Goal: Task Accomplishment & Management: Complete application form

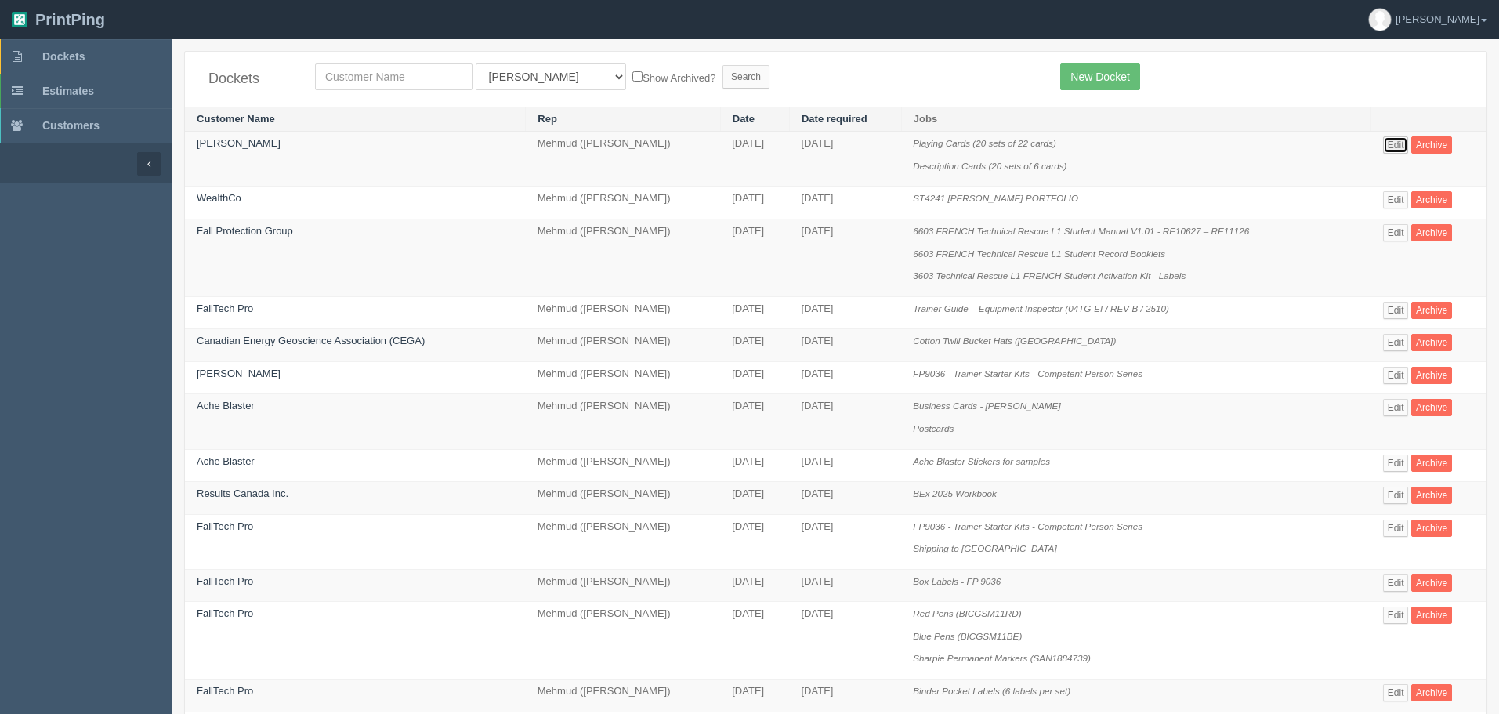
click at [1389, 140] on link "Edit" at bounding box center [1396, 144] width 26 height 17
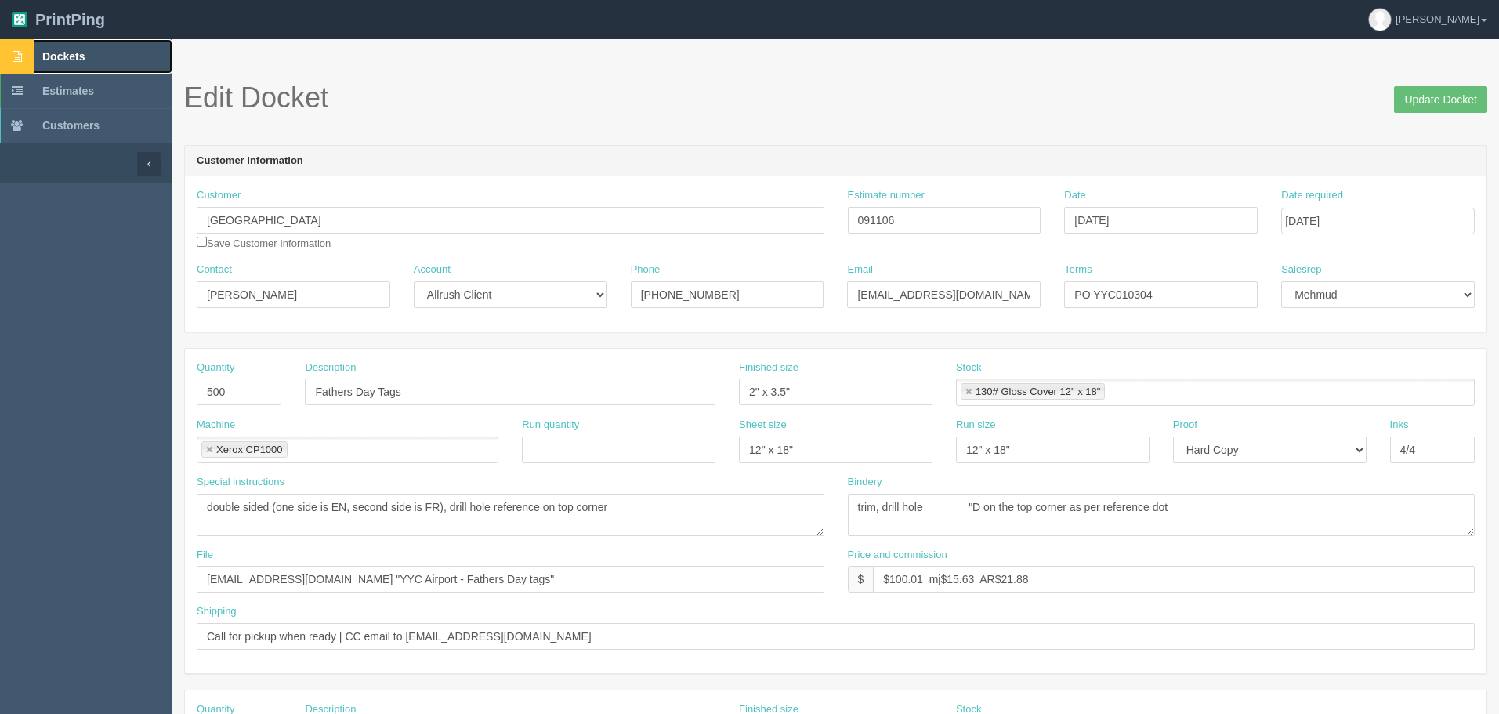
click at [85, 55] on span "Dockets" at bounding box center [63, 56] width 42 height 13
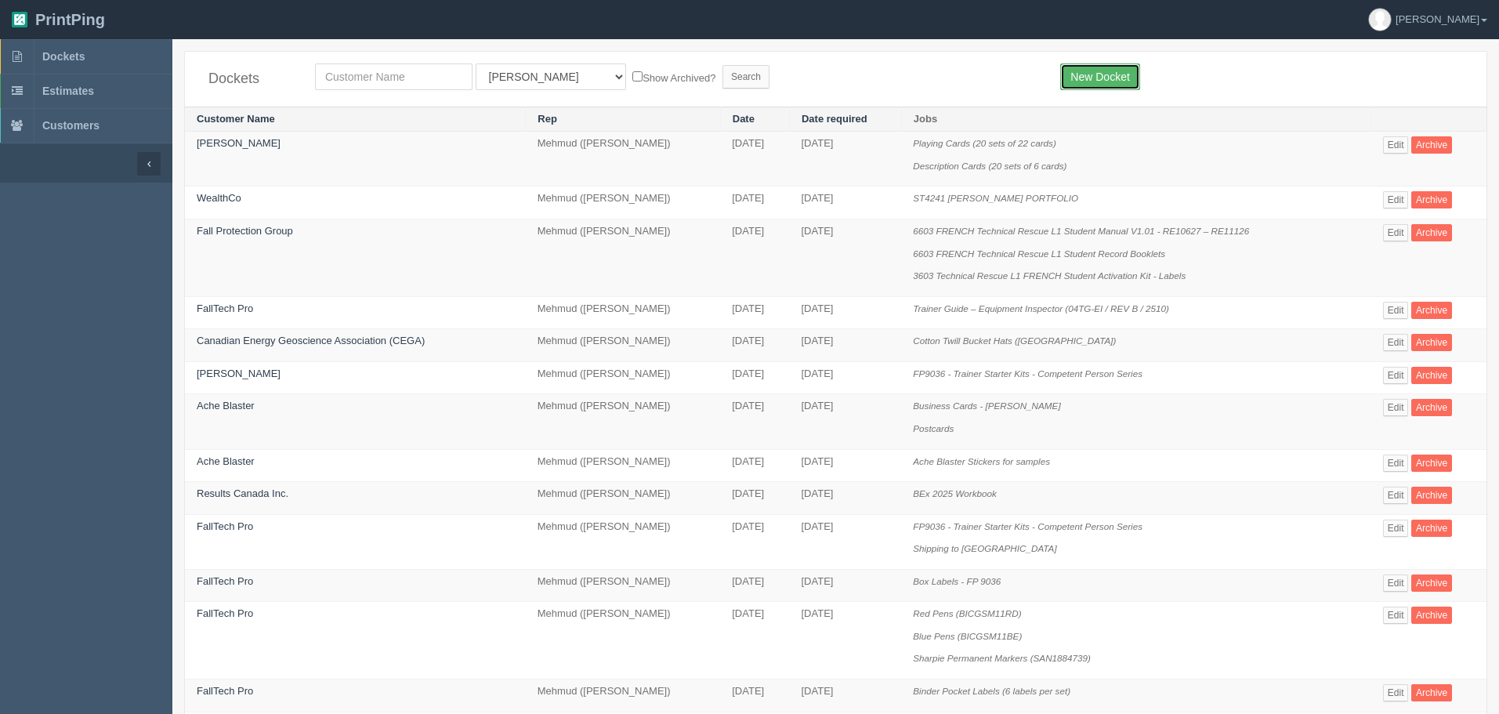
click at [1115, 76] on link "New Docket" at bounding box center [1099, 76] width 79 height 27
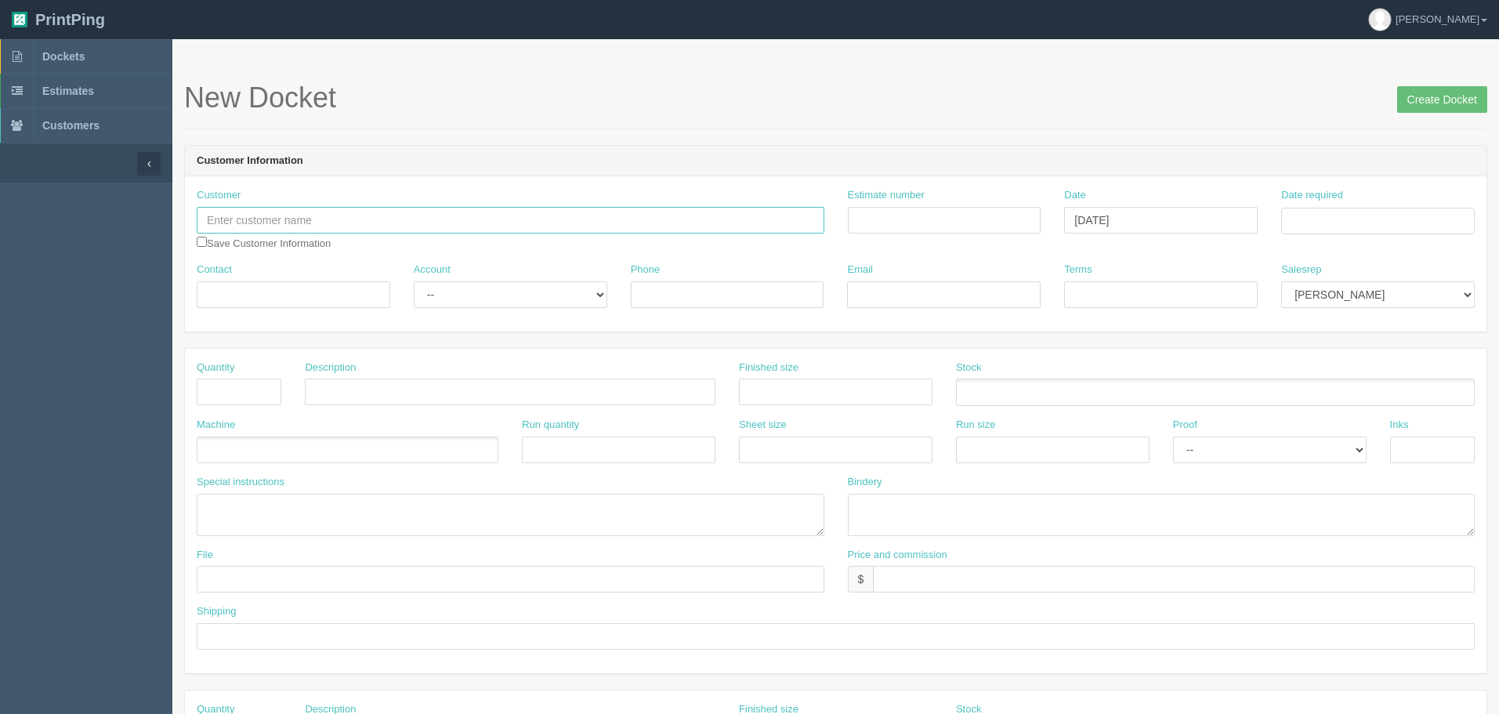
click at [396, 220] on input "text" at bounding box center [511, 220] width 628 height 27
type input "NW Ringette"
click at [930, 218] on input "Estimate number" at bounding box center [945, 220] width 194 height 27
click at [995, 220] on input "Estimate number" at bounding box center [945, 220] width 194 height 27
paste input "092725"
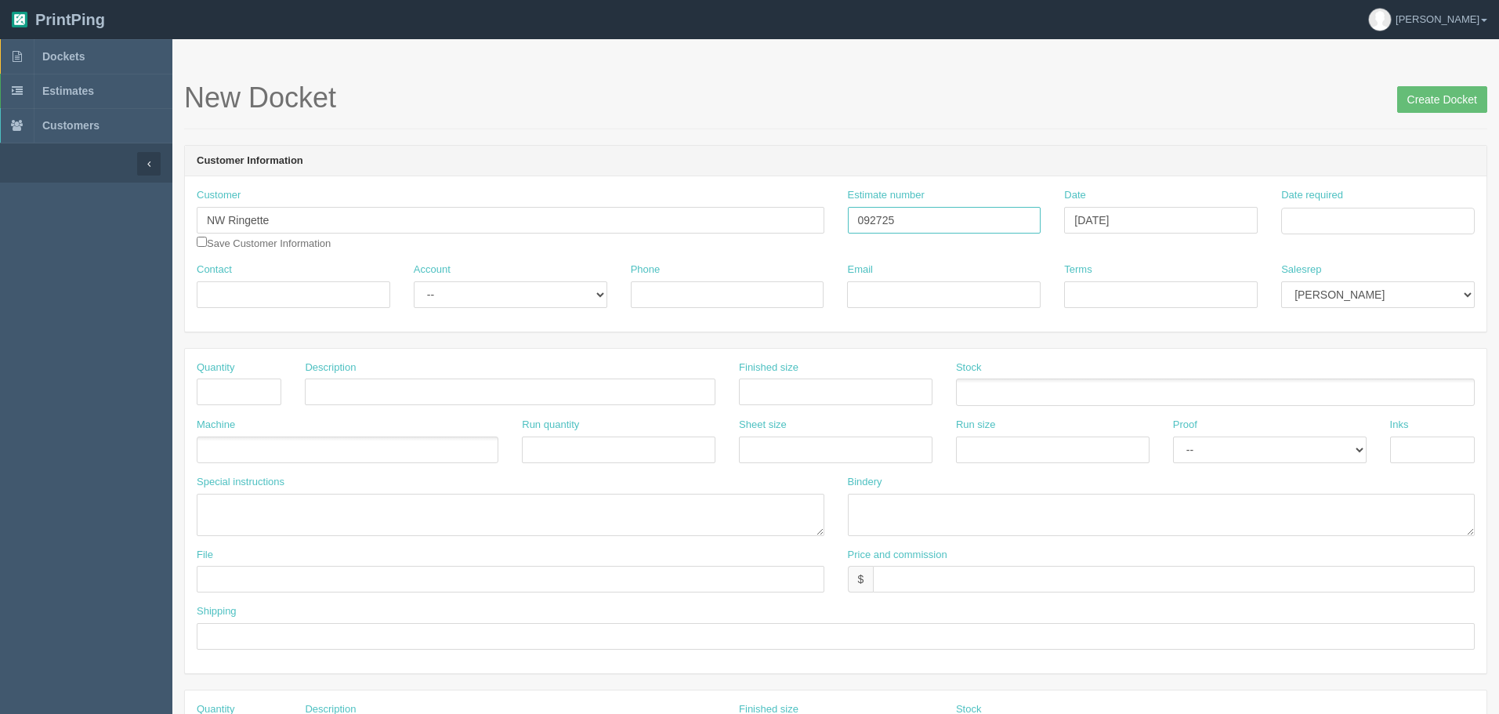
type input "092725"
click at [1343, 229] on input "Date required" at bounding box center [1379, 221] width 194 height 27
click at [1336, 330] on td "7" at bounding box center [1339, 326] width 20 height 23
type input "October 7, 2025"
click at [1111, 125] on div "New Docket Create Docket" at bounding box center [835, 105] width 1303 height 47
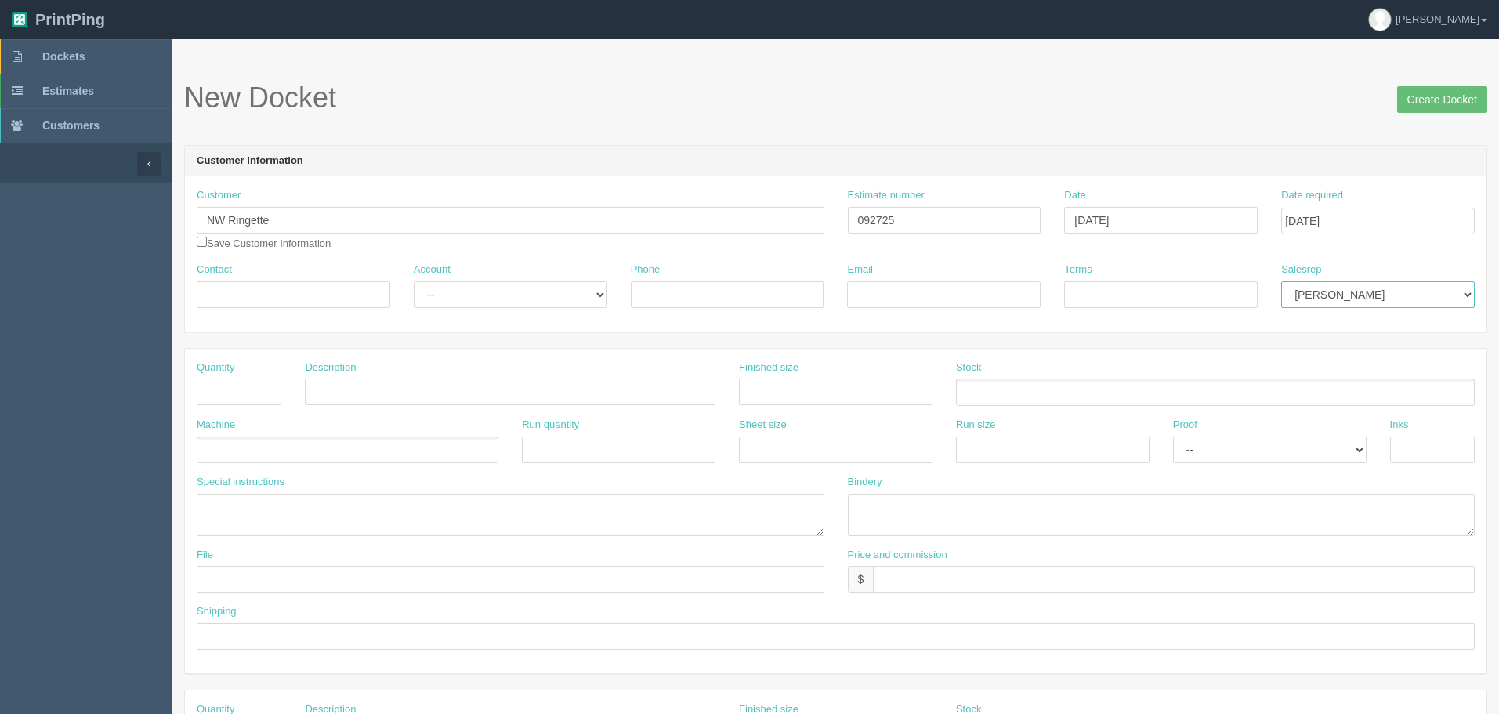
drag, startPoint x: 1354, startPoint y: 295, endPoint x: 1341, endPoint y: 274, distance: 25.7
click at [1354, 295] on select "Mark Mikayla Aly Mehmud Stacy Rebecca Matthew Viki Phil Greg Jim Sam Brandon Za…" at bounding box center [1379, 294] width 194 height 27
select select "8"
click at [1282, 281] on select "Mark Mikayla Aly Mehmud Stacy Rebecca Matthew Viki Phil Greg Jim Sam Brandon Za…" at bounding box center [1379, 294] width 194 height 27
click at [296, 295] on input "Contact" at bounding box center [294, 294] width 194 height 27
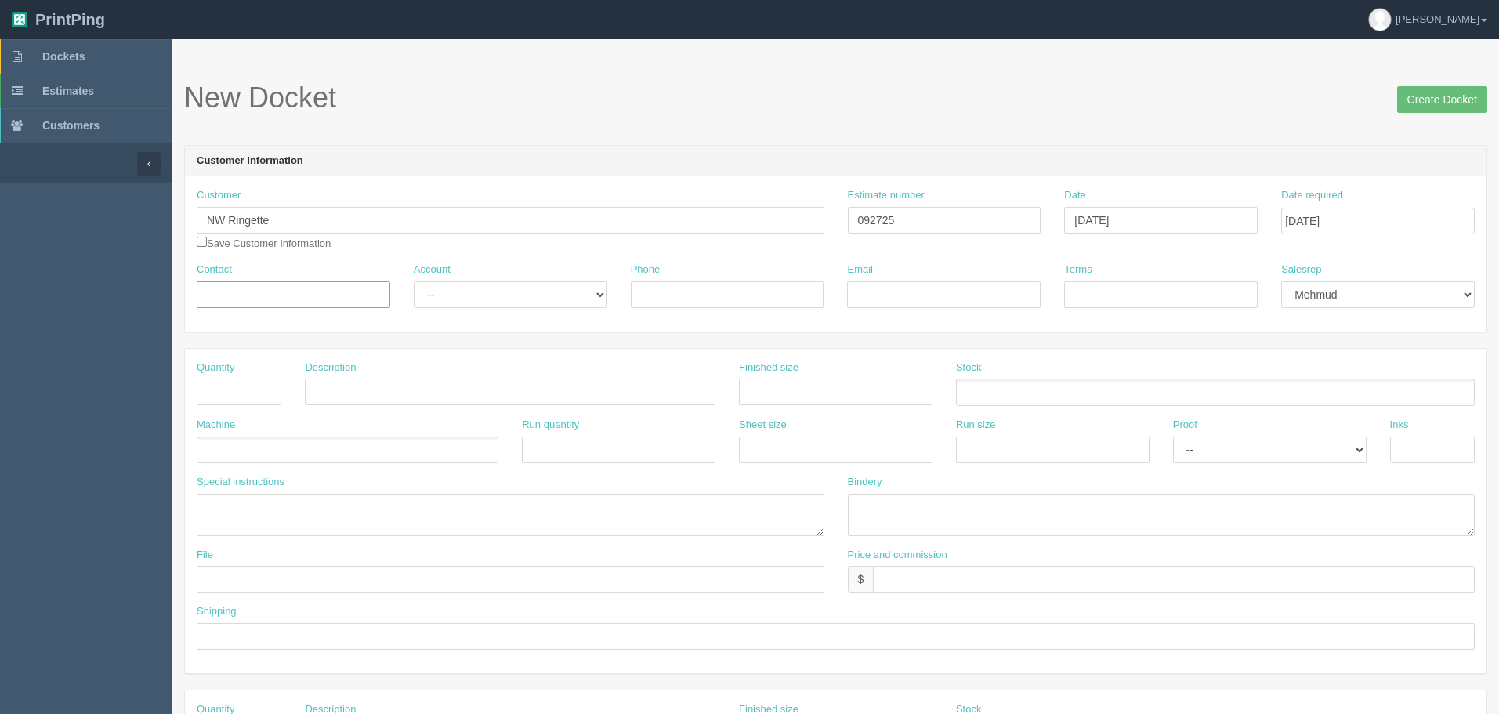
paste input "Kate <katiecolman@gmail.com>"
drag, startPoint x: 233, startPoint y: 295, endPoint x: 472, endPoint y: 314, distance: 239.8
click at [472, 314] on div "Contact Kate <katiecolman@gmail.com> Account -- Existing Client Allrush Client …" at bounding box center [836, 291] width 1302 height 57
type input "[PERSON_NAME]"
click at [923, 293] on input "Email" at bounding box center [944, 294] width 194 height 27
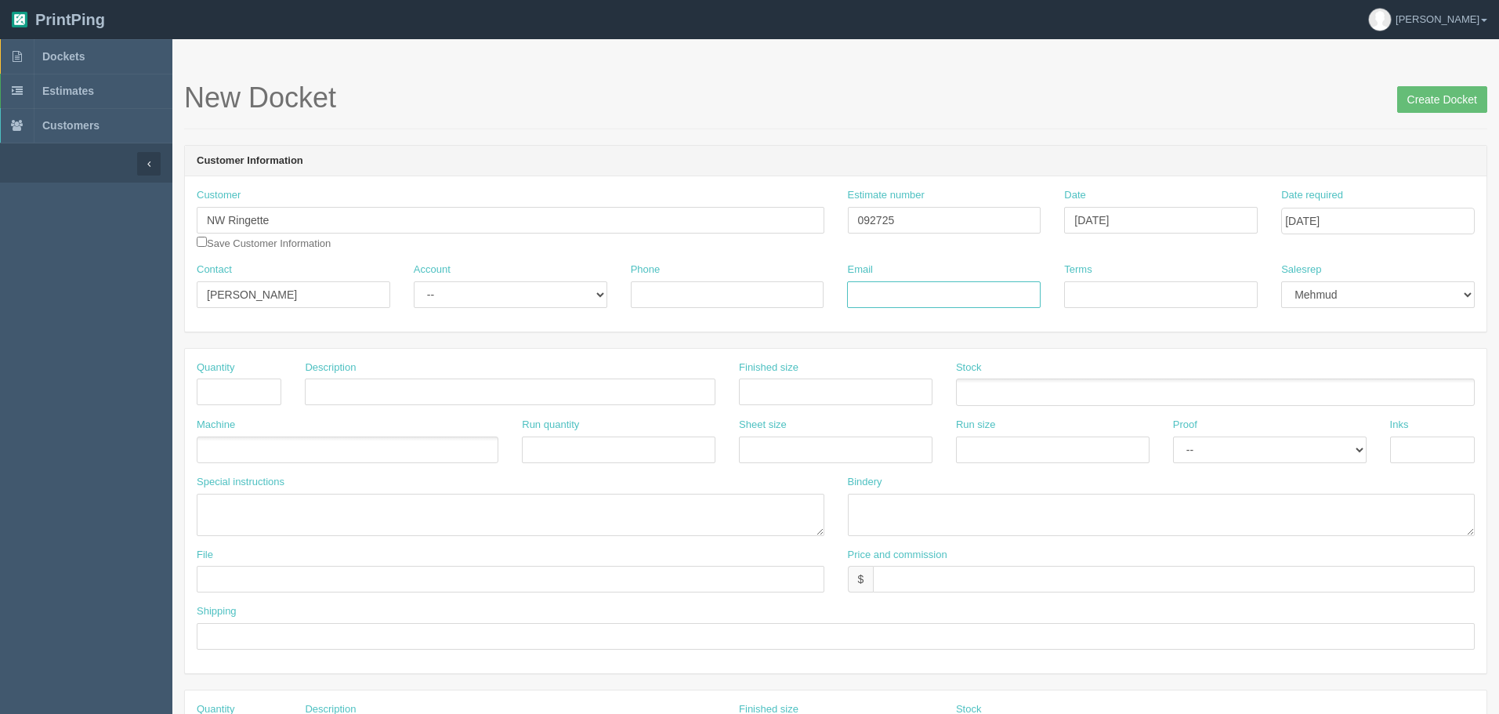
paste input "<katiecolman@gmail.com>"
click at [1002, 283] on input "<katiecolman@gmail.com>" at bounding box center [944, 294] width 194 height 27
drag, startPoint x: 863, startPoint y: 293, endPoint x: 809, endPoint y: 291, distance: 54.1
click at [811, 292] on div "Contact Kate Account -- Existing Client Allrush Client Rep Client Phone Email <…" at bounding box center [836, 291] width 1302 height 57
type input "[EMAIL_ADDRESS][DOMAIN_NAME]"
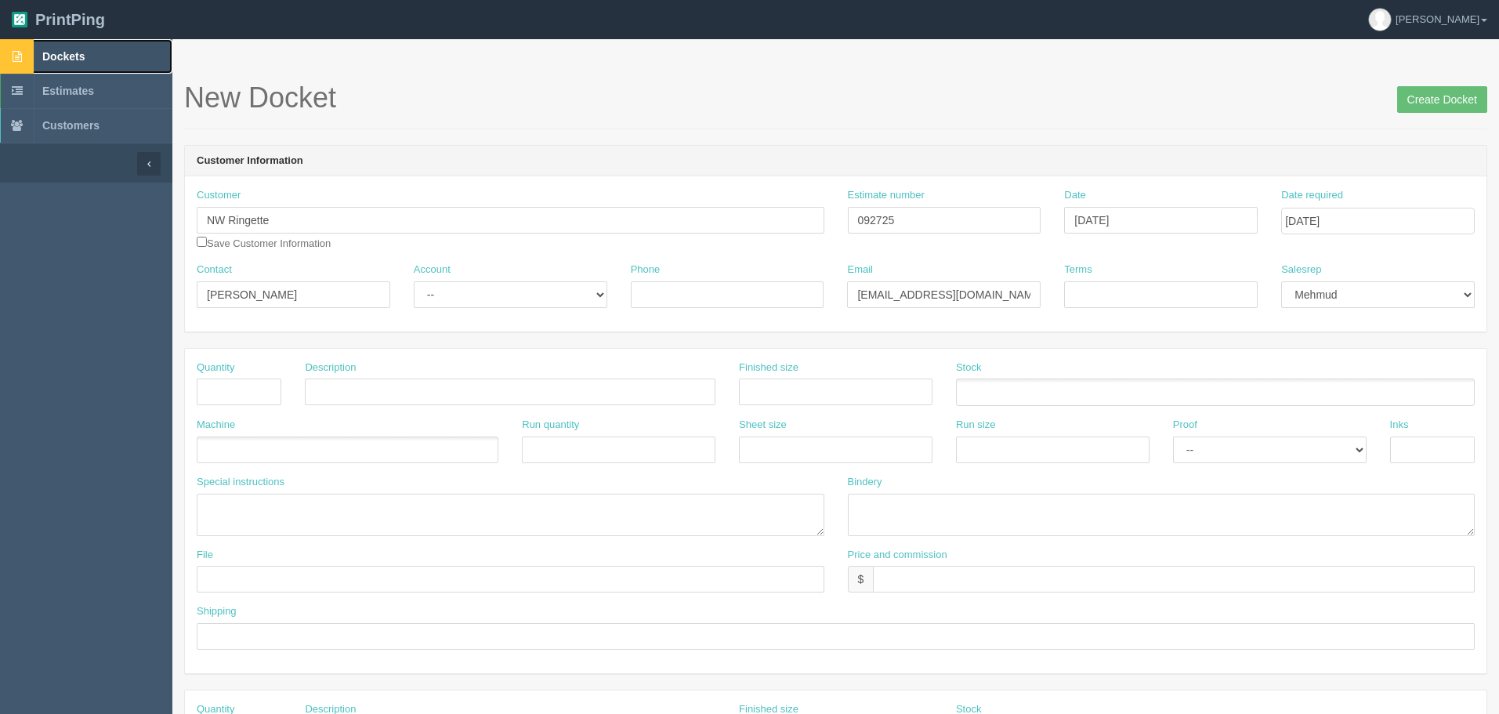
click at [122, 46] on link "Dockets" at bounding box center [86, 56] width 172 height 34
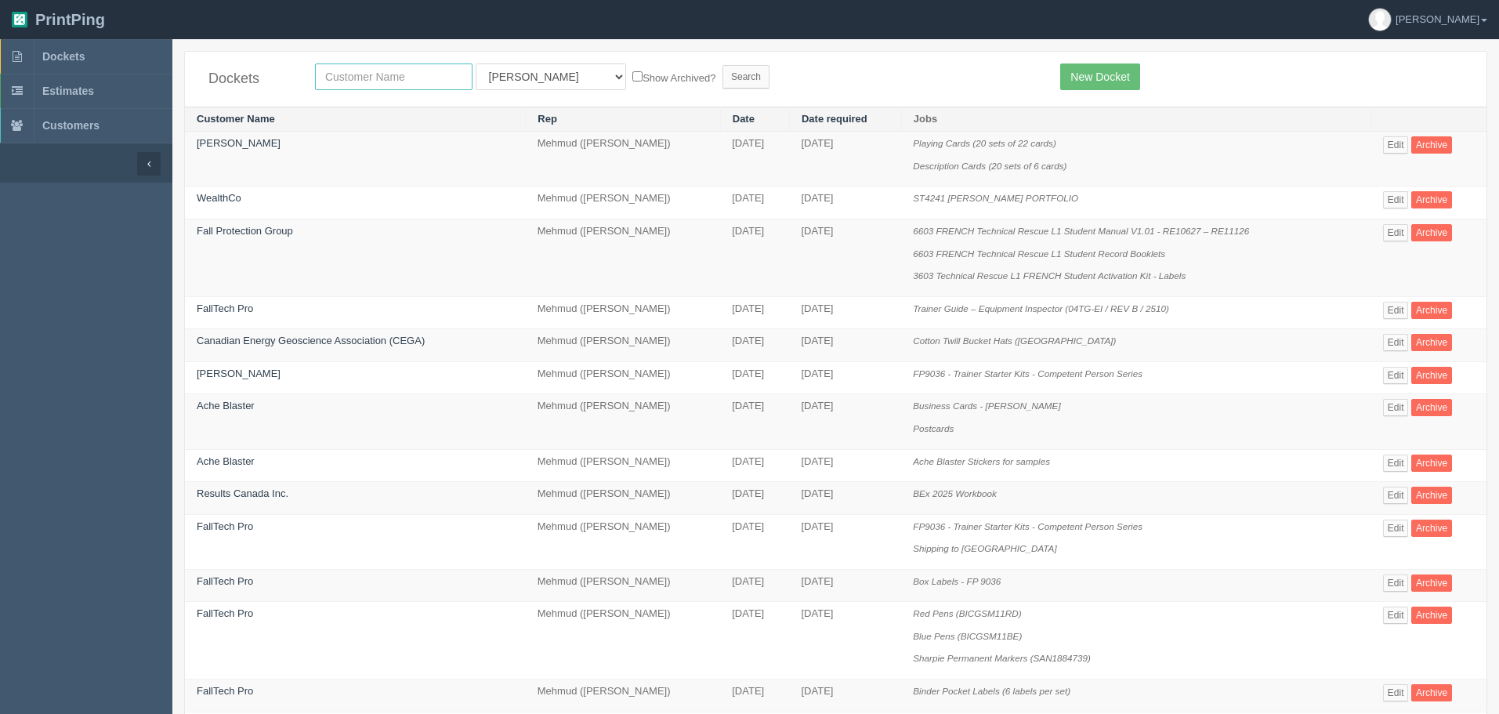
click at [383, 82] on input "text" at bounding box center [394, 76] width 158 height 27
type input "age"
click at [723, 65] on input "Search" at bounding box center [746, 77] width 47 height 24
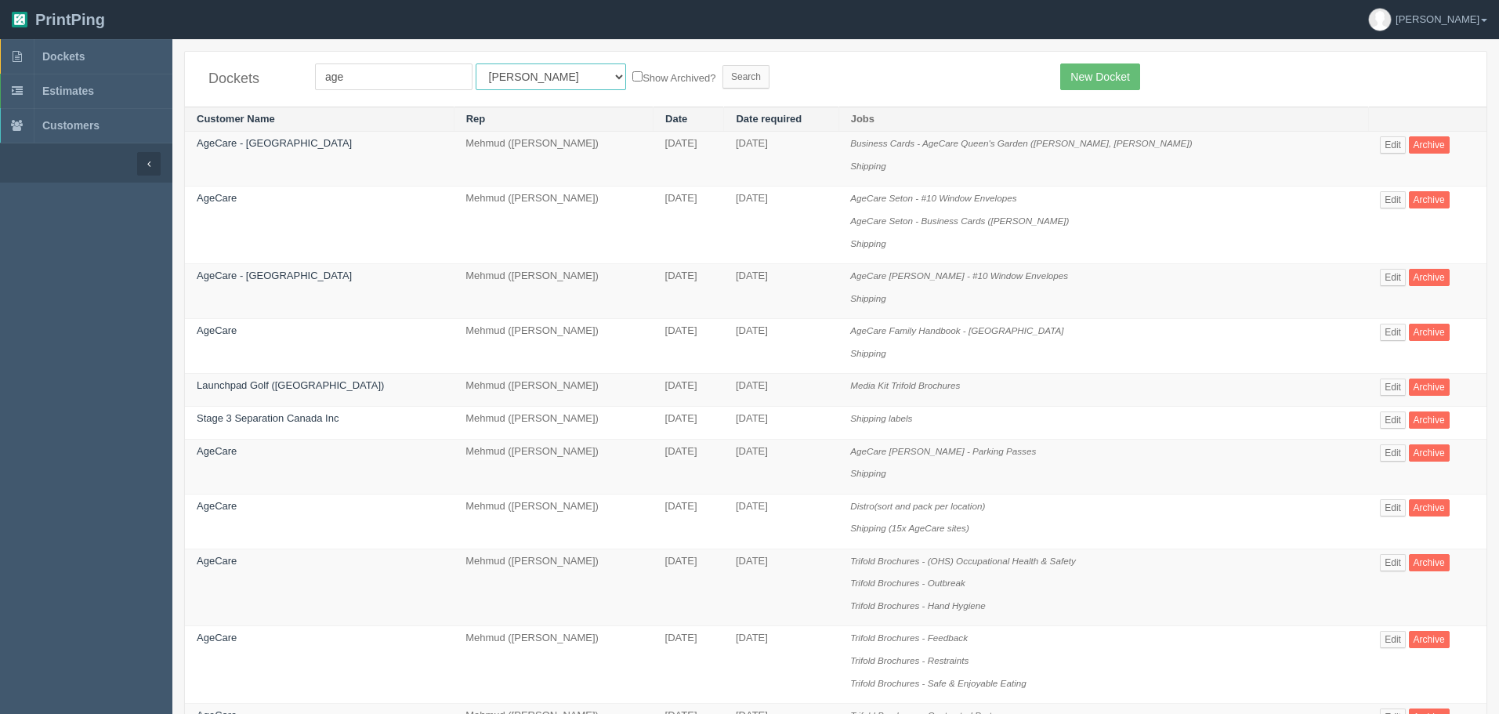
click at [516, 80] on select "All Users [PERSON_NAME] Test 1 [PERSON_NAME] [PERSON_NAME] [PERSON_NAME] France…" at bounding box center [551, 76] width 150 height 27
select select "8"
click at [476, 63] on select "All Users Ali Ali Test 1 Aly Amy Ankit Arif Brandon Dan France Greg Jim Mark Ma…" at bounding box center [551, 76] width 150 height 27
click at [723, 76] on input "Search" at bounding box center [746, 77] width 47 height 24
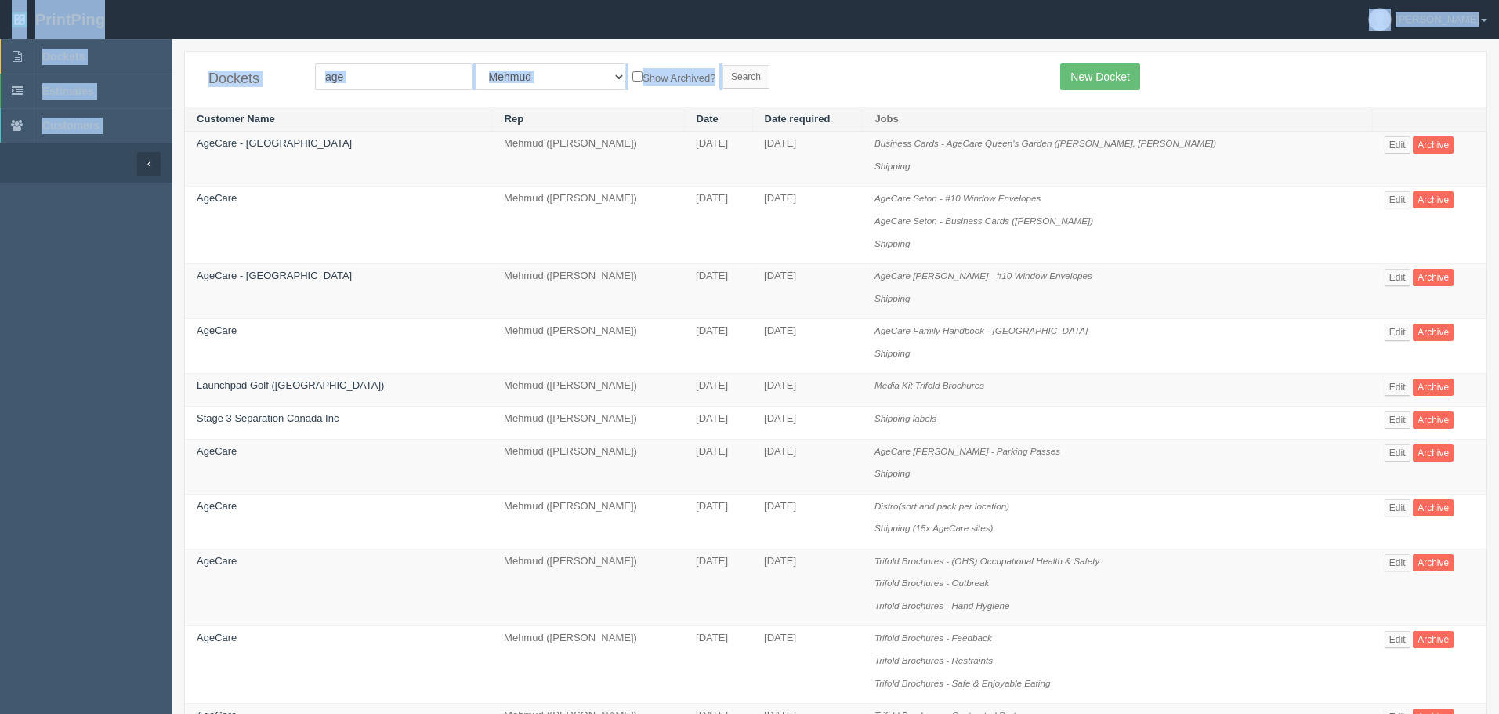
click at [862, 84] on form "age All Users [PERSON_NAME] Test 1 [PERSON_NAME] [PERSON_NAME] [PERSON_NAME] Fr…" at bounding box center [676, 76] width 722 height 27
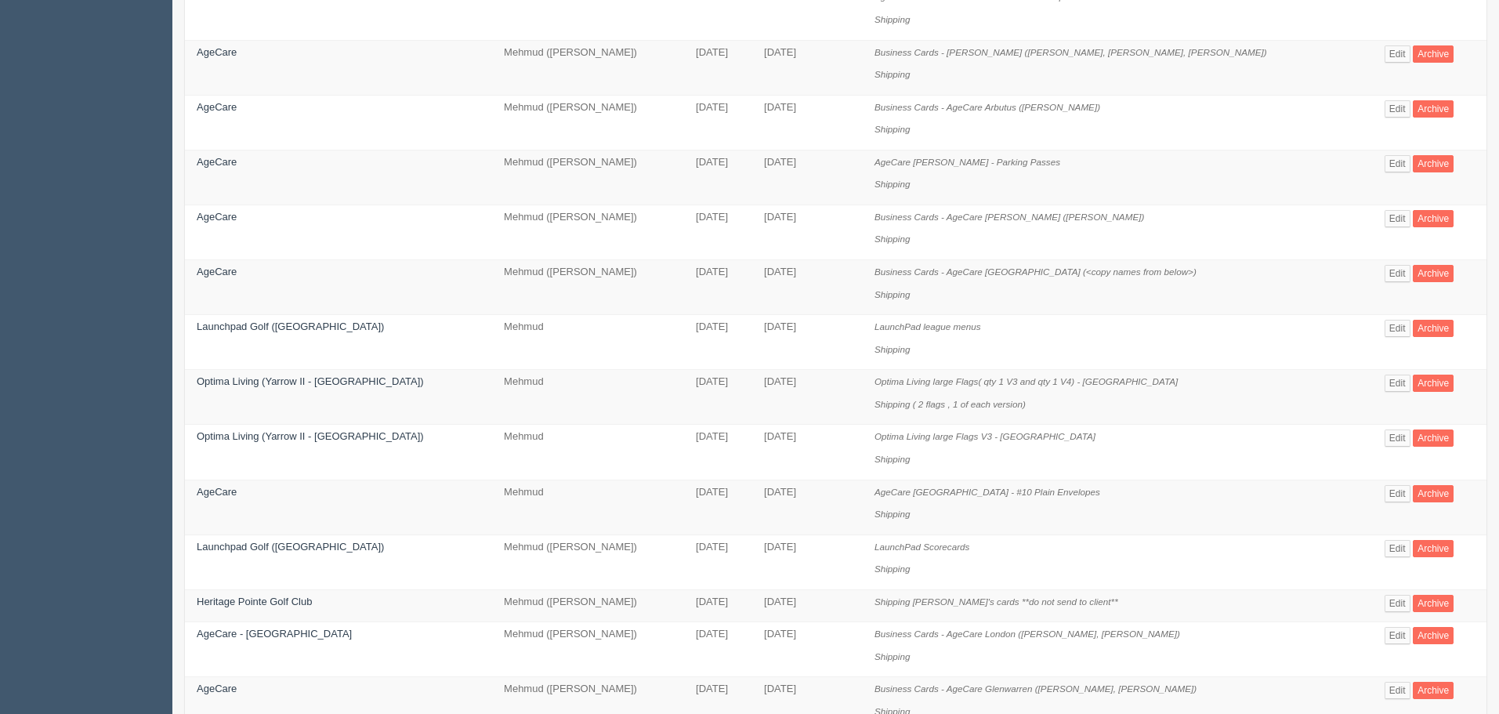
scroll to position [935, 0]
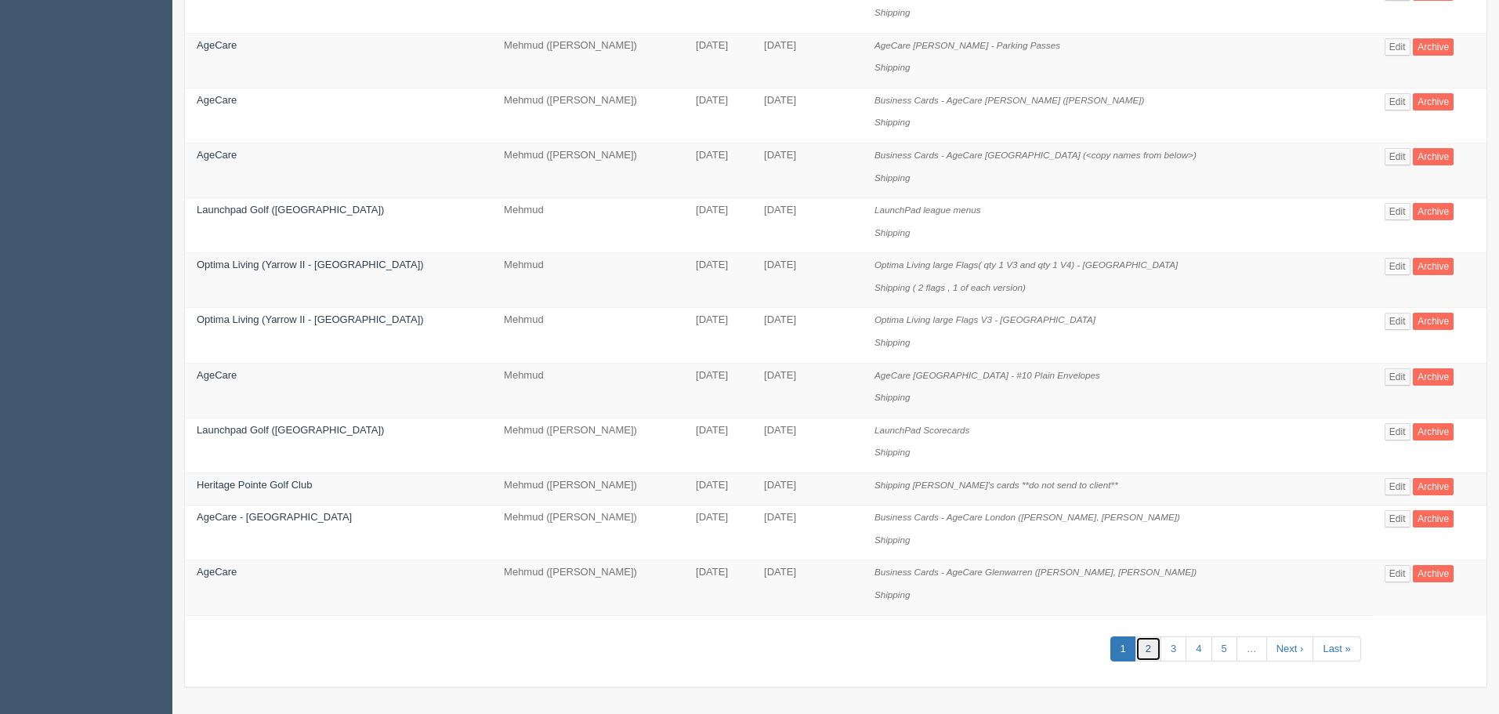
click at [1151, 650] on link "2" at bounding box center [1149, 649] width 26 height 26
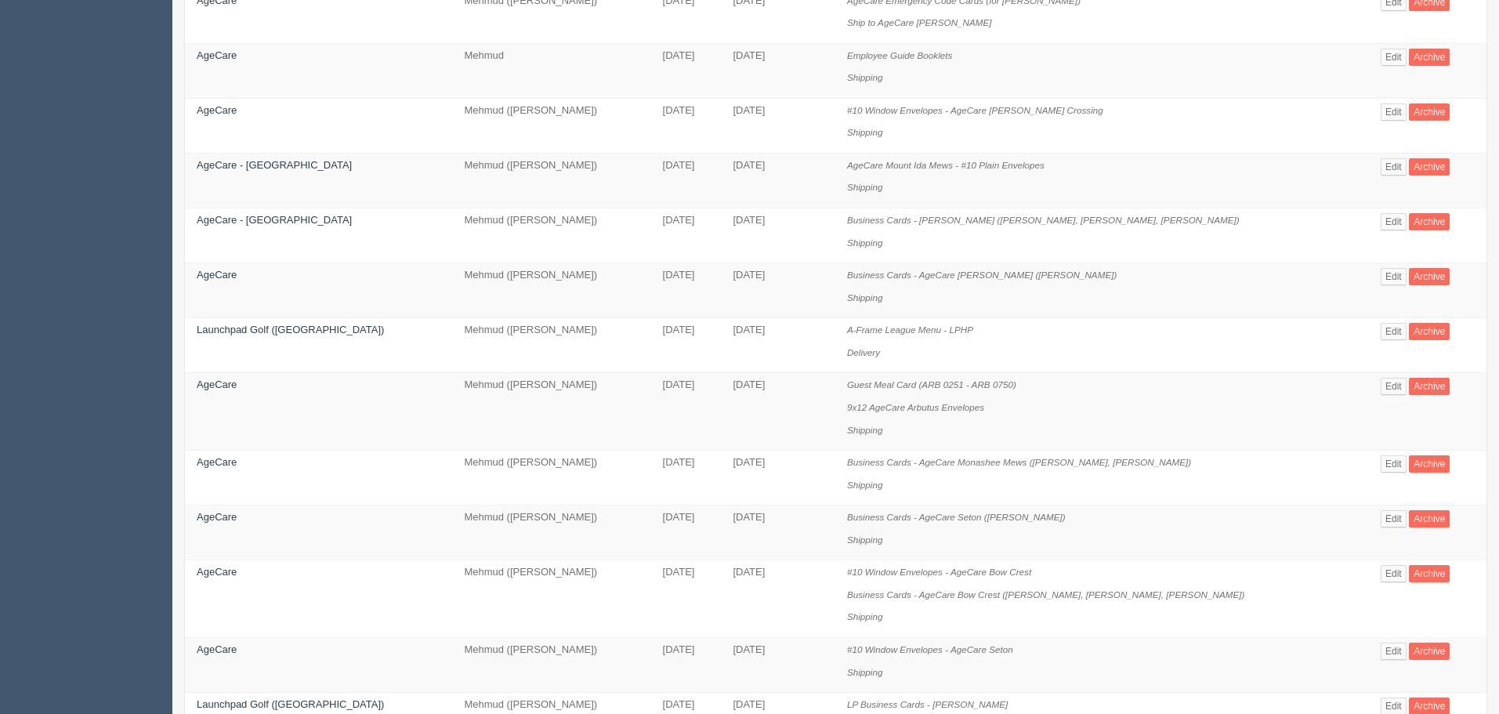
scroll to position [235, 0]
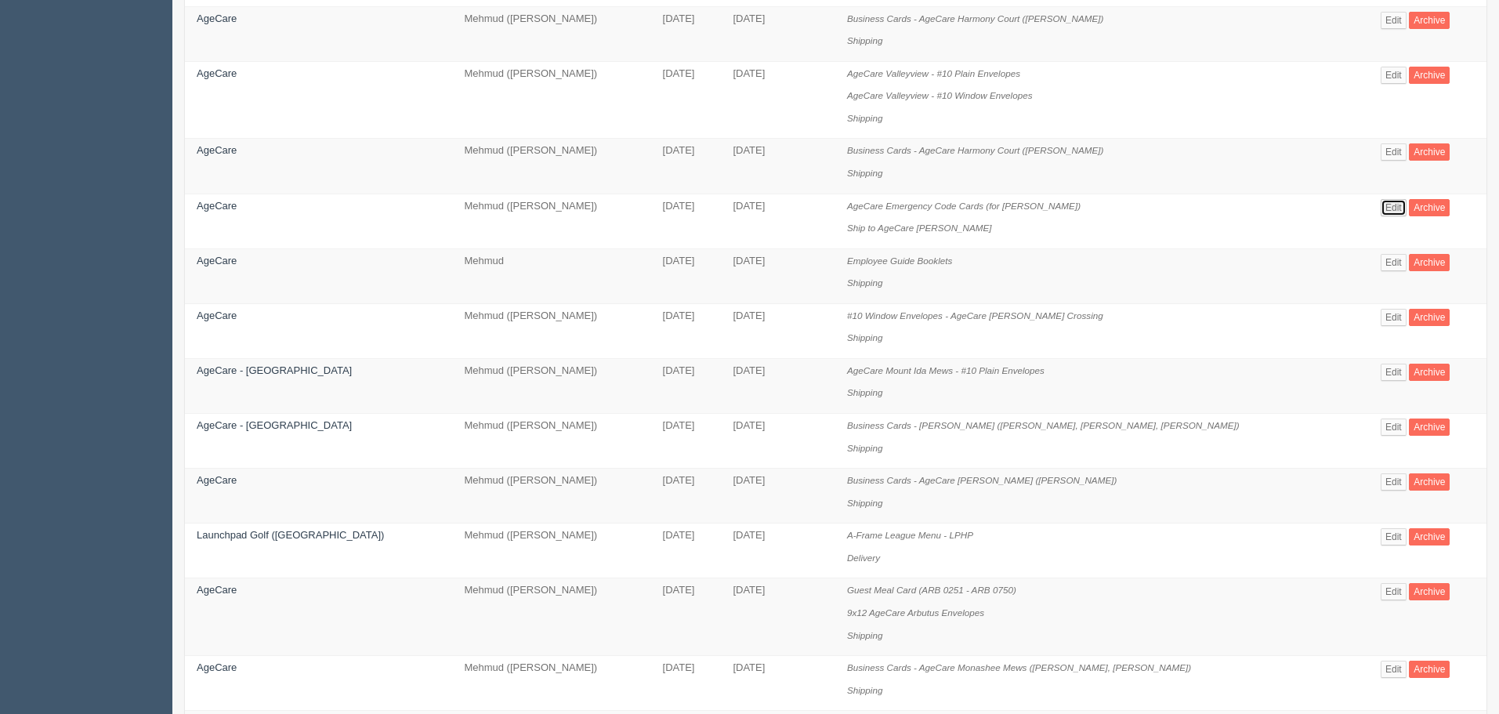
click at [1383, 208] on link "Edit" at bounding box center [1394, 207] width 26 height 17
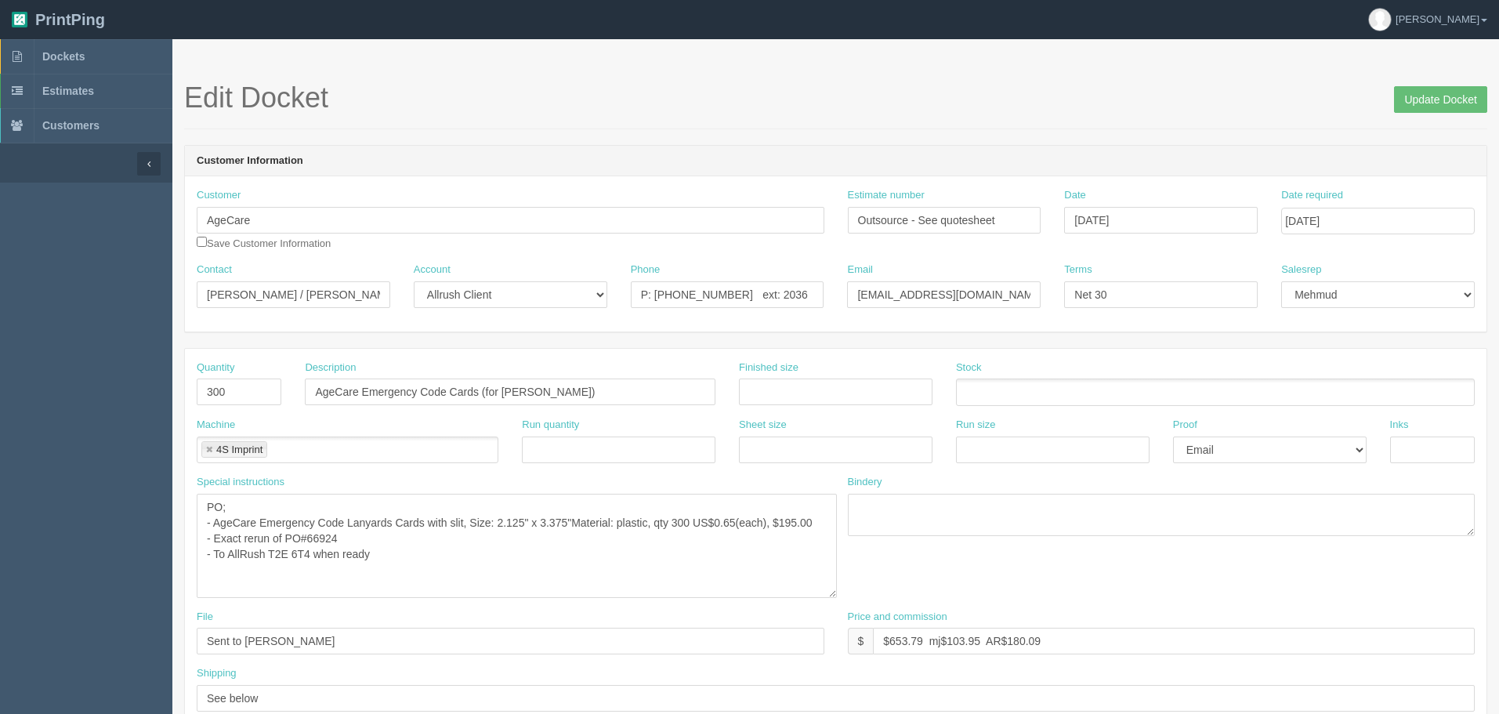
drag, startPoint x: 822, startPoint y: 533, endPoint x: 835, endPoint y: 595, distance: 63.2
click at [835, 595] on textarea "PO; - AgeCare Emergency Code Lanyards Cards with slit, Size: 2.125" x 3.375"Mat…" at bounding box center [517, 546] width 640 height 104
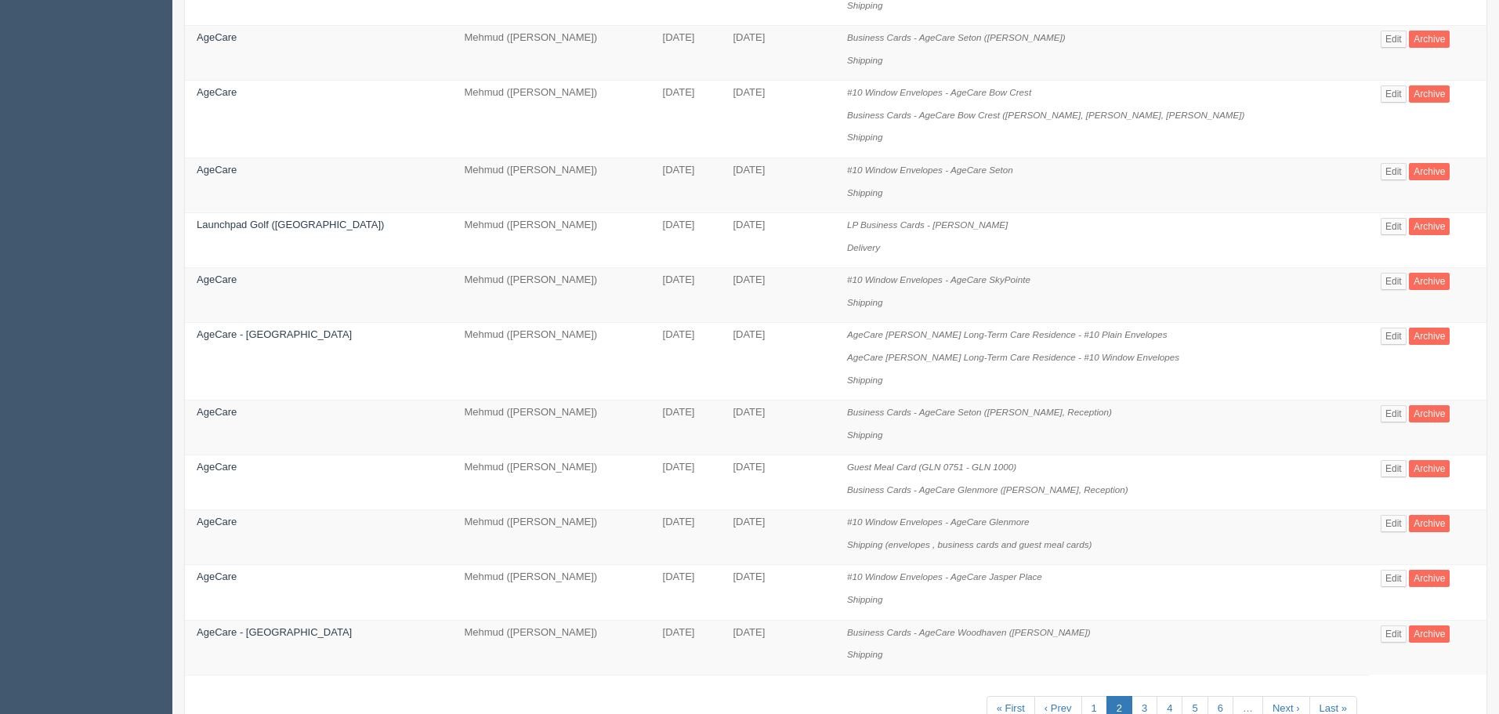
scroll to position [980, 0]
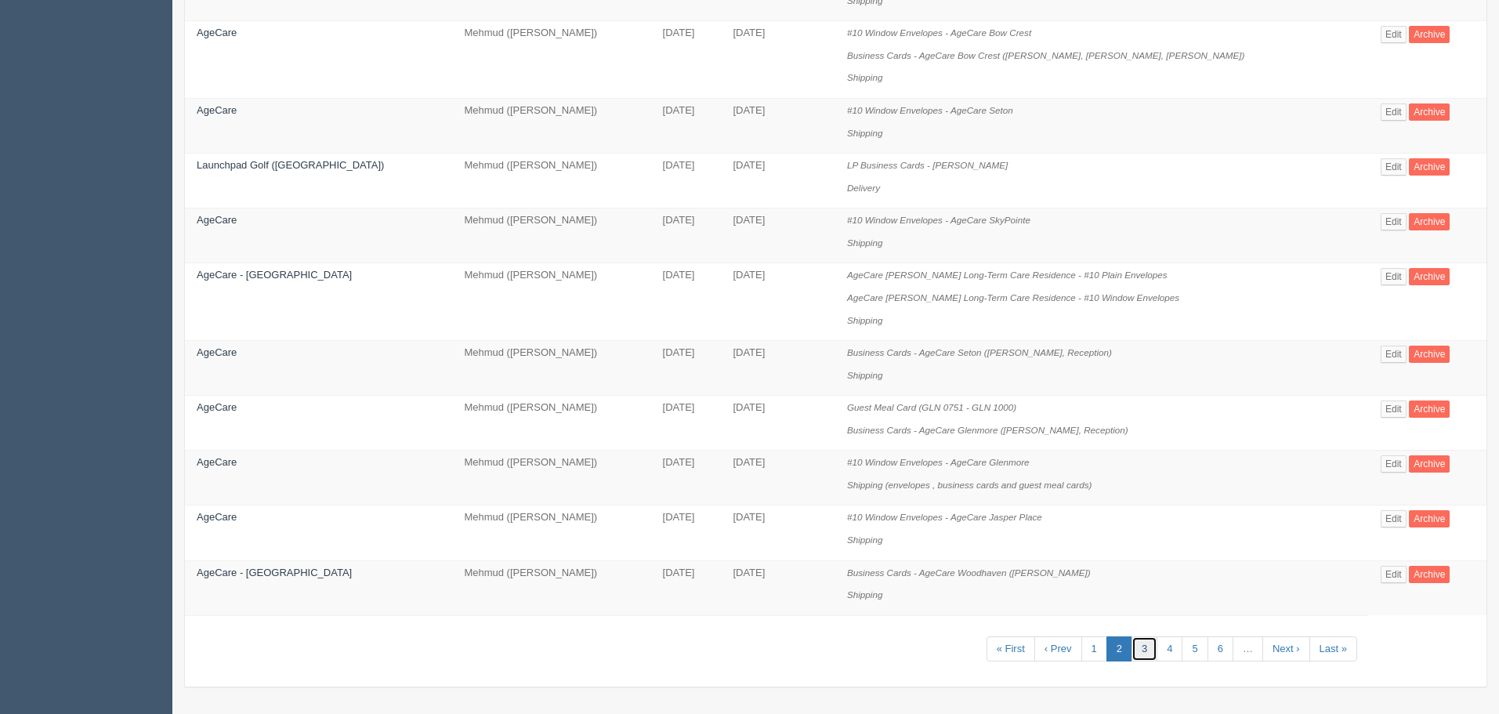
click at [1139, 642] on link "3" at bounding box center [1145, 649] width 26 height 26
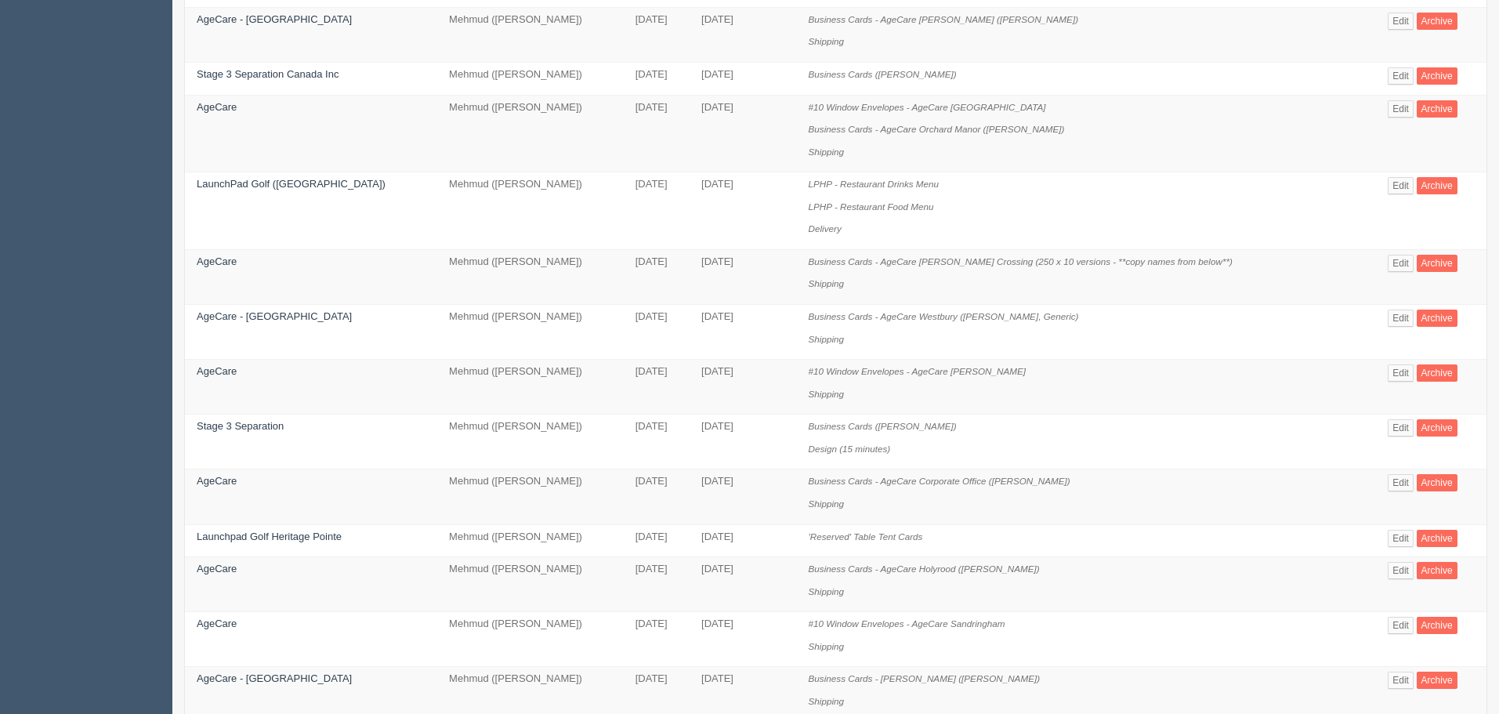
scroll to position [890, 0]
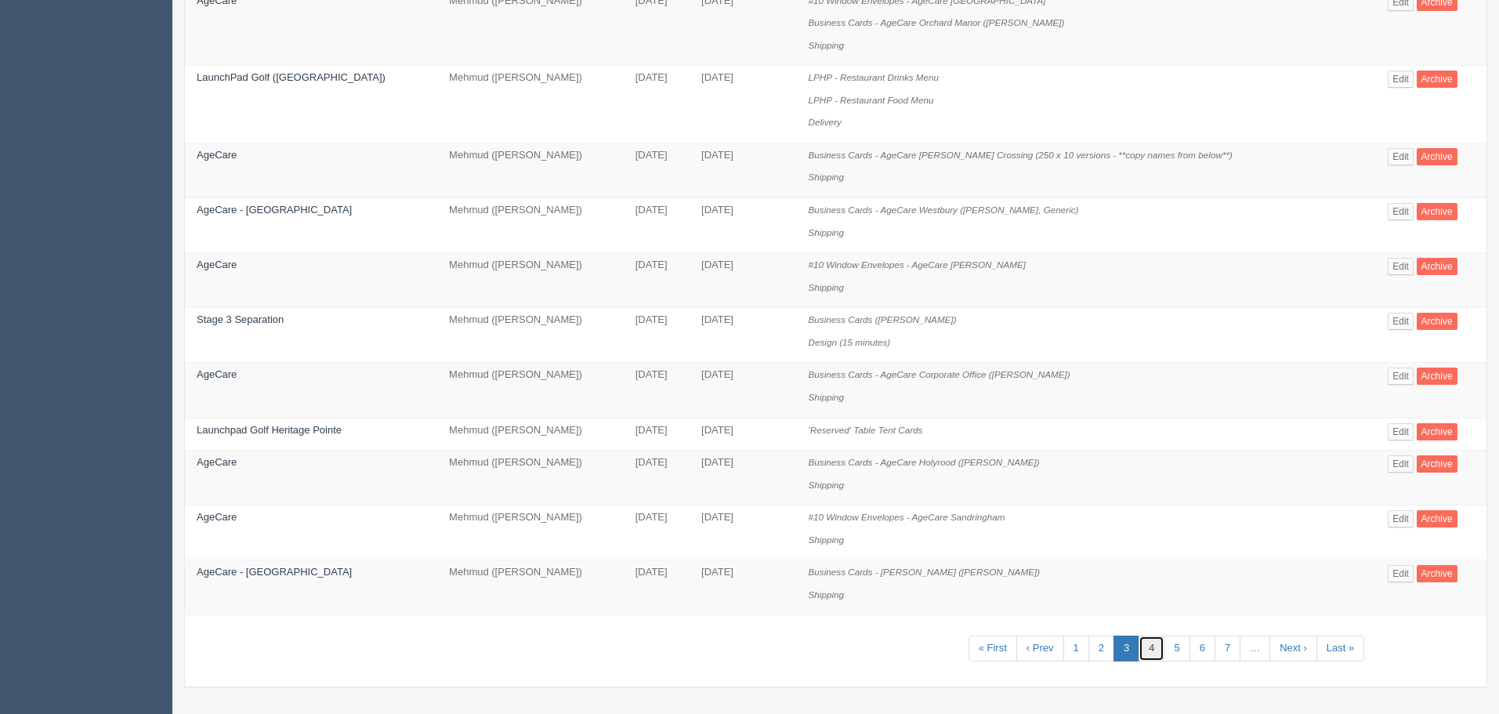
click at [1140, 647] on link "4" at bounding box center [1152, 649] width 26 height 26
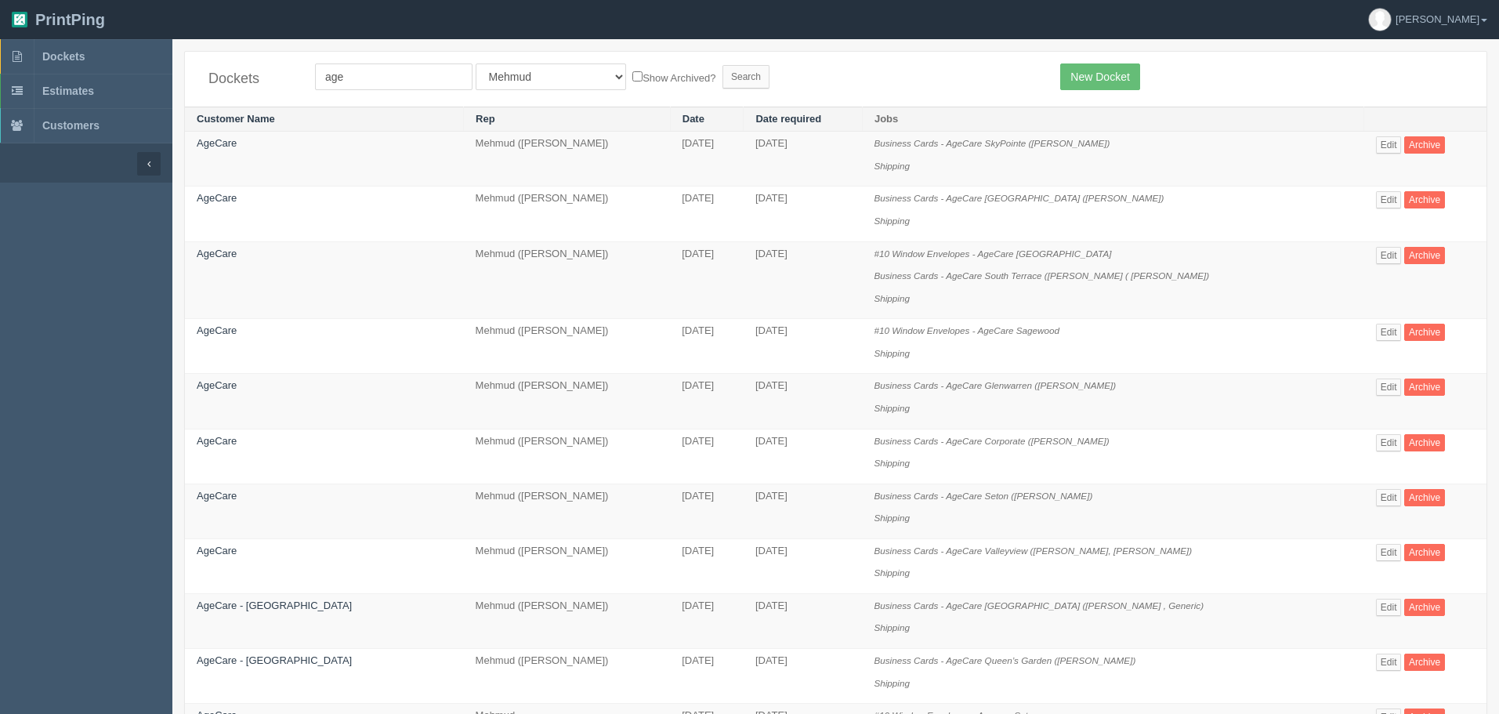
scroll to position [784, 0]
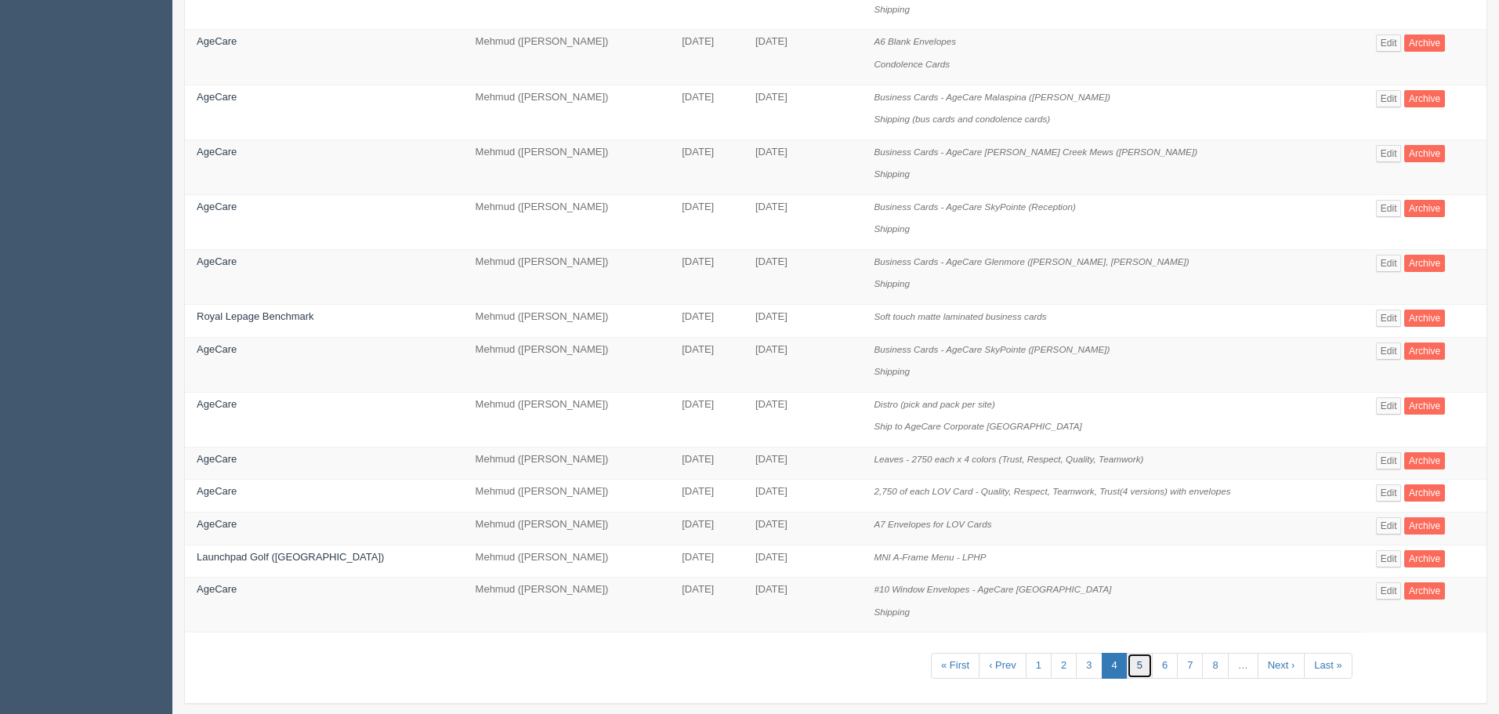
click at [1135, 657] on link "5" at bounding box center [1140, 666] width 26 height 26
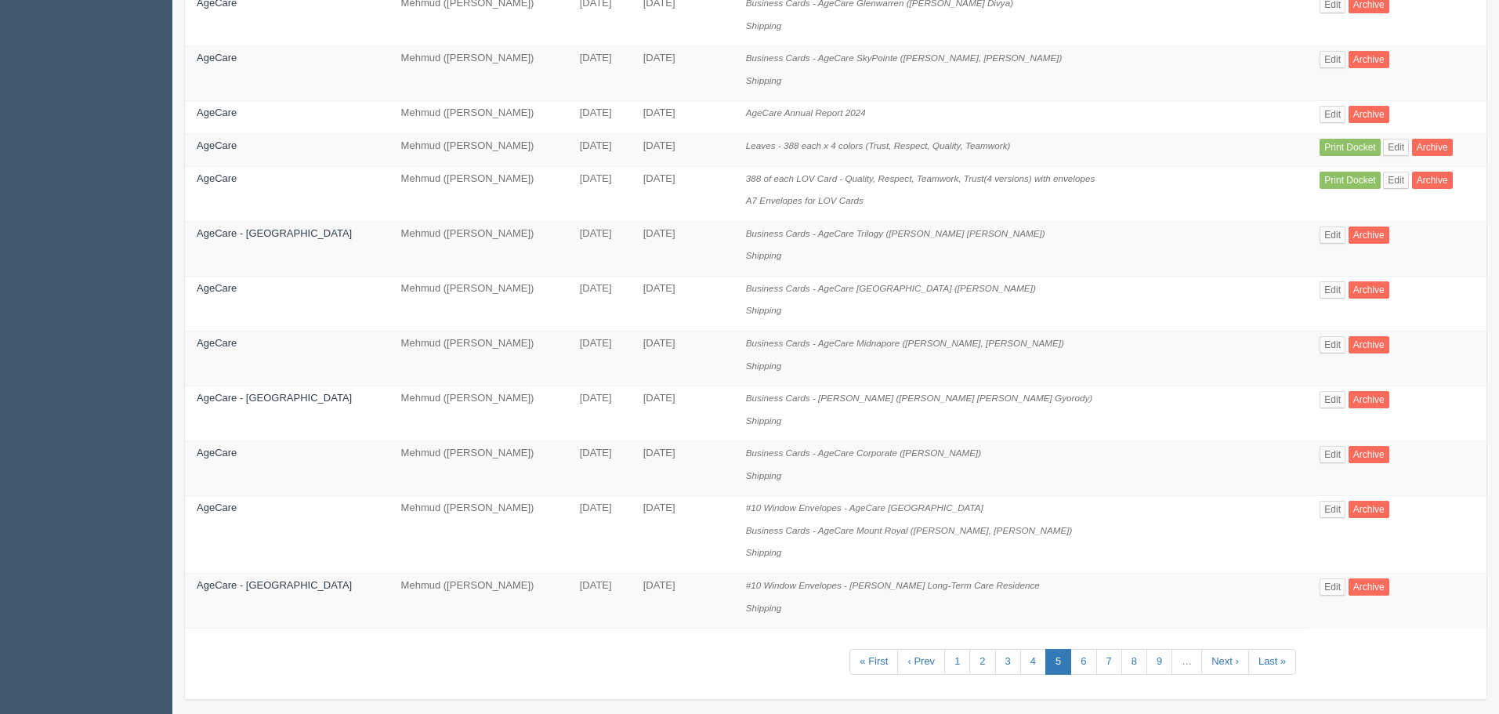
scroll to position [957, 0]
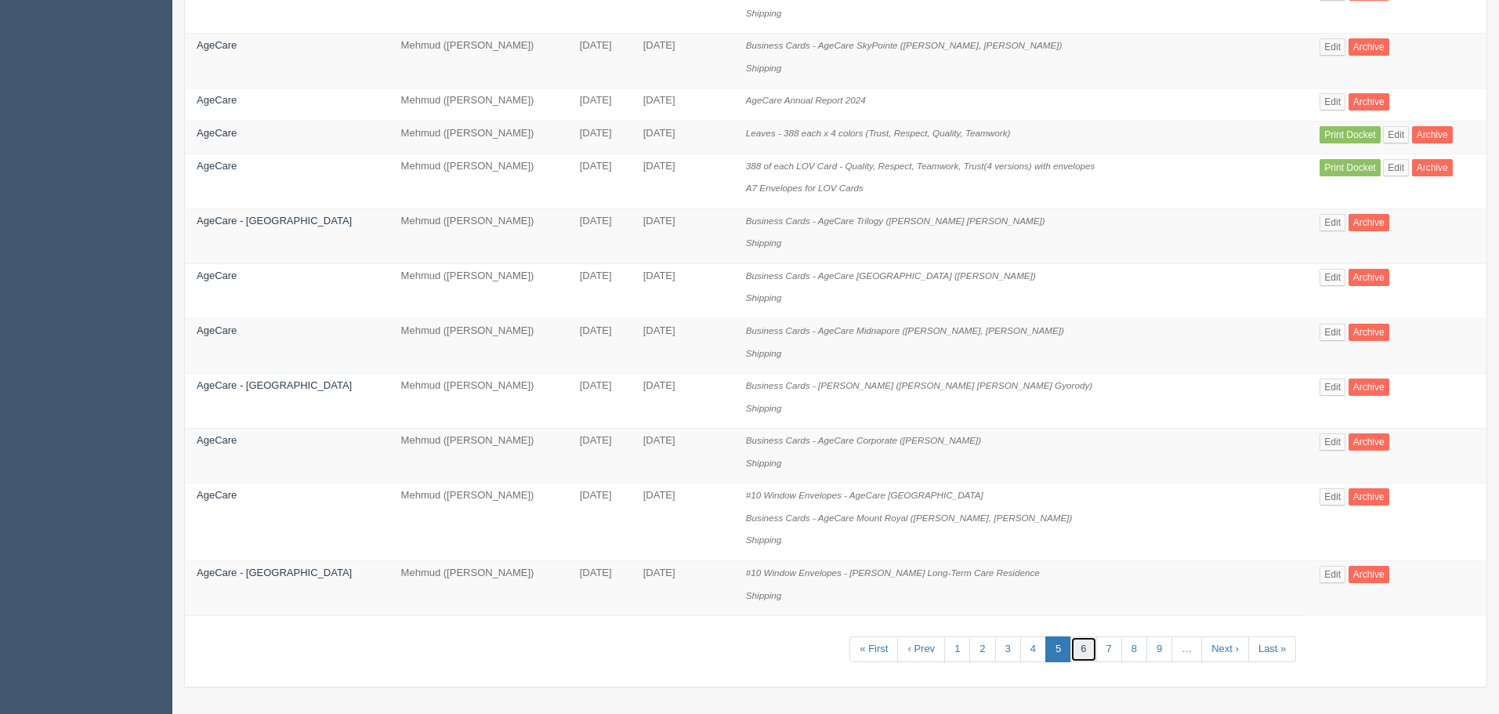
click at [1071, 651] on link "6" at bounding box center [1084, 649] width 26 height 26
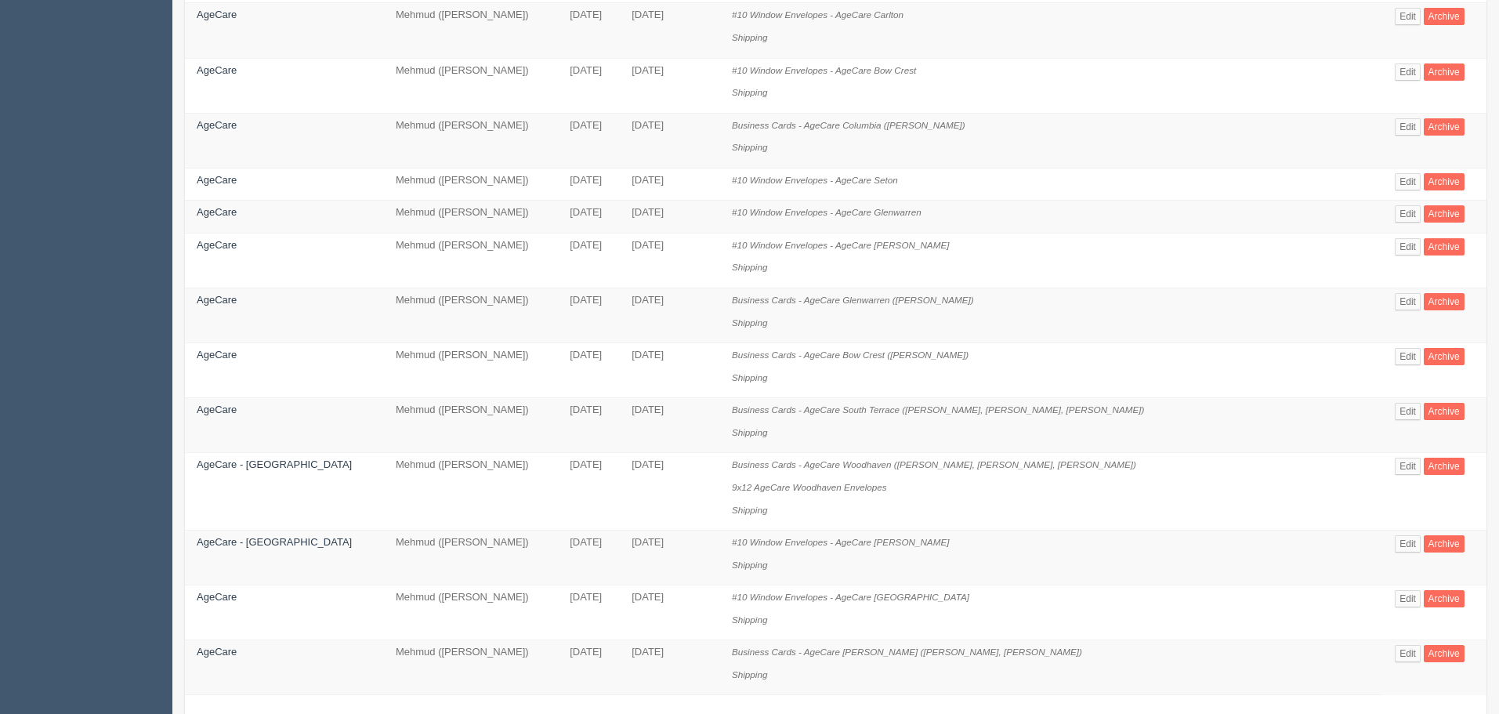
scroll to position [890, 0]
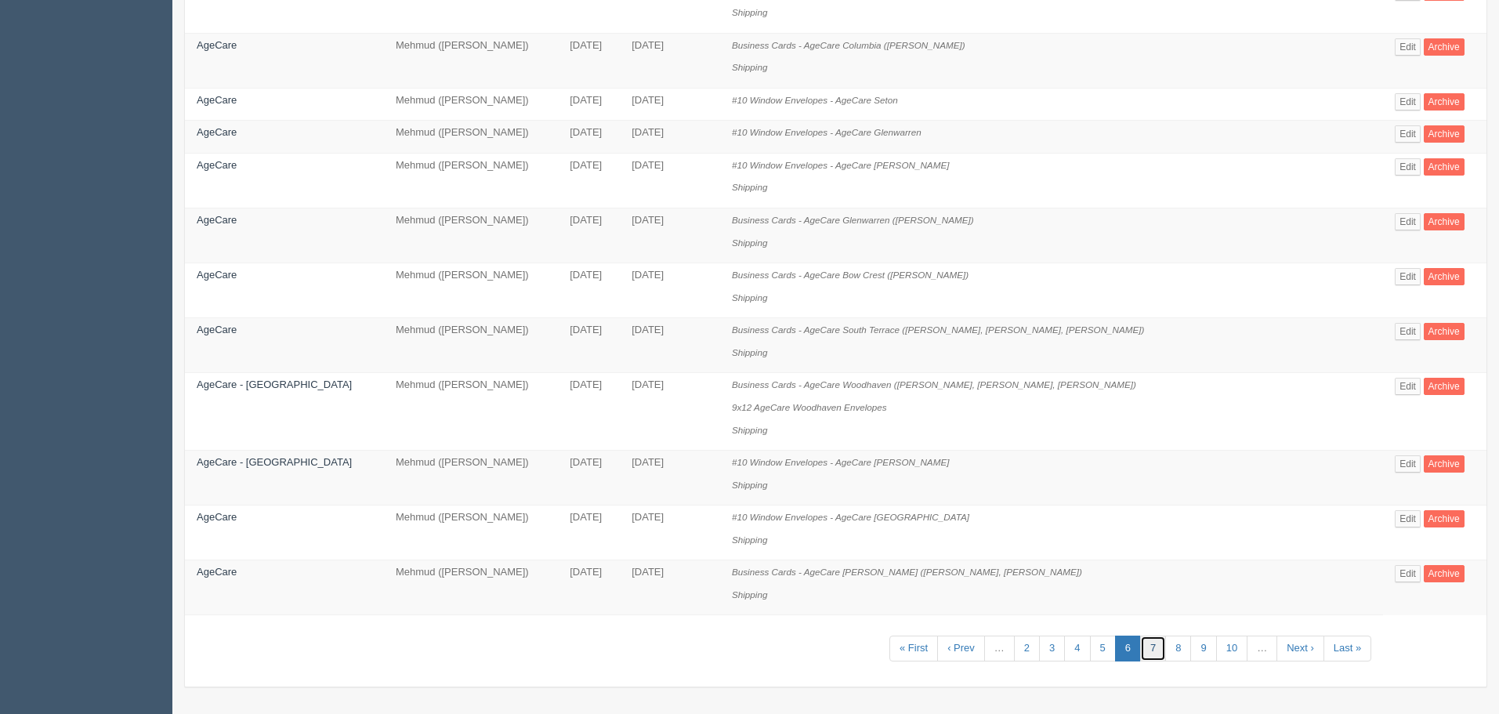
click at [1140, 646] on link "7" at bounding box center [1153, 649] width 26 height 26
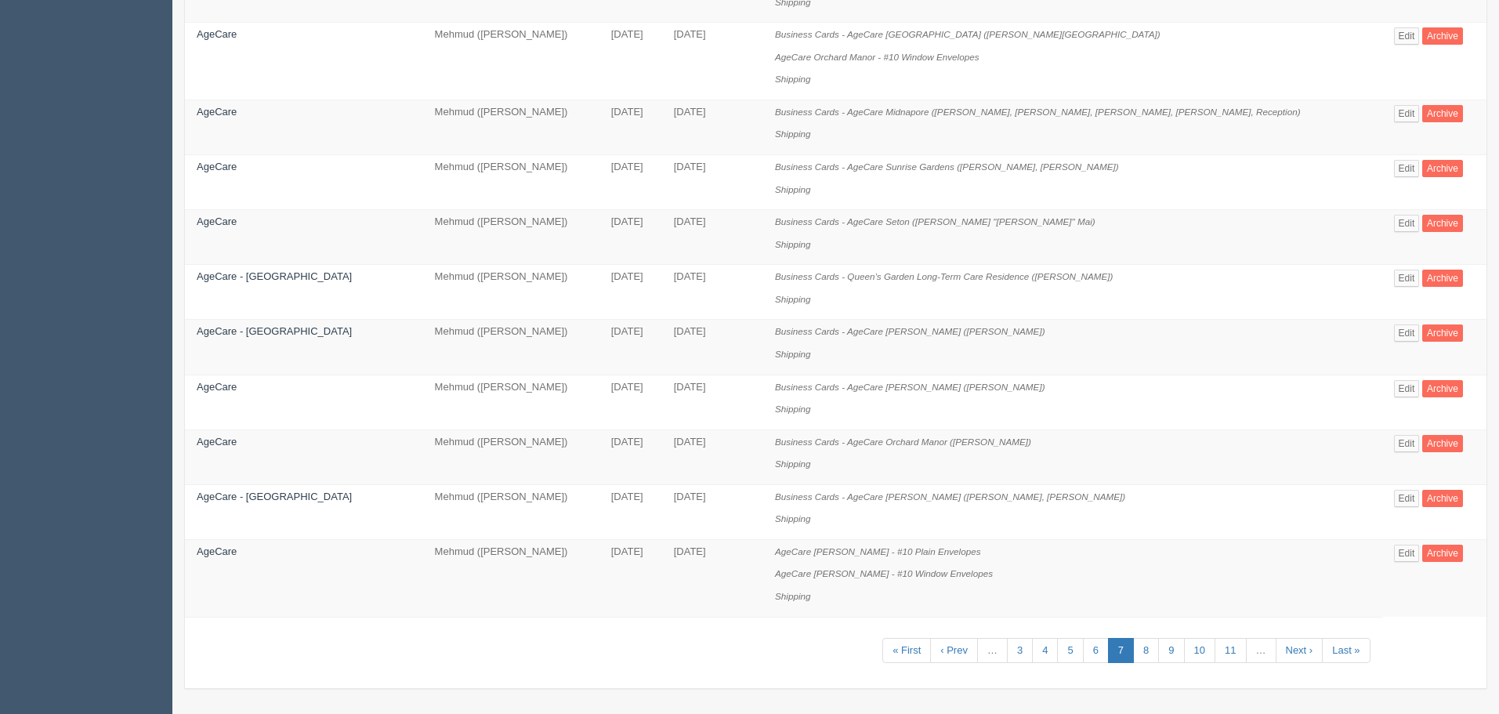
scroll to position [935, 0]
click at [1137, 648] on link "8" at bounding box center [1146, 649] width 26 height 26
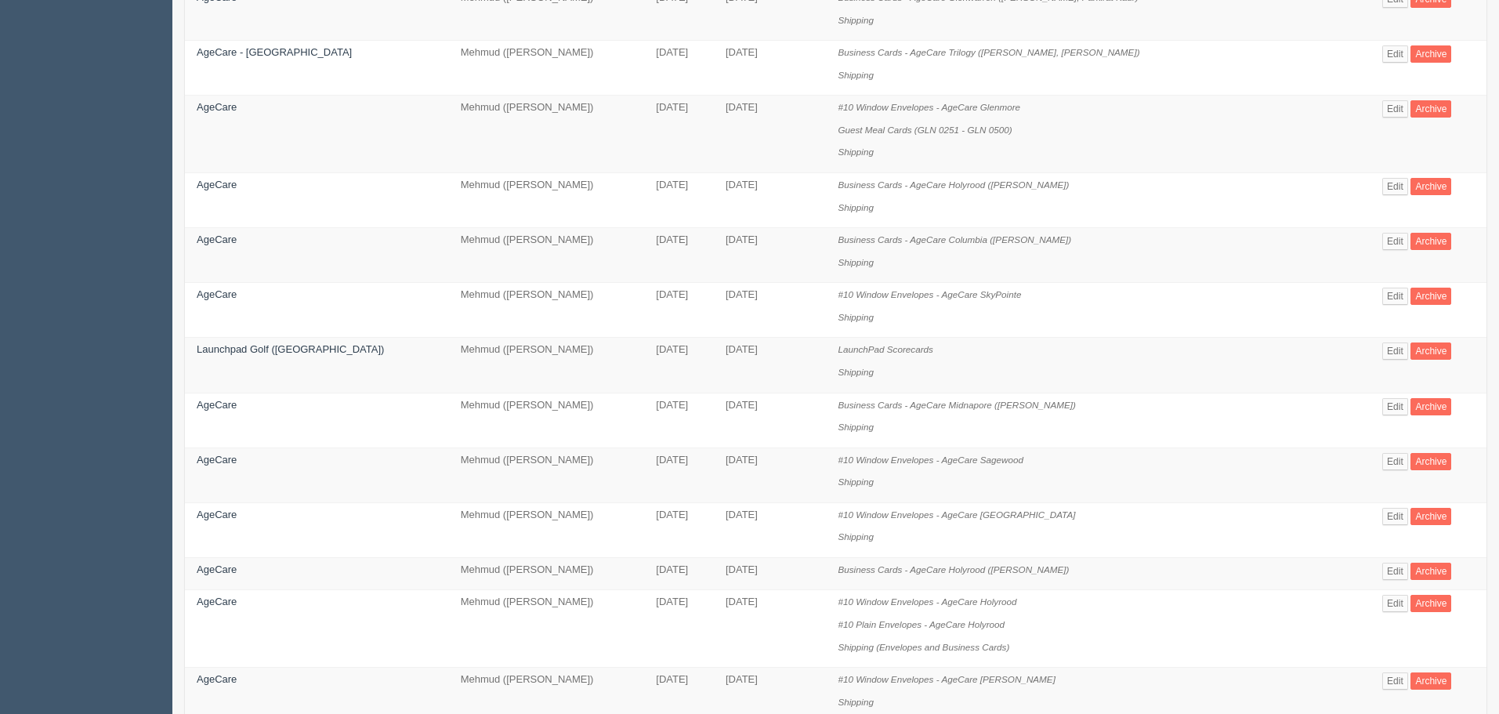
scroll to position [1002, 0]
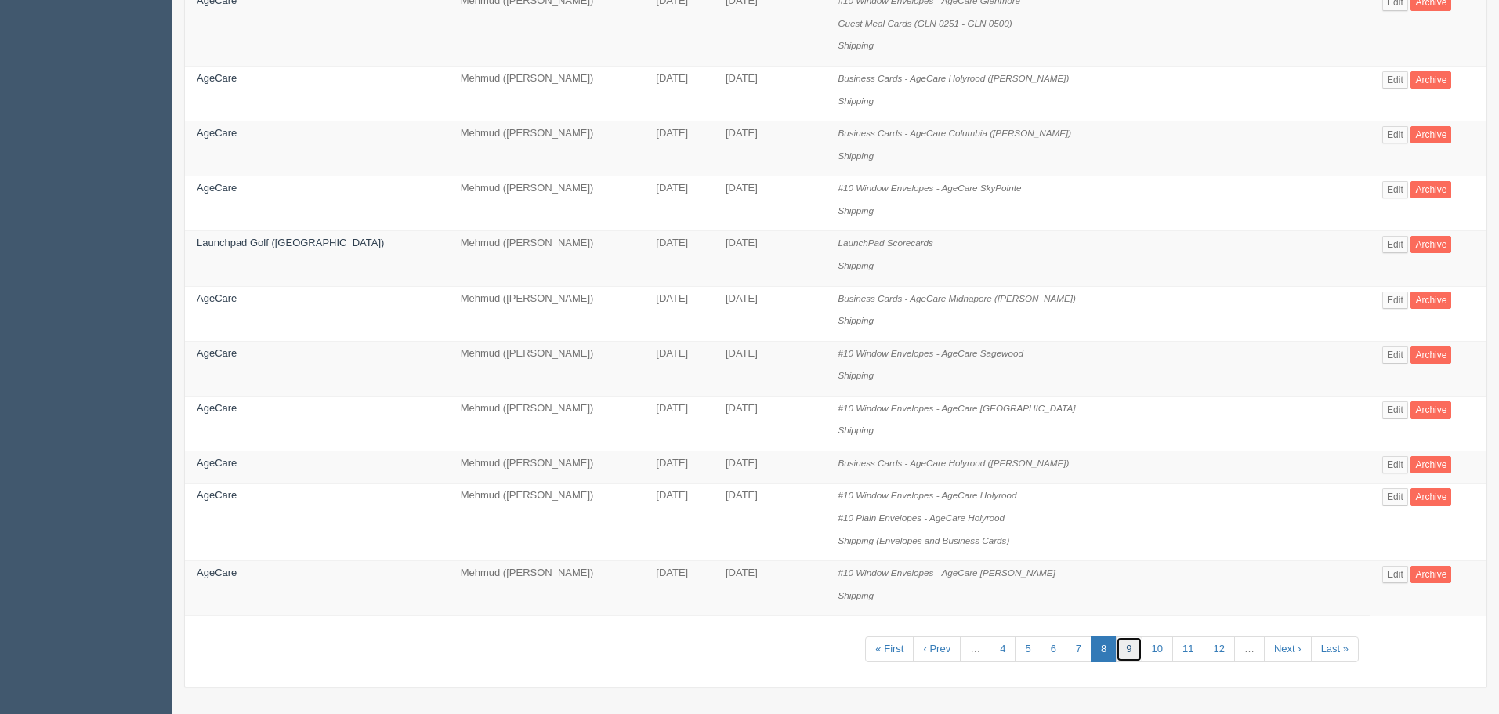
click at [1116, 650] on link "9" at bounding box center [1129, 649] width 26 height 26
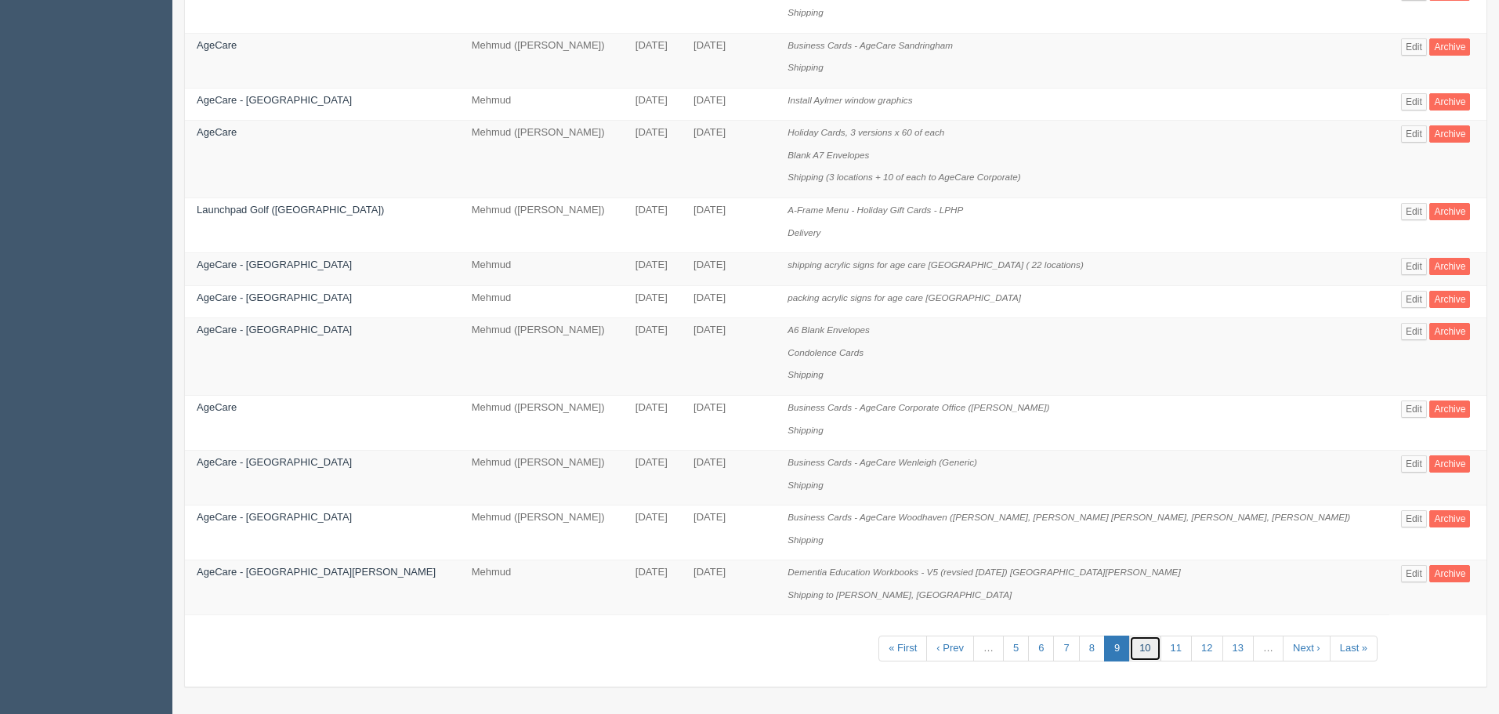
click at [1135, 645] on link "10" at bounding box center [1144, 649] width 31 height 26
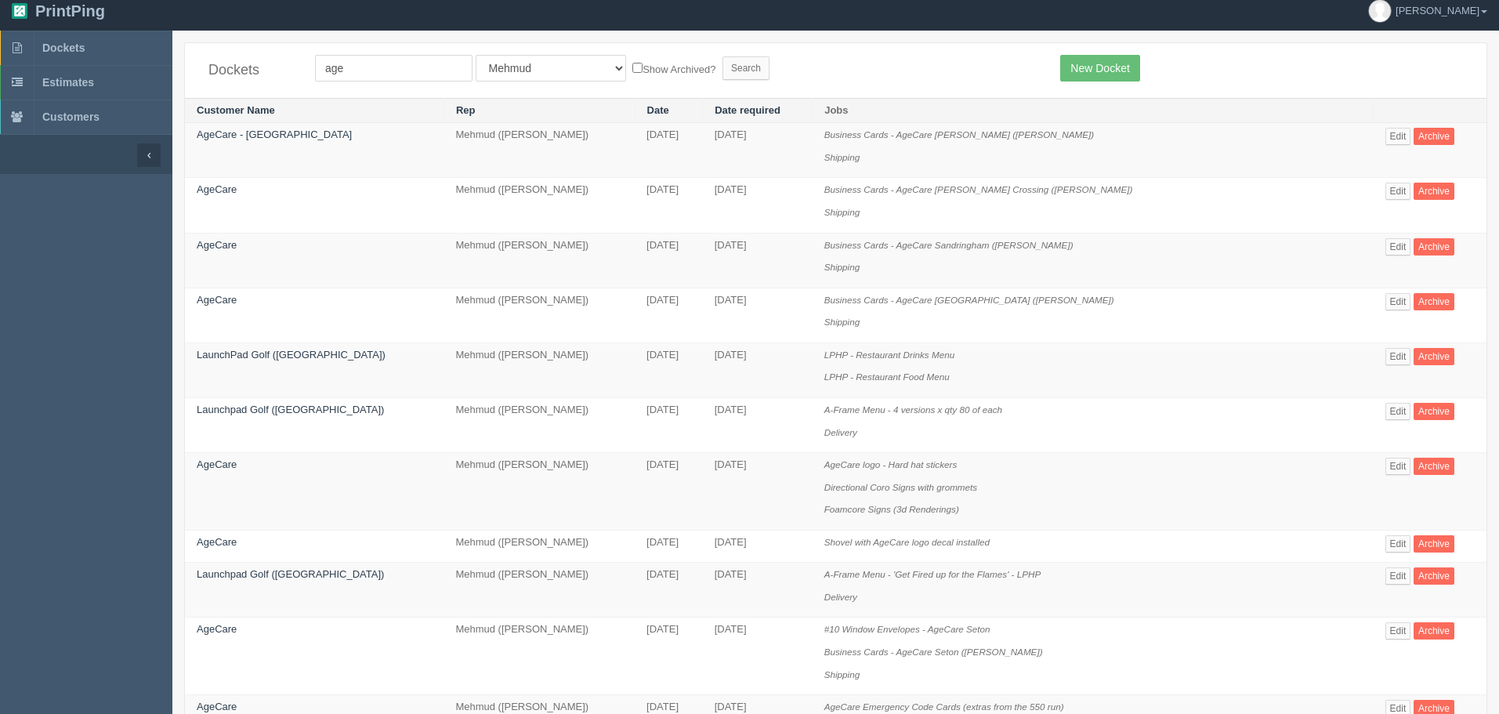
scroll to position [557, 0]
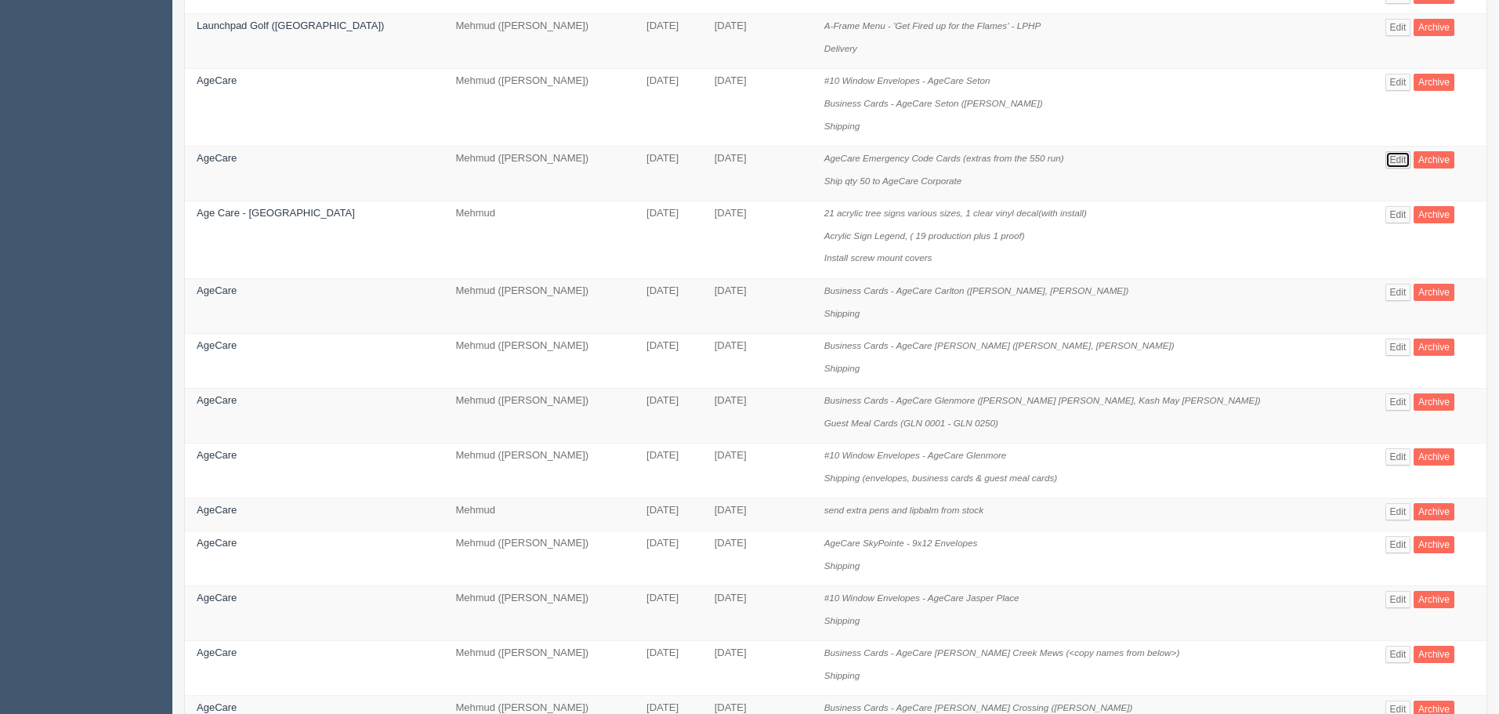
click at [1386, 153] on link "Edit" at bounding box center [1399, 159] width 26 height 17
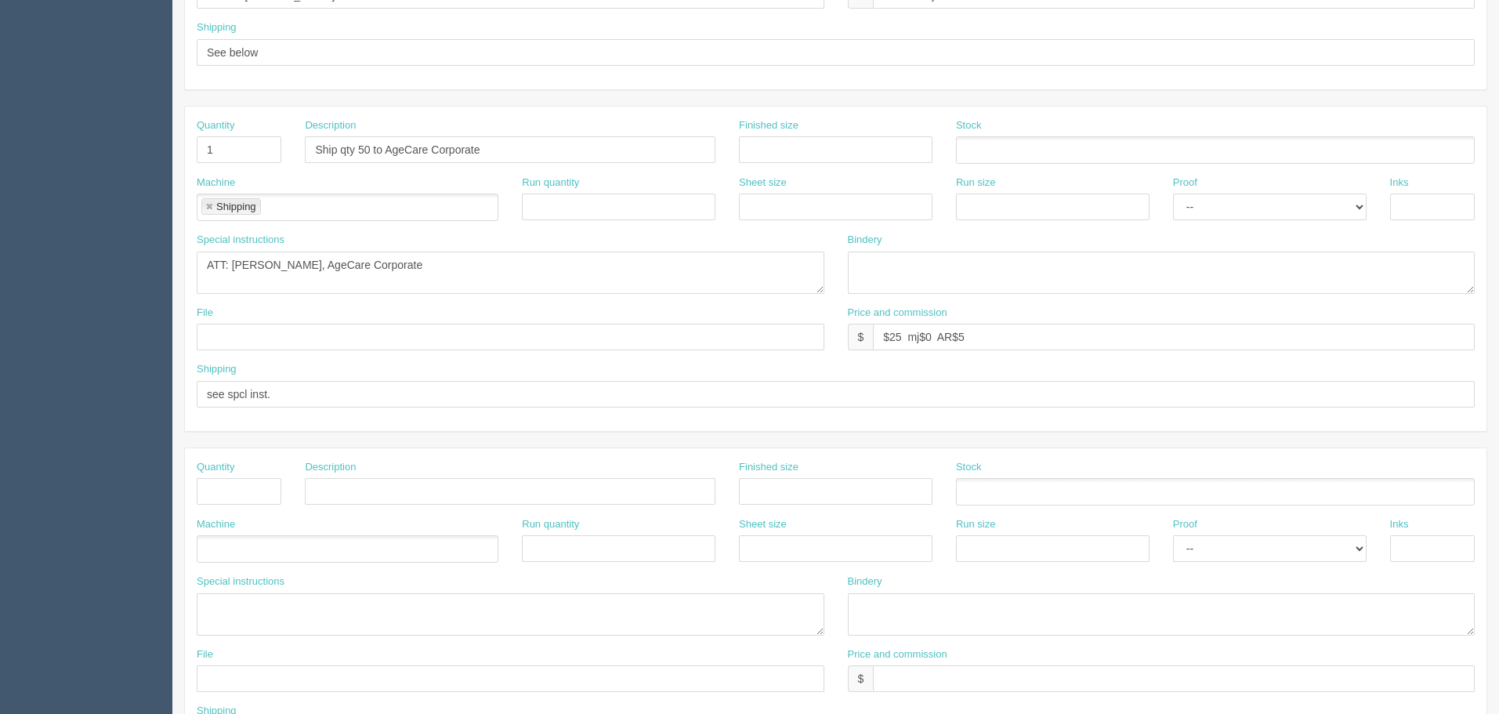
scroll to position [627, 0]
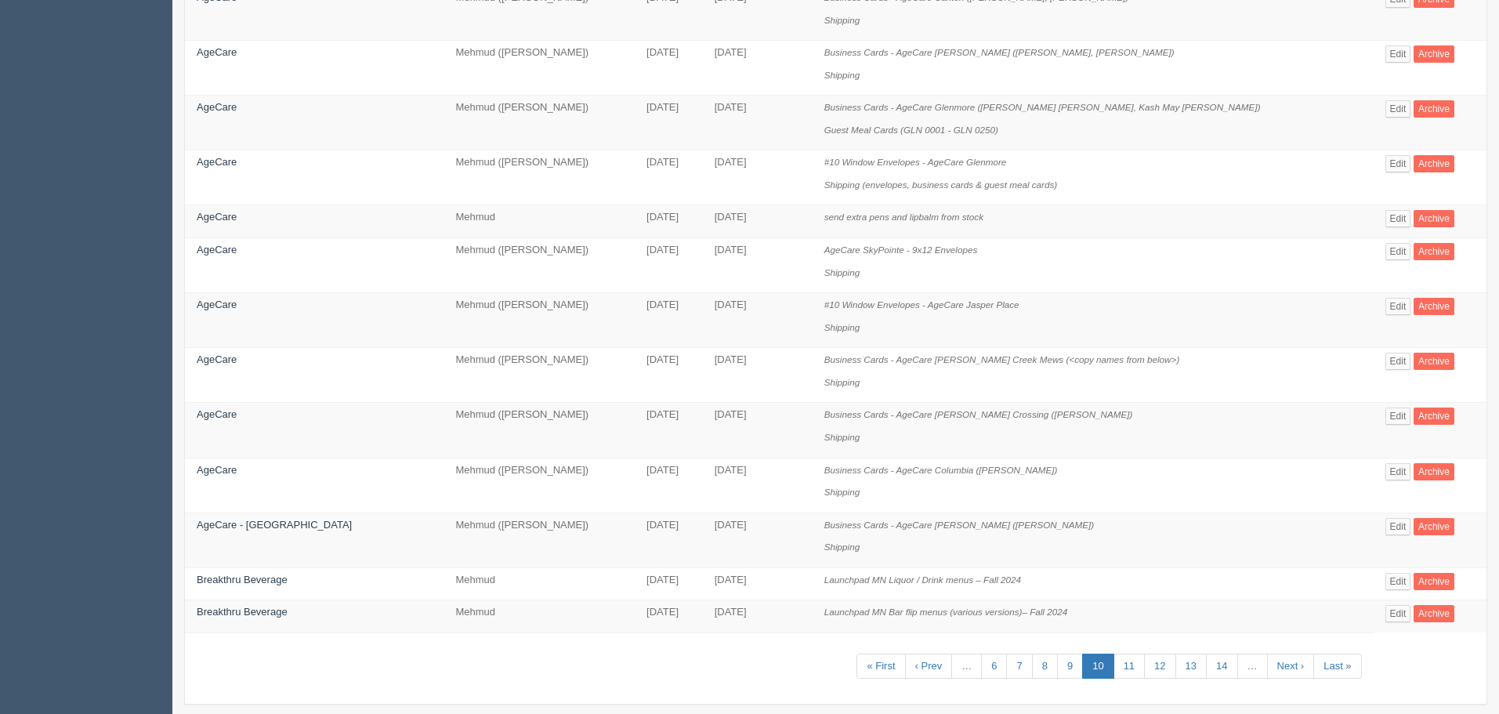
scroll to position [868, 0]
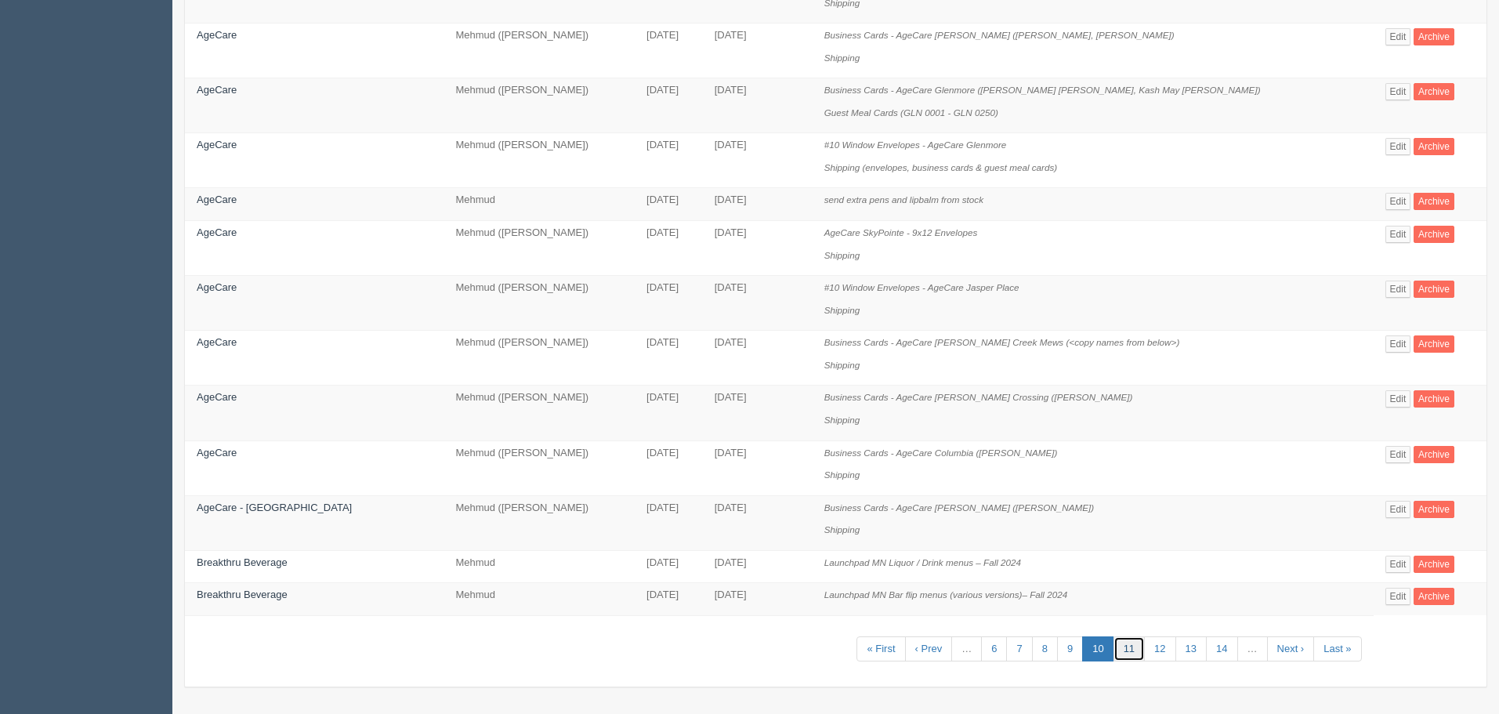
click at [1114, 645] on link "11" at bounding box center [1129, 649] width 31 height 26
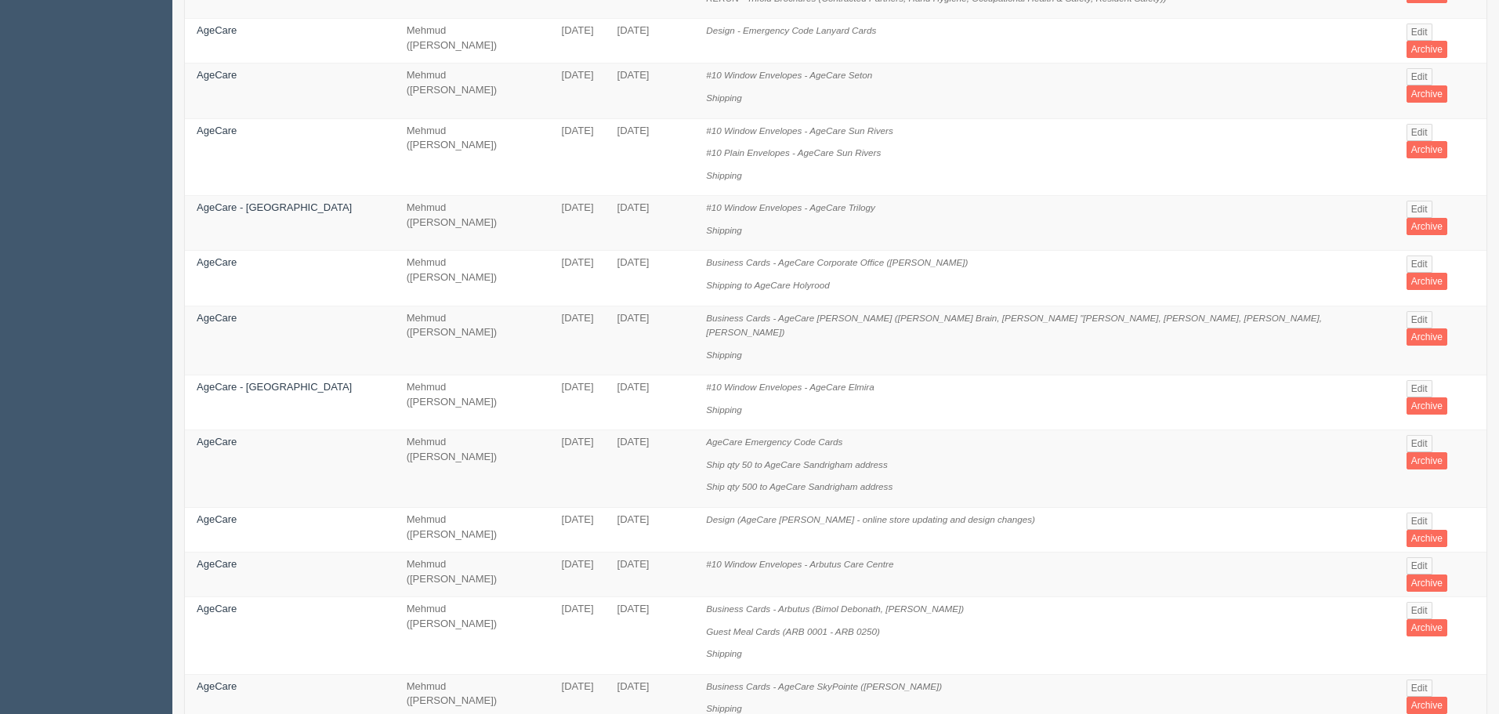
scroll to position [784, 0]
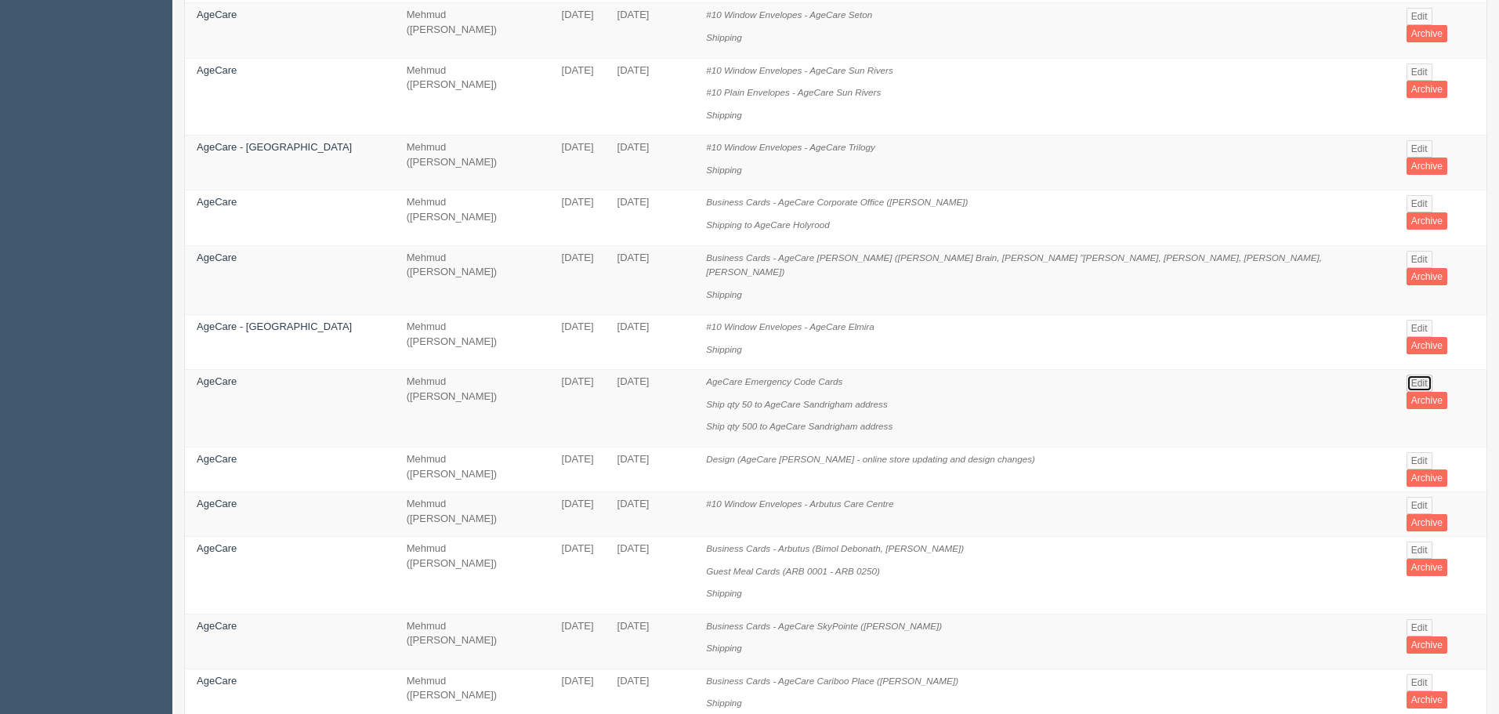
click at [1407, 375] on link "Edit" at bounding box center [1420, 383] width 26 height 17
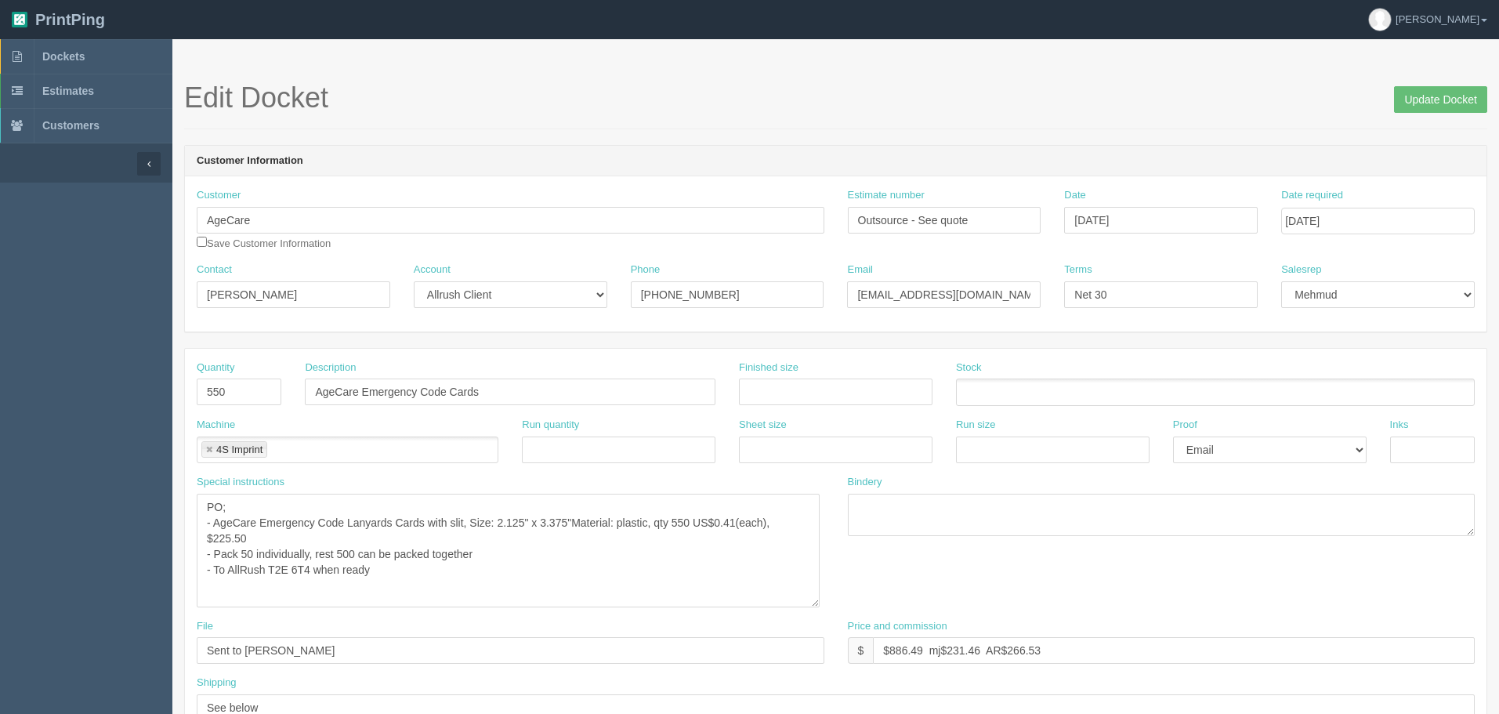
drag, startPoint x: 821, startPoint y: 531, endPoint x: 817, endPoint y: 602, distance: 71.5
click at [817, 602] on textarea "PO; - AgeCare Emergency Code Lanyards Cards with slit, Size: 2.125" x 3.375"Mat…" at bounding box center [508, 551] width 623 height 114
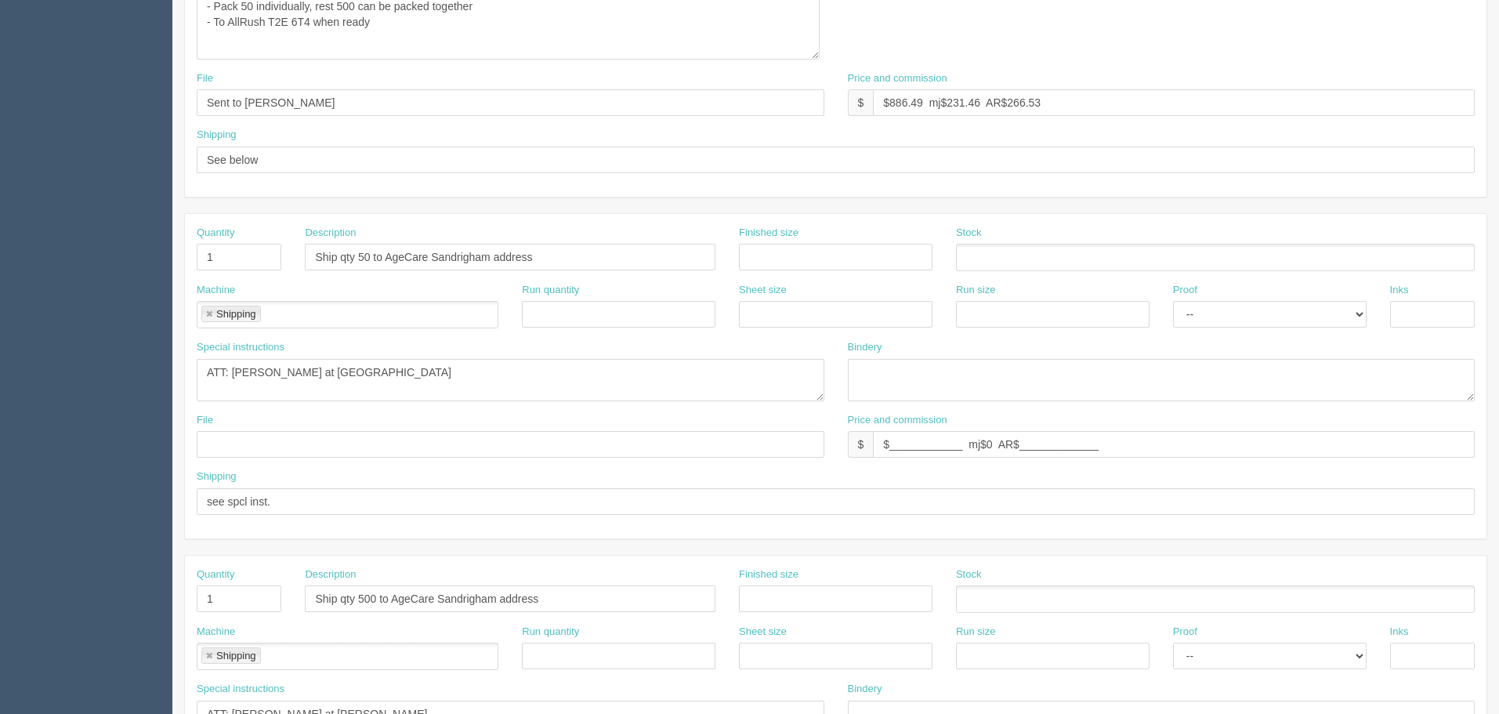
scroll to position [549, 0]
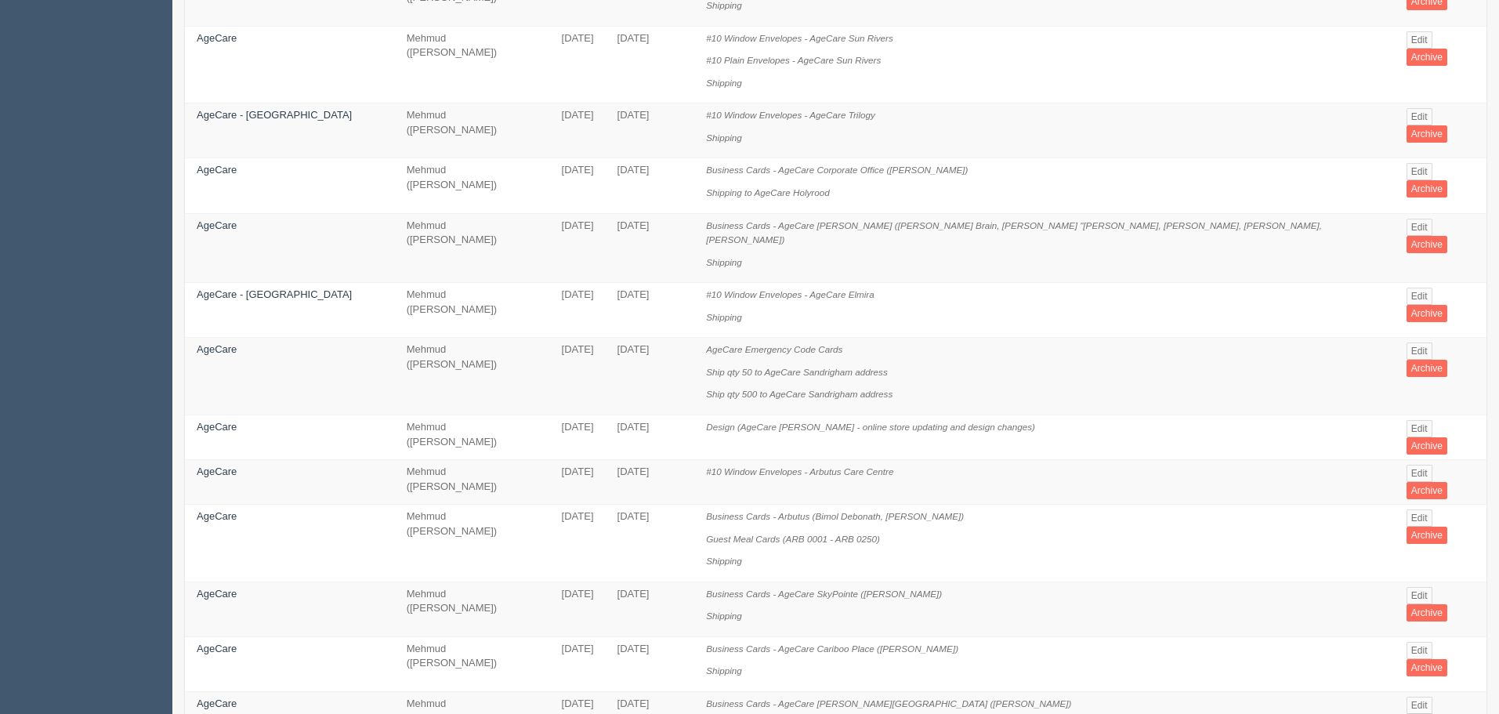
scroll to position [845, 0]
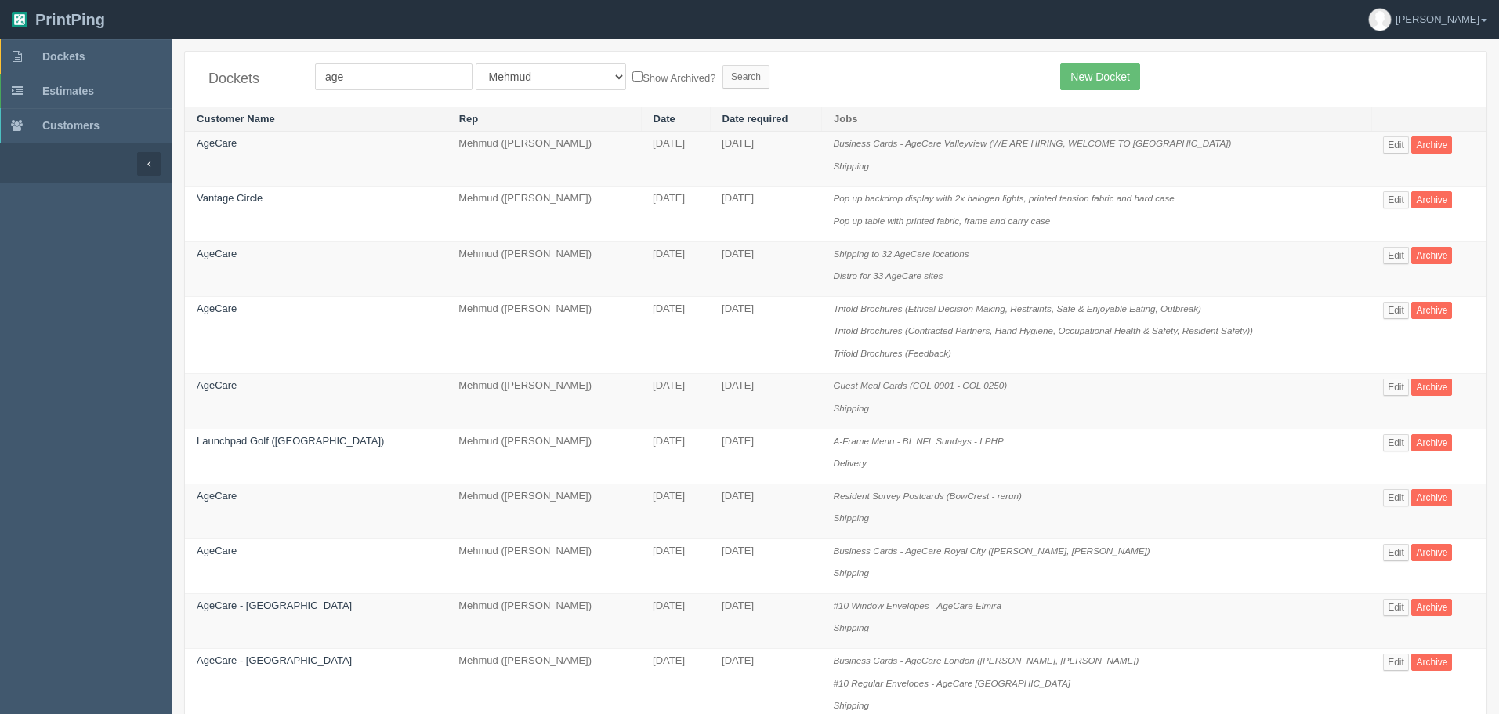
scroll to position [711, 0]
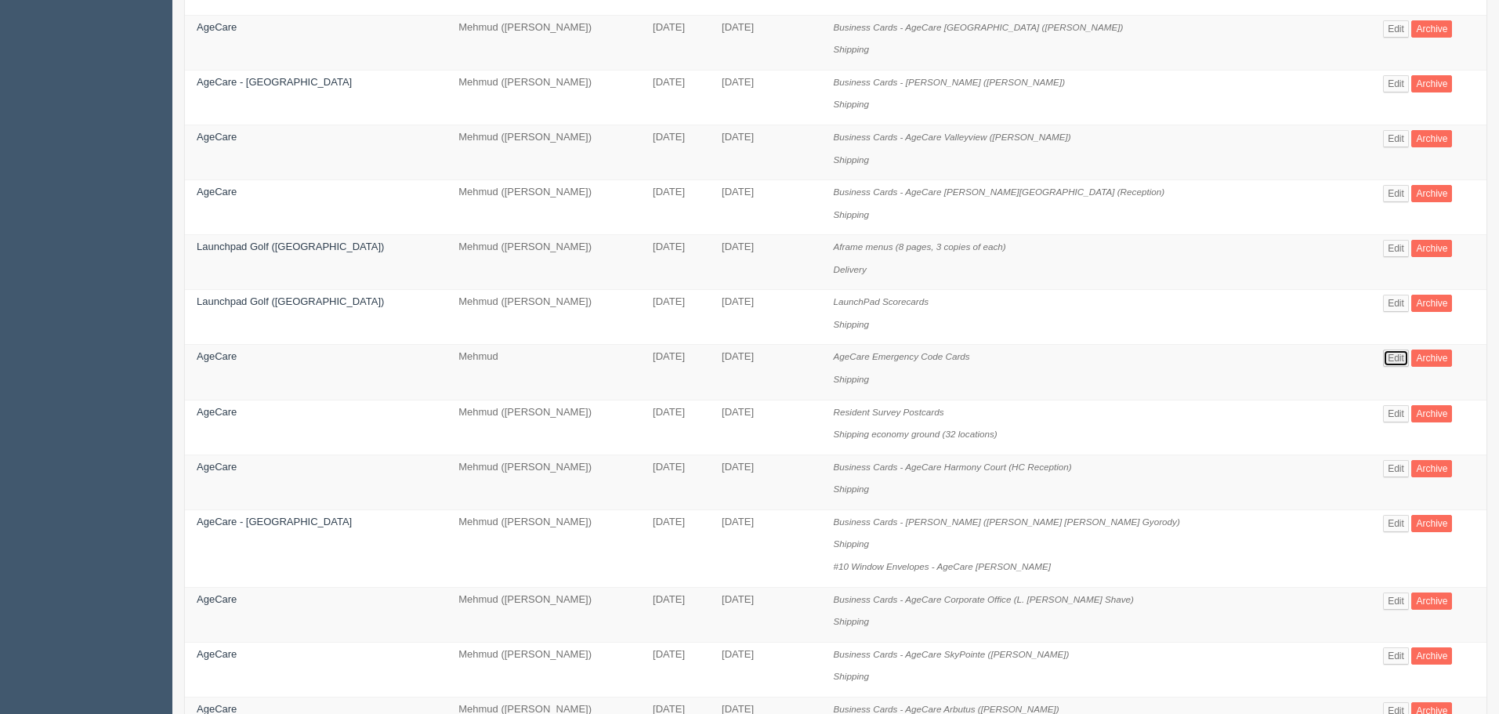
click at [1401, 356] on link "Edit" at bounding box center [1396, 358] width 26 height 17
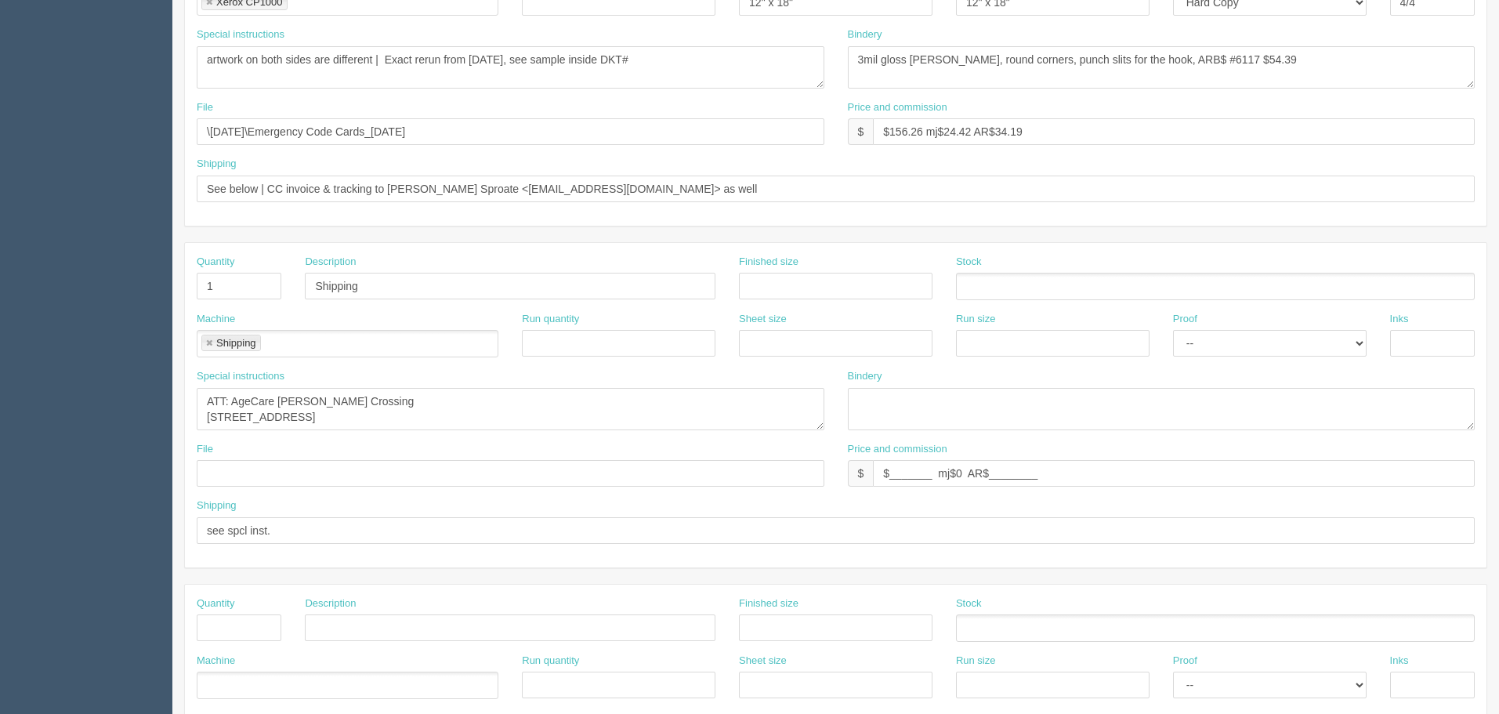
scroll to position [470, 0]
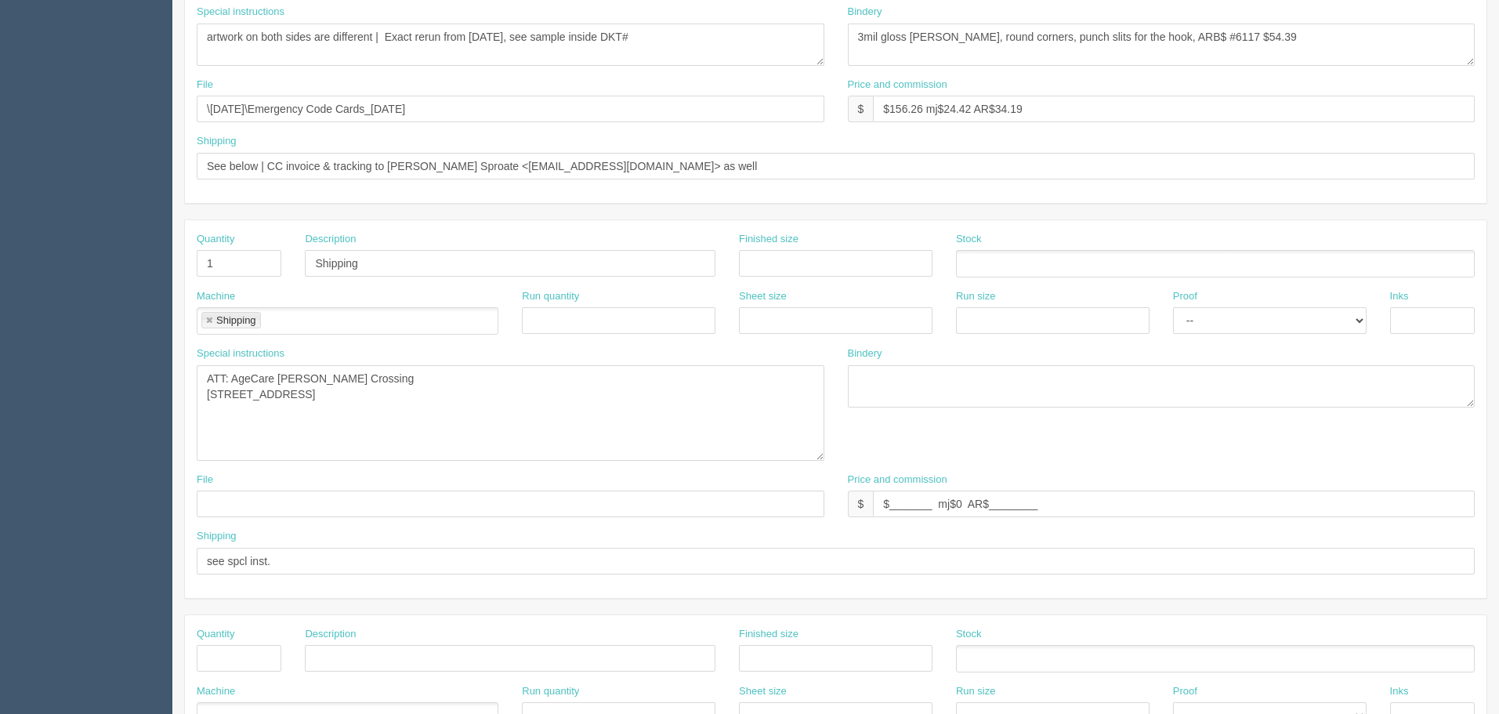
drag, startPoint x: 820, startPoint y: 401, endPoint x: 820, endPoint y: 455, distance: 53.3
click at [820, 455] on textarea "ATT: AgeCare Miller Crossing 14251 50 Street NW Edmonton, AB T5A 5J4" at bounding box center [511, 413] width 628 height 96
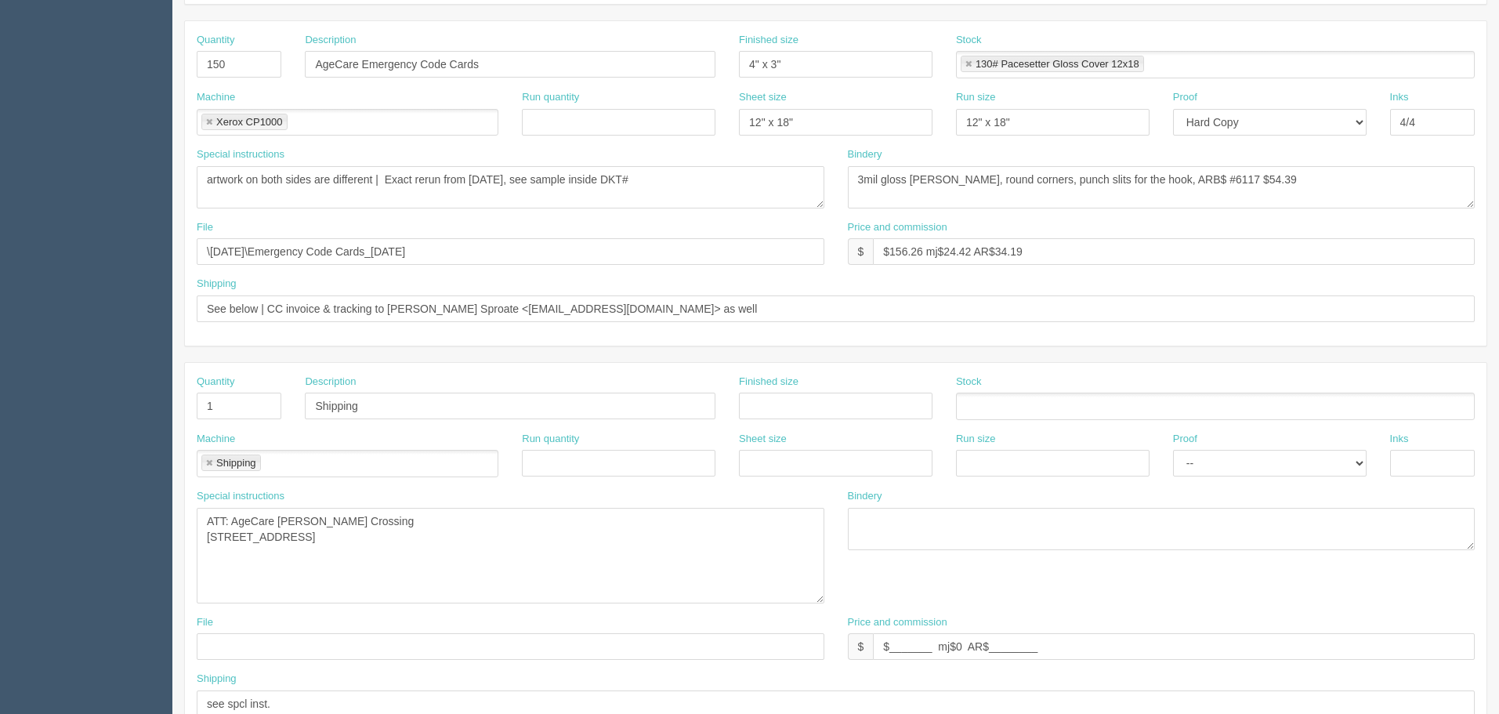
scroll to position [314, 0]
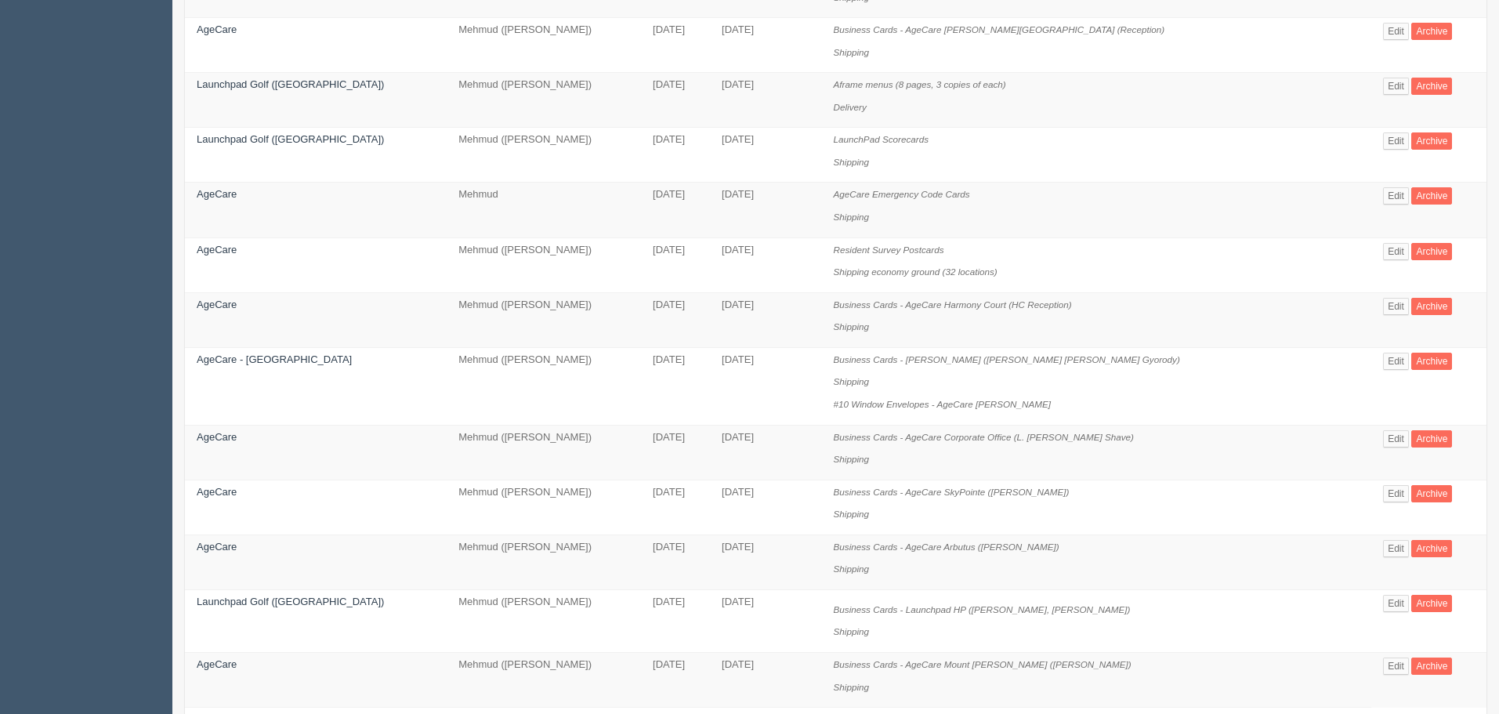
scroll to position [965, 0]
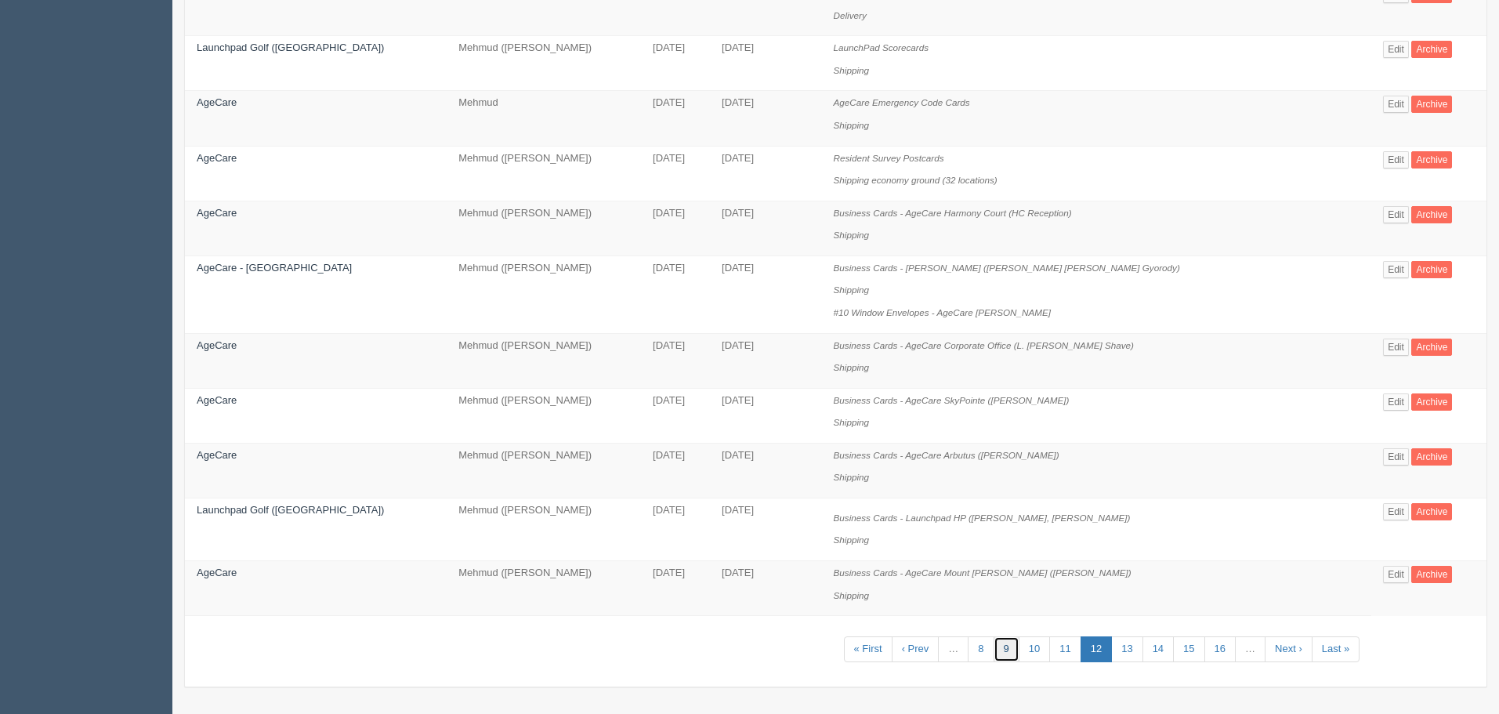
click at [1004, 643] on link "9" at bounding box center [1007, 649] width 26 height 26
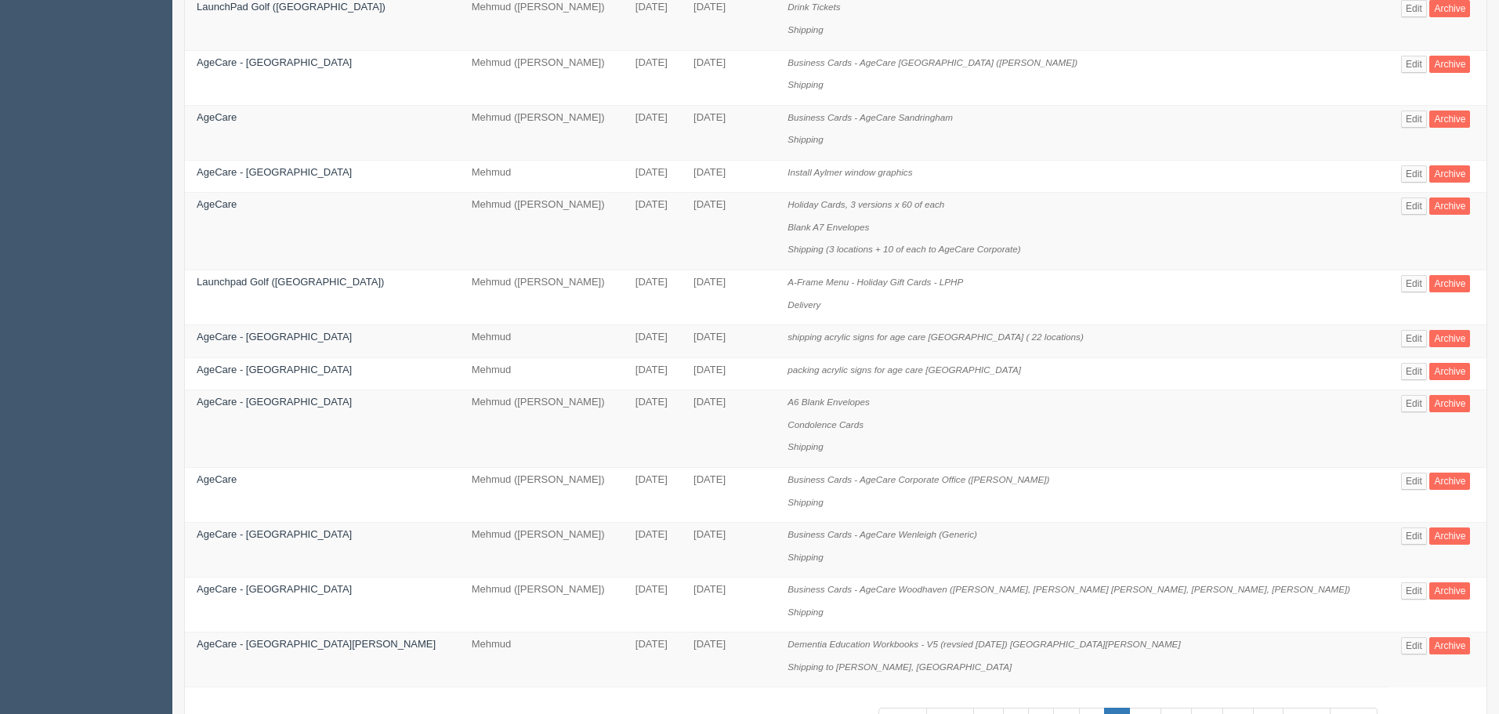
scroll to position [890, 0]
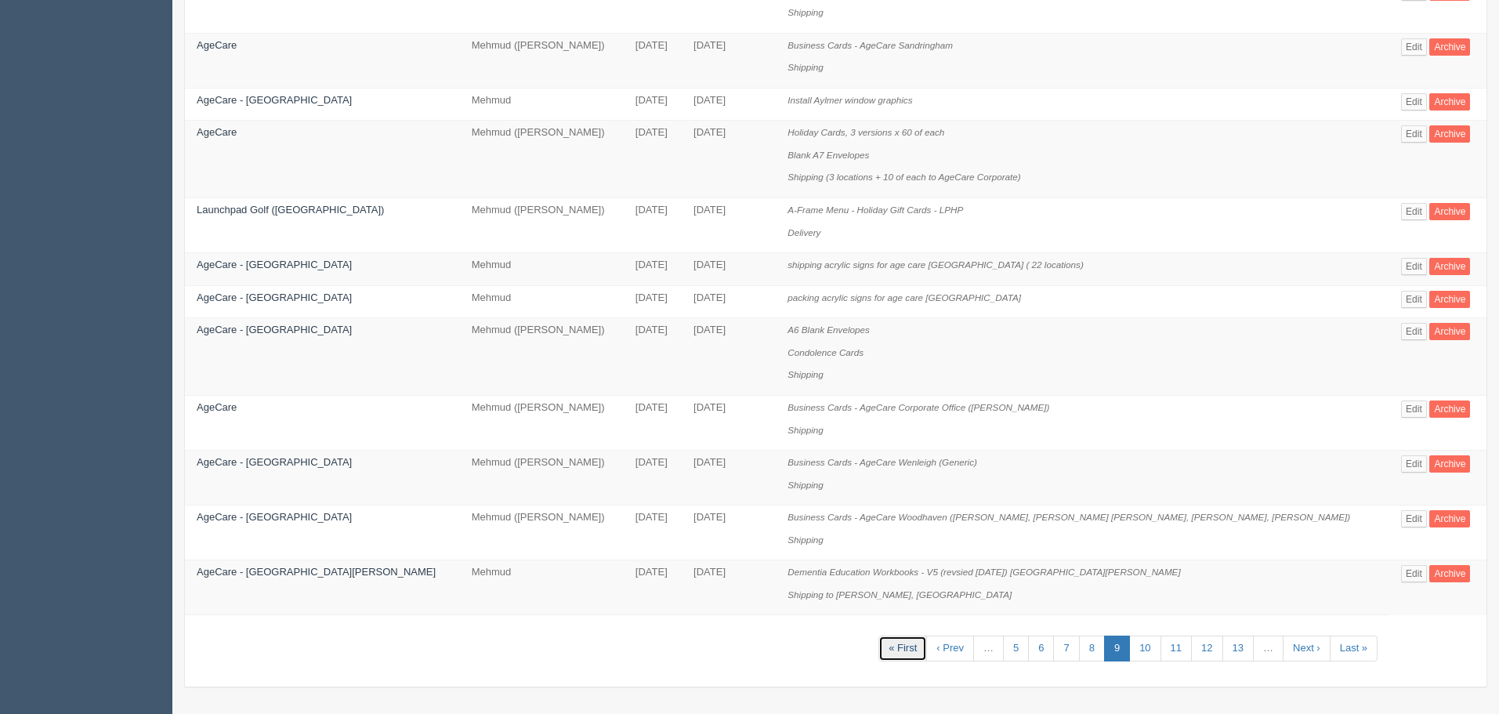
click at [901, 647] on link "« First" at bounding box center [903, 649] width 49 height 26
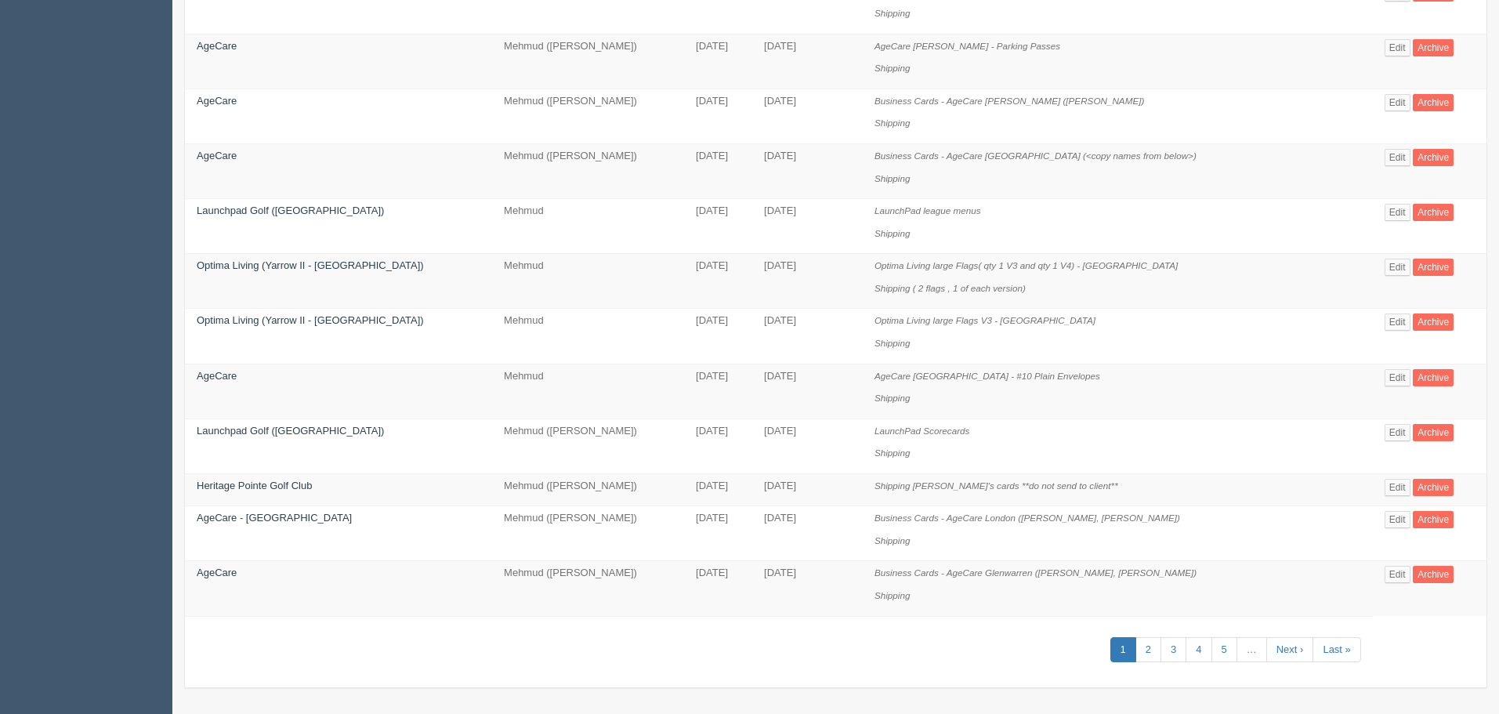
scroll to position [935, 0]
click at [1148, 642] on link "2" at bounding box center [1149, 649] width 26 height 26
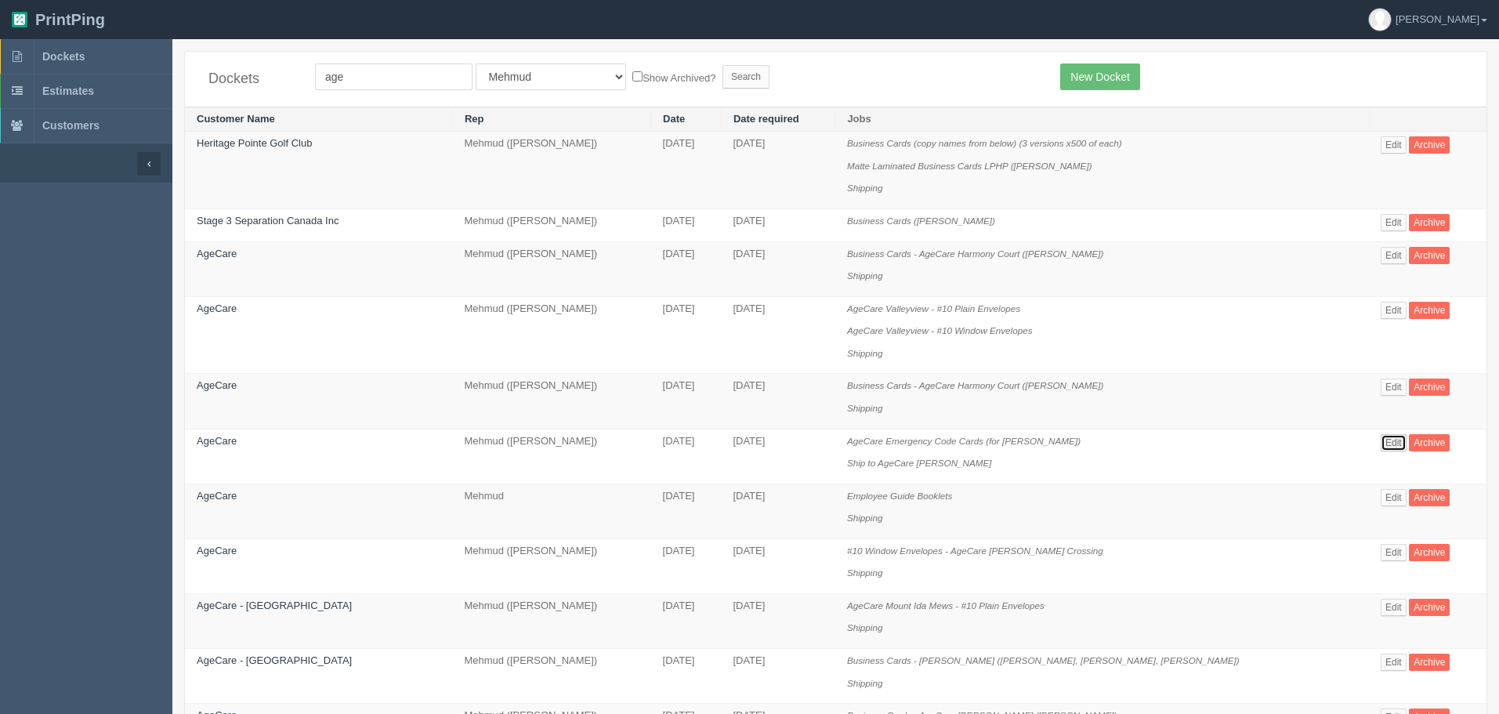
click at [1390, 435] on link "Edit" at bounding box center [1394, 442] width 26 height 17
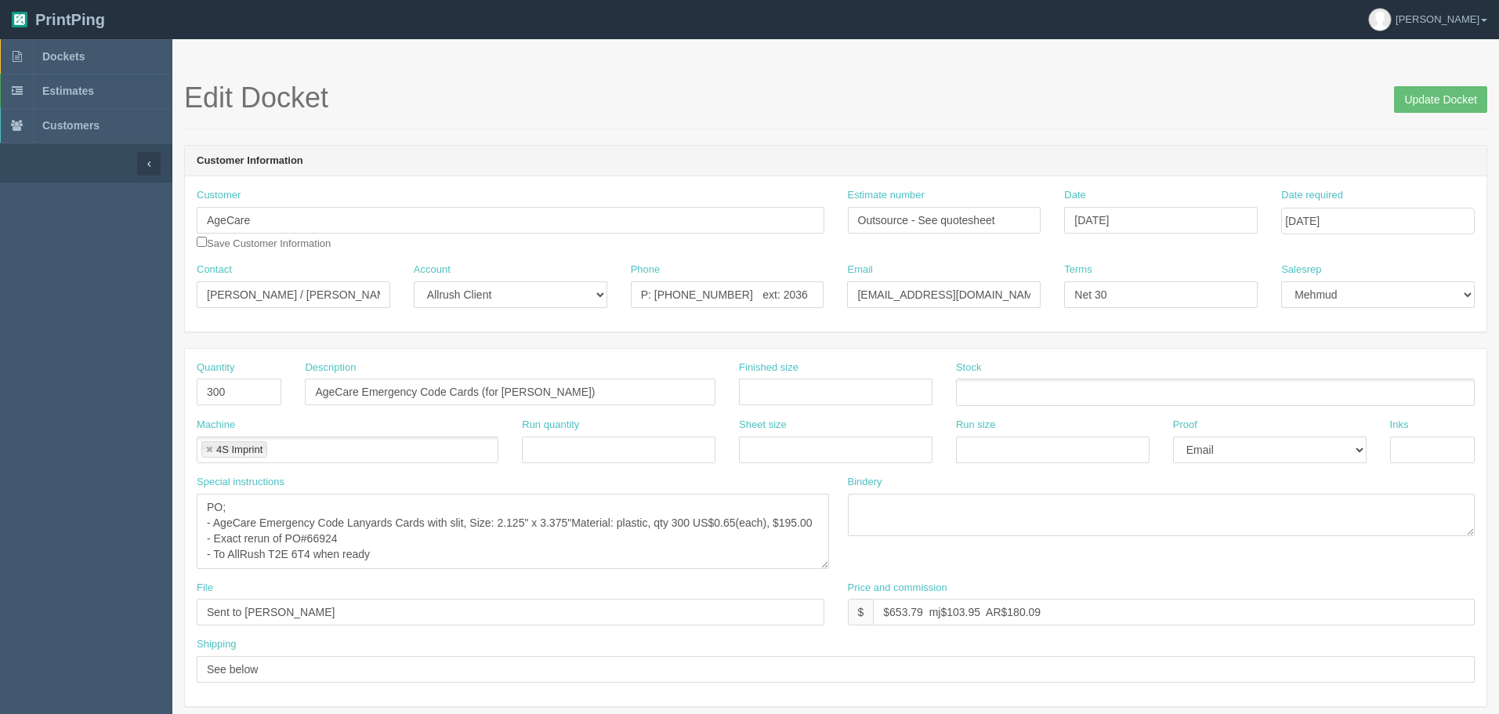
drag, startPoint x: 822, startPoint y: 533, endPoint x: 827, endPoint y: 566, distance: 33.3
click at [827, 566] on textarea "PO; - AgeCare Emergency Code Lanyards Cards with slit, Size: 2.125" x 3.375"Mat…" at bounding box center [513, 531] width 633 height 75
click at [68, 48] on link "Dockets" at bounding box center [86, 56] width 172 height 34
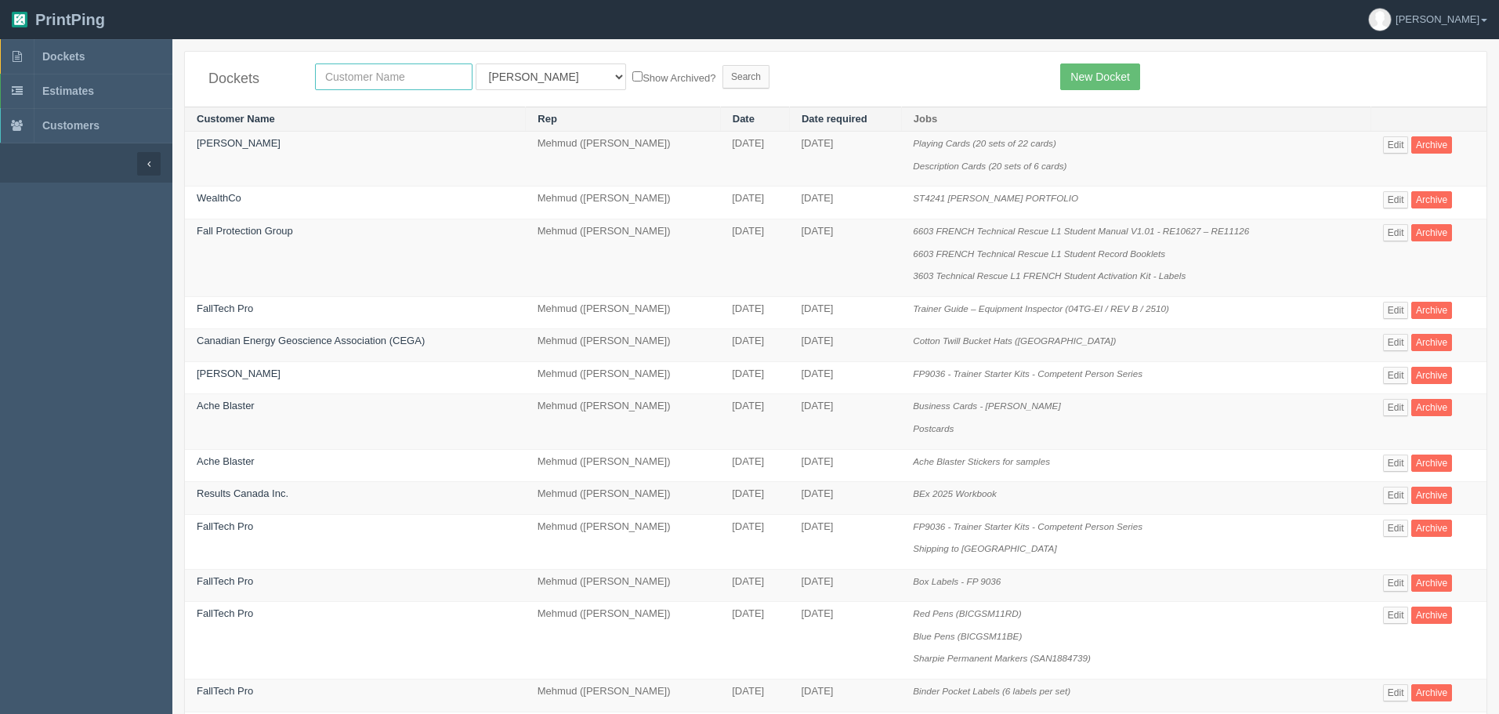
click at [350, 73] on input "text" at bounding box center [394, 76] width 158 height 27
type input "kent"
click at [723, 65] on input "Search" at bounding box center [746, 77] width 47 height 24
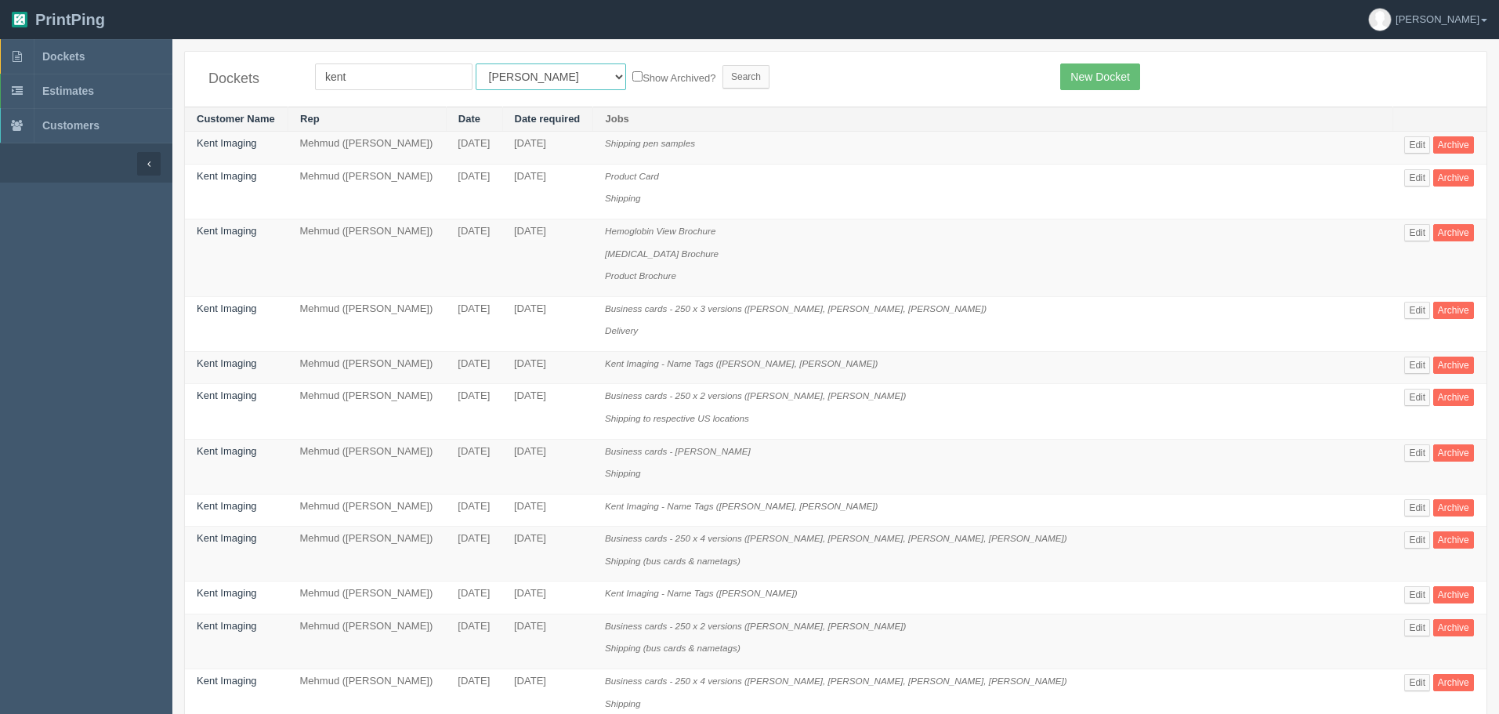
click at [487, 84] on select "All Users [PERSON_NAME] Test 1 [PERSON_NAME] [PERSON_NAME] [PERSON_NAME] France…" at bounding box center [551, 76] width 150 height 27
select select "8"
click at [476, 63] on select "All Users [PERSON_NAME] Test 1 [PERSON_NAME] [PERSON_NAME] [PERSON_NAME] France…" at bounding box center [551, 76] width 150 height 27
click at [723, 76] on input "Search" at bounding box center [746, 77] width 47 height 24
click at [1412, 364] on link "Edit" at bounding box center [1418, 365] width 26 height 17
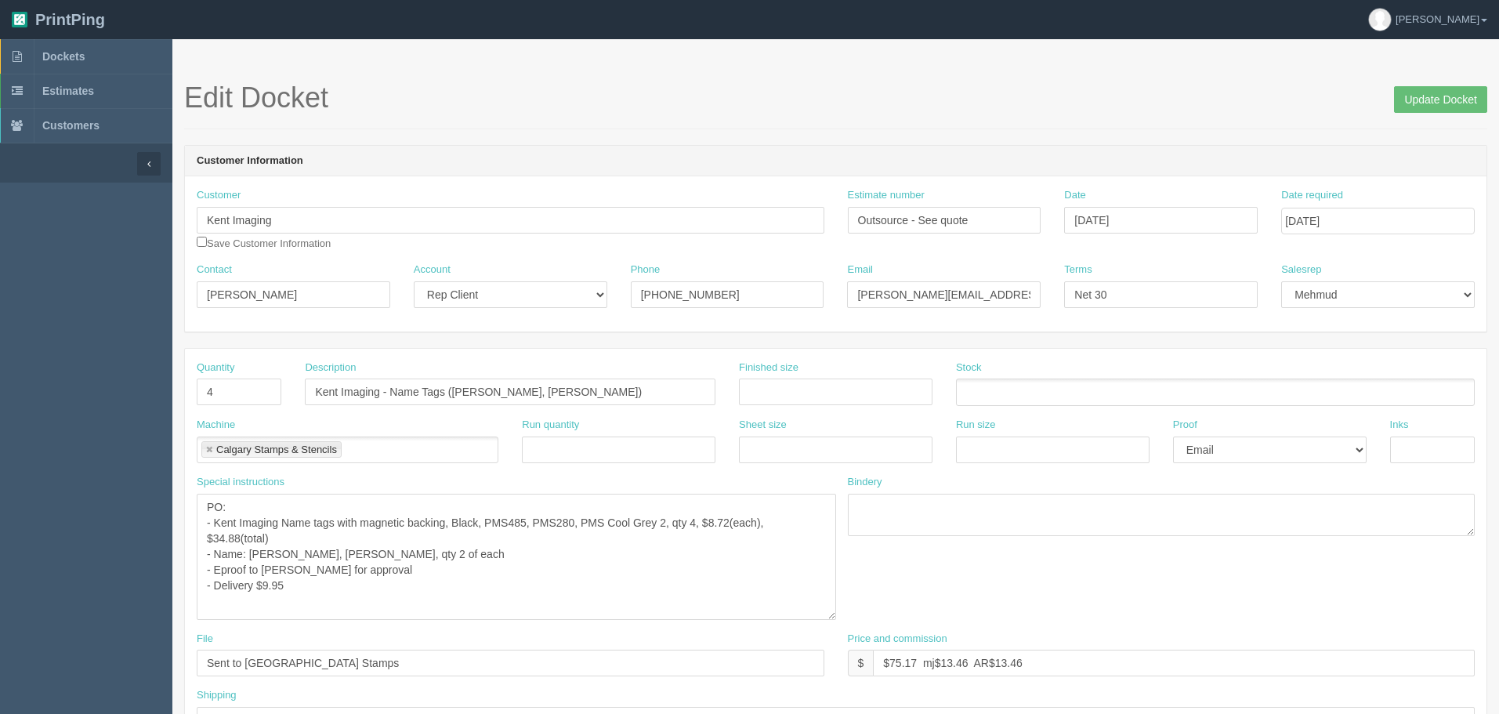
drag, startPoint x: 823, startPoint y: 529, endPoint x: 835, endPoint y: 613, distance: 84.7
click at [835, 613] on textarea "PO: - Kent Imaging Name tags with magnetic backing, Black, PMS485, PMS280, PMS …" at bounding box center [517, 557] width 640 height 126
drag, startPoint x: 531, startPoint y: 390, endPoint x: 632, endPoint y: 389, distance: 100.3
click at [632, 389] on input "Kent Imaging - Name Tags (Morgan Liden, Christopher Barrett)" at bounding box center [510, 392] width 411 height 27
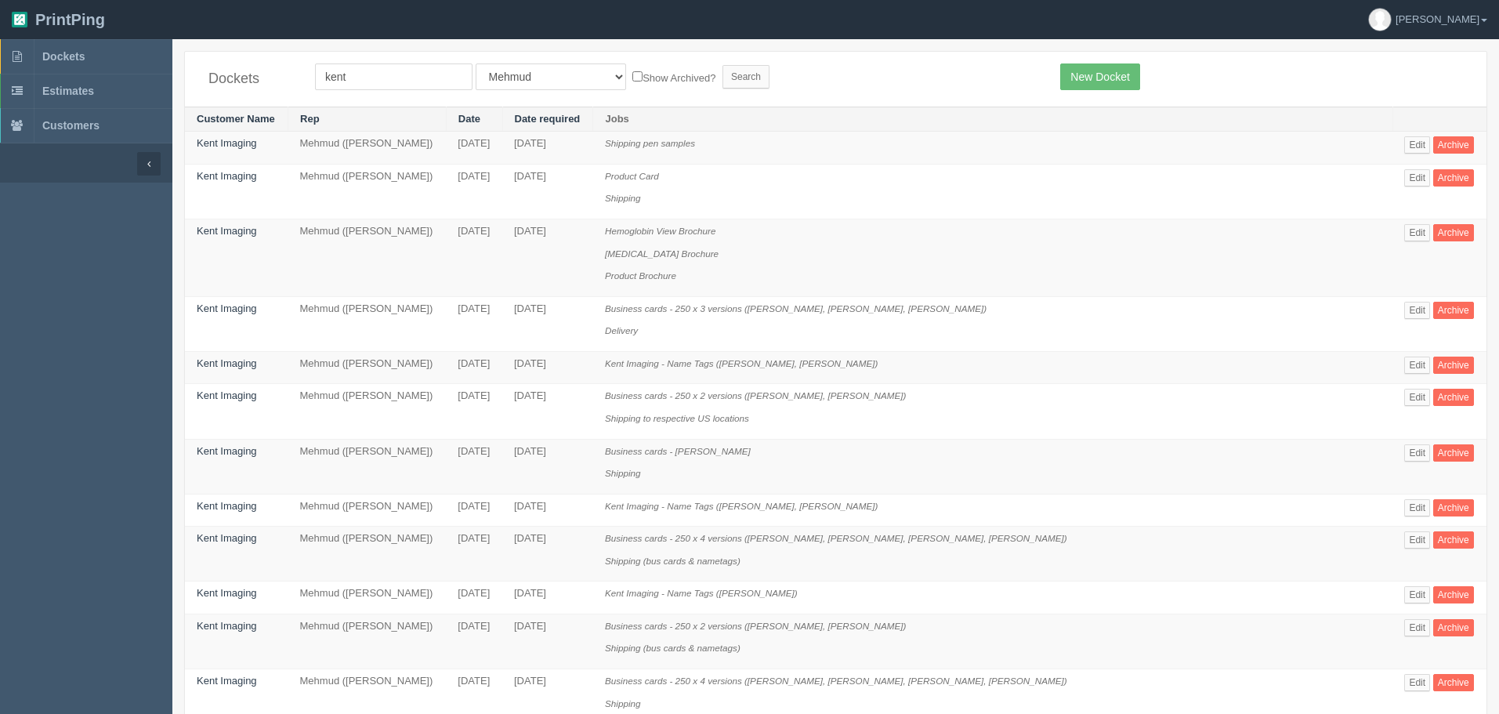
click at [810, 160] on td "Shipping pen samples" at bounding box center [992, 148] width 799 height 33
click at [1407, 397] on link "Edit" at bounding box center [1418, 397] width 26 height 17
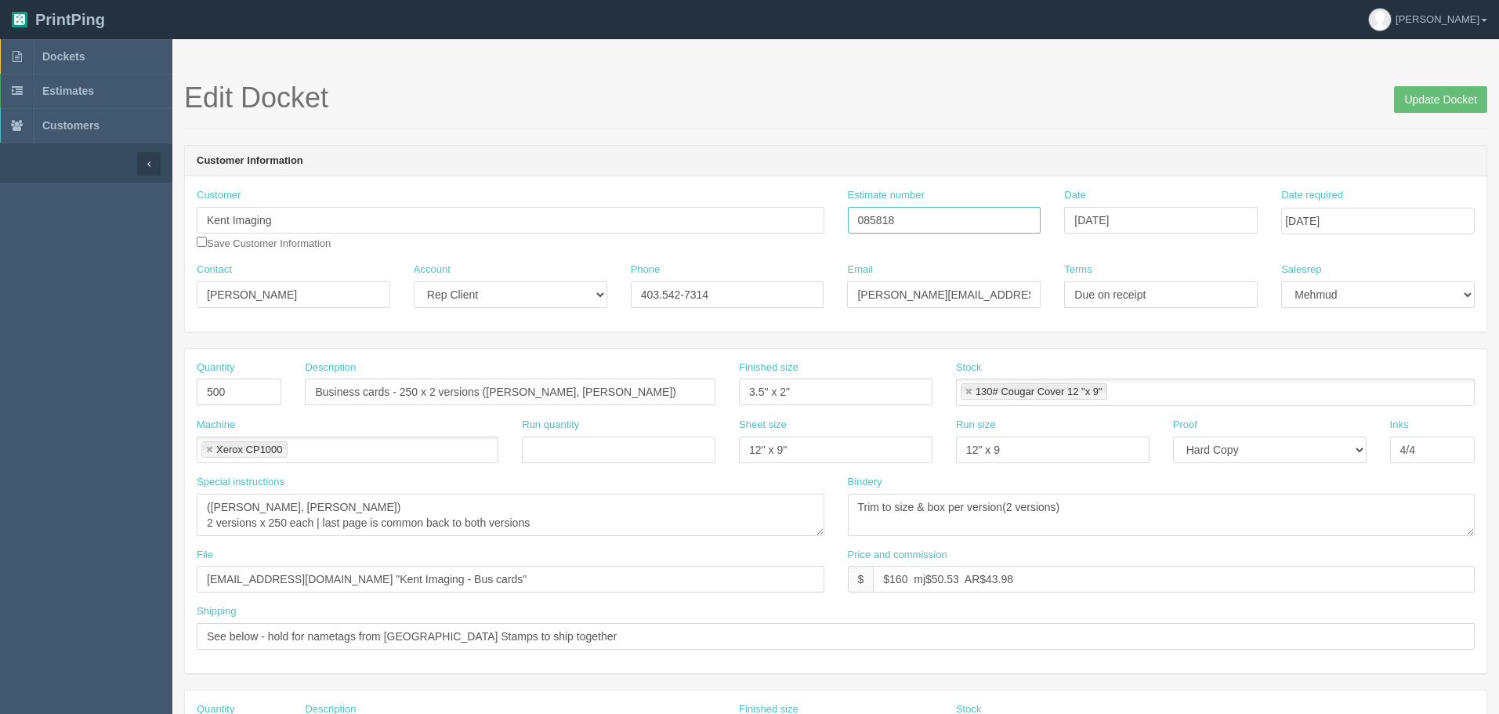
drag, startPoint x: 923, startPoint y: 217, endPoint x: 676, endPoint y: 217, distance: 246.1
click at [676, 217] on div "Customer Kent Imaging Save Customer Information Estimate number 085818 Date Jan…" at bounding box center [836, 225] width 1302 height 74
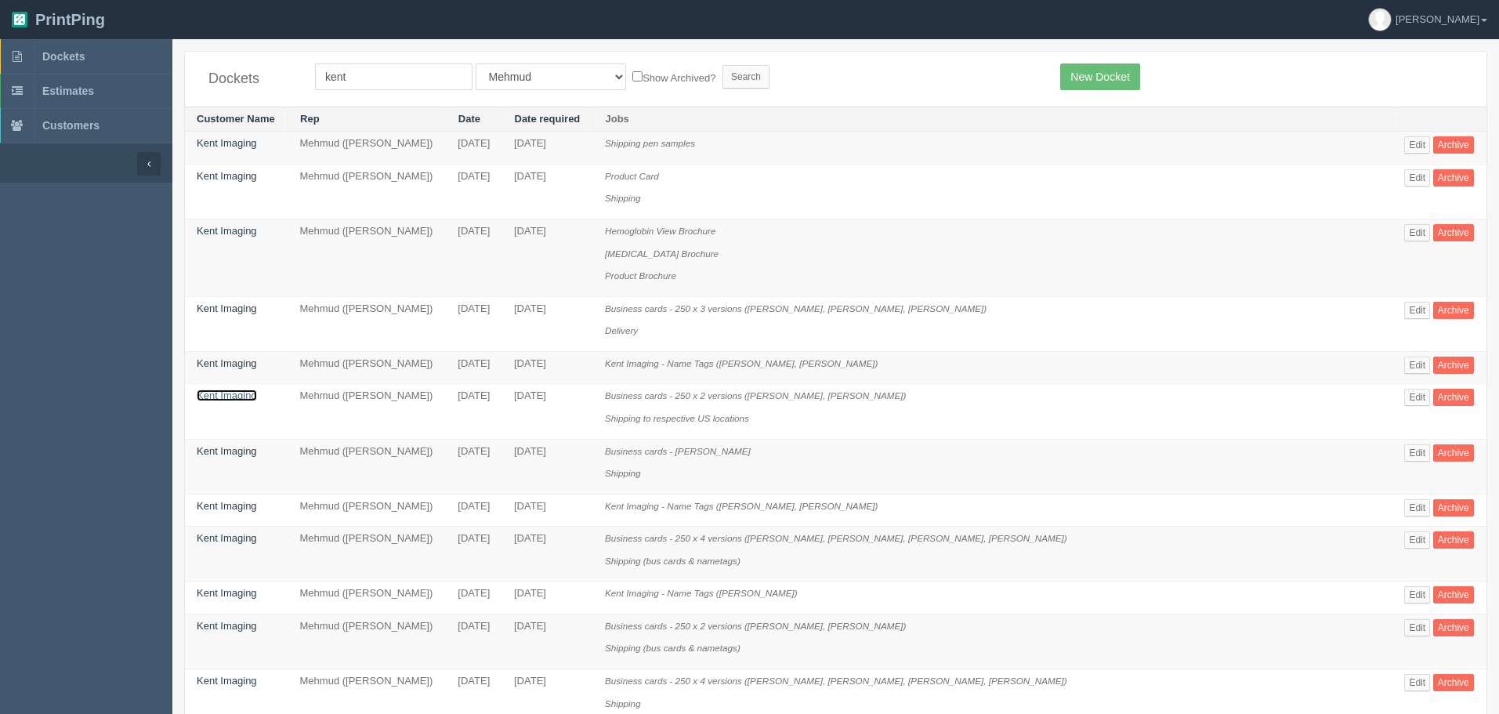
click at [238, 399] on link "Kent Imaging" at bounding box center [227, 396] width 60 height 12
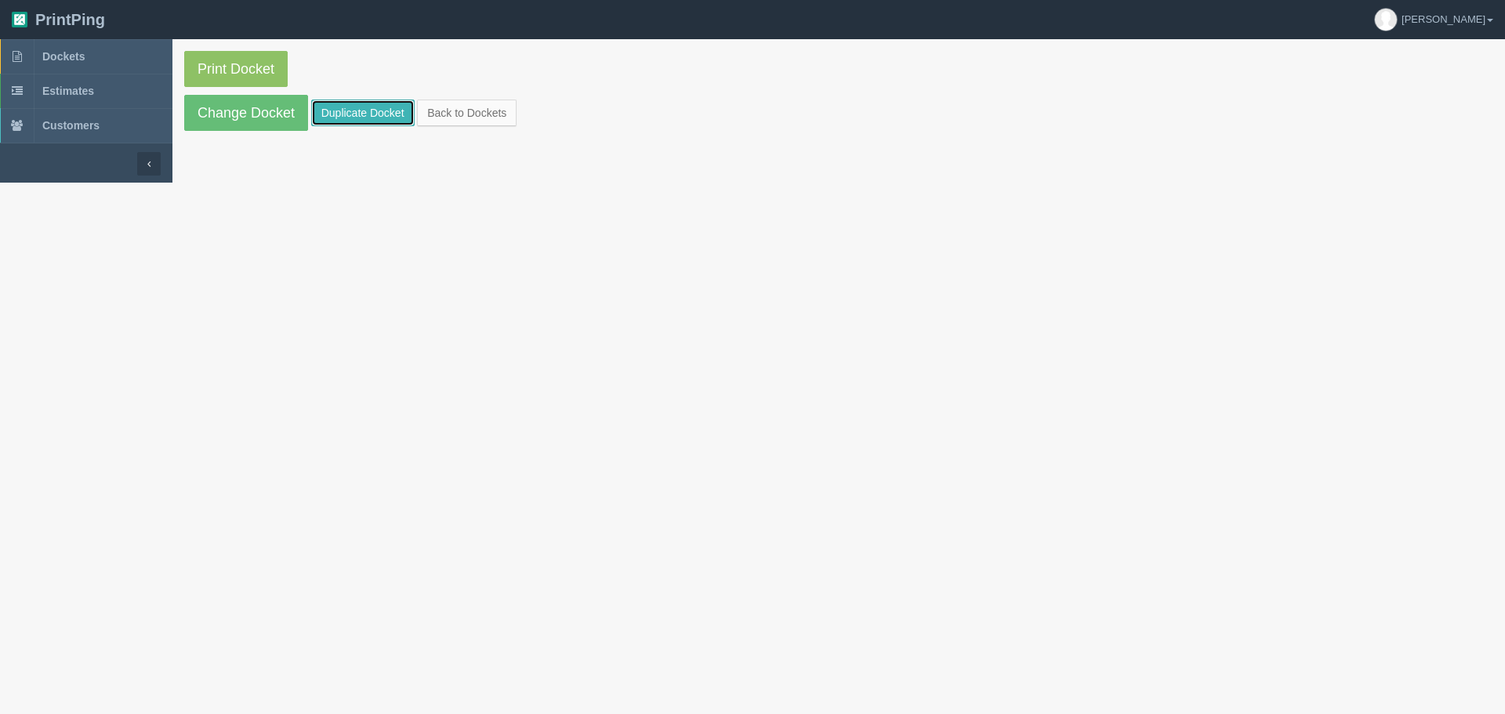
click at [357, 104] on link "Duplicate Docket" at bounding box center [362, 113] width 103 height 27
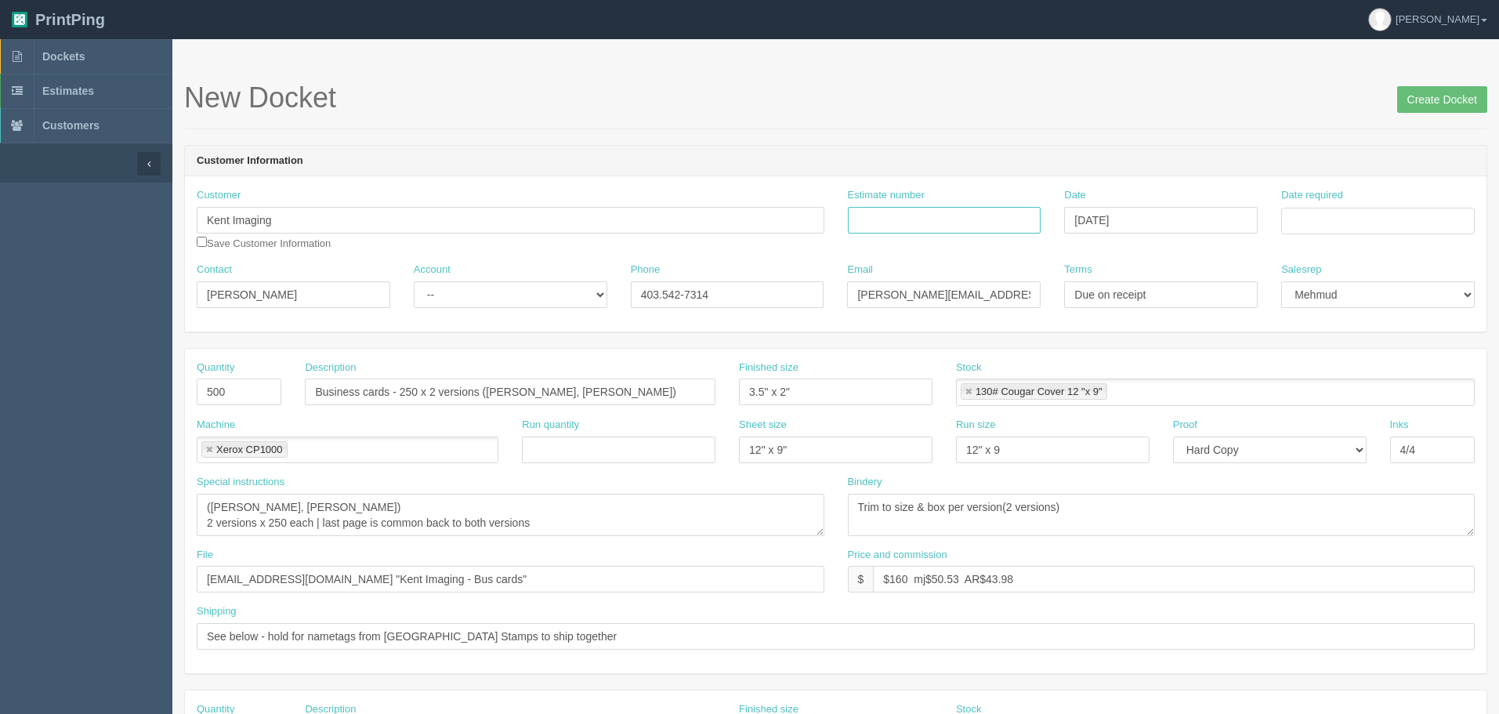
drag, startPoint x: 887, startPoint y: 216, endPoint x: 990, endPoint y: 233, distance: 104.1
click at [887, 216] on input "Estimate number" at bounding box center [945, 220] width 194 height 27
paste input "092737"
type input "092737"
drag, startPoint x: 1325, startPoint y: 219, endPoint x: 1325, endPoint y: 230, distance: 11.8
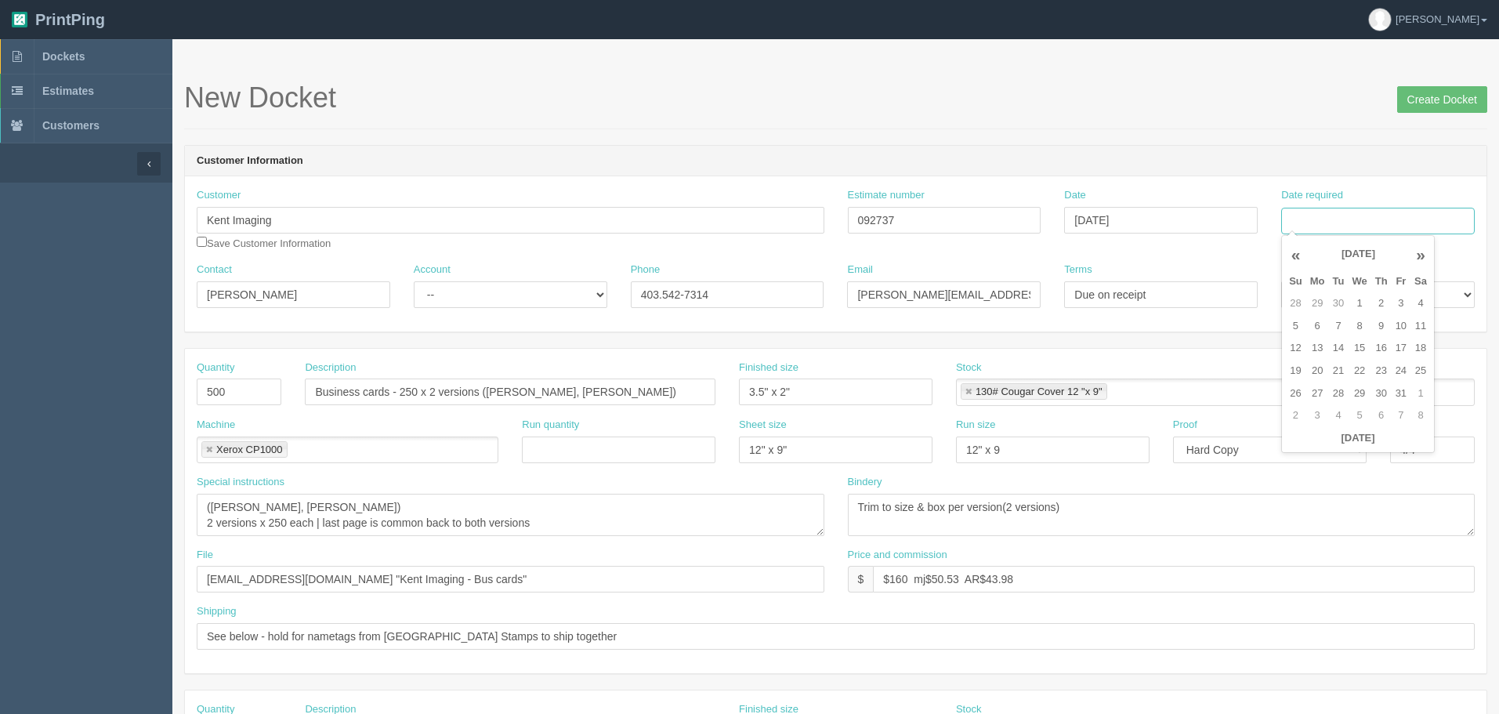
click at [1325, 219] on input "Date required" at bounding box center [1379, 221] width 194 height 27
click at [1320, 326] on td "6" at bounding box center [1318, 326] width 23 height 23
click at [1380, 322] on td "9" at bounding box center [1382, 326] width 20 height 23
click at [1401, 330] on td "10" at bounding box center [1401, 326] width 19 height 23
type input "[DATE]"
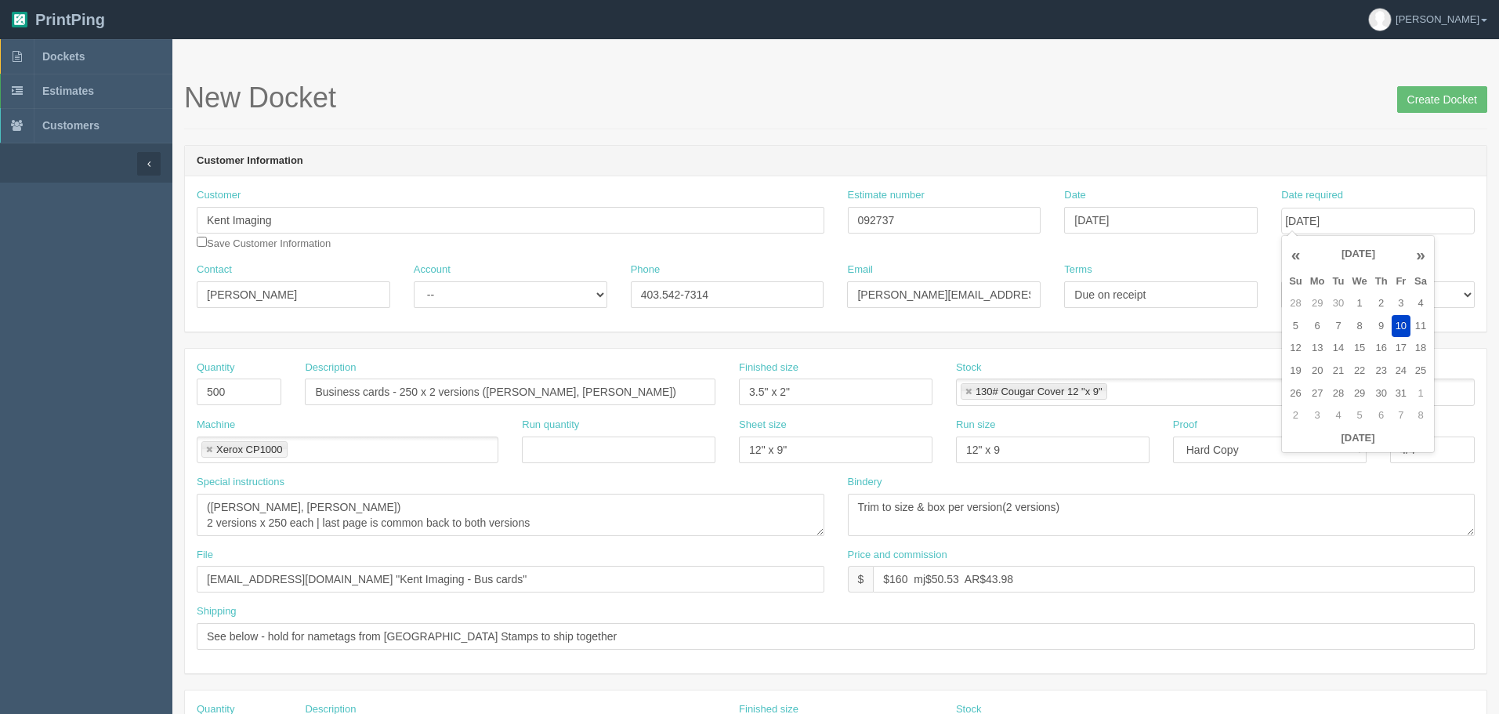
click at [1118, 162] on header "Customer Information" at bounding box center [836, 161] width 1302 height 31
click at [519, 304] on select "-- Existing Client Allrush Client Rep Client" at bounding box center [511, 294] width 194 height 27
select select "Rep Client"
click at [414, 281] on select "-- Existing Client Allrush Client Rep Client" at bounding box center [511, 294] width 194 height 27
drag, startPoint x: 493, startPoint y: 391, endPoint x: 502, endPoint y: 412, distance: 23.2
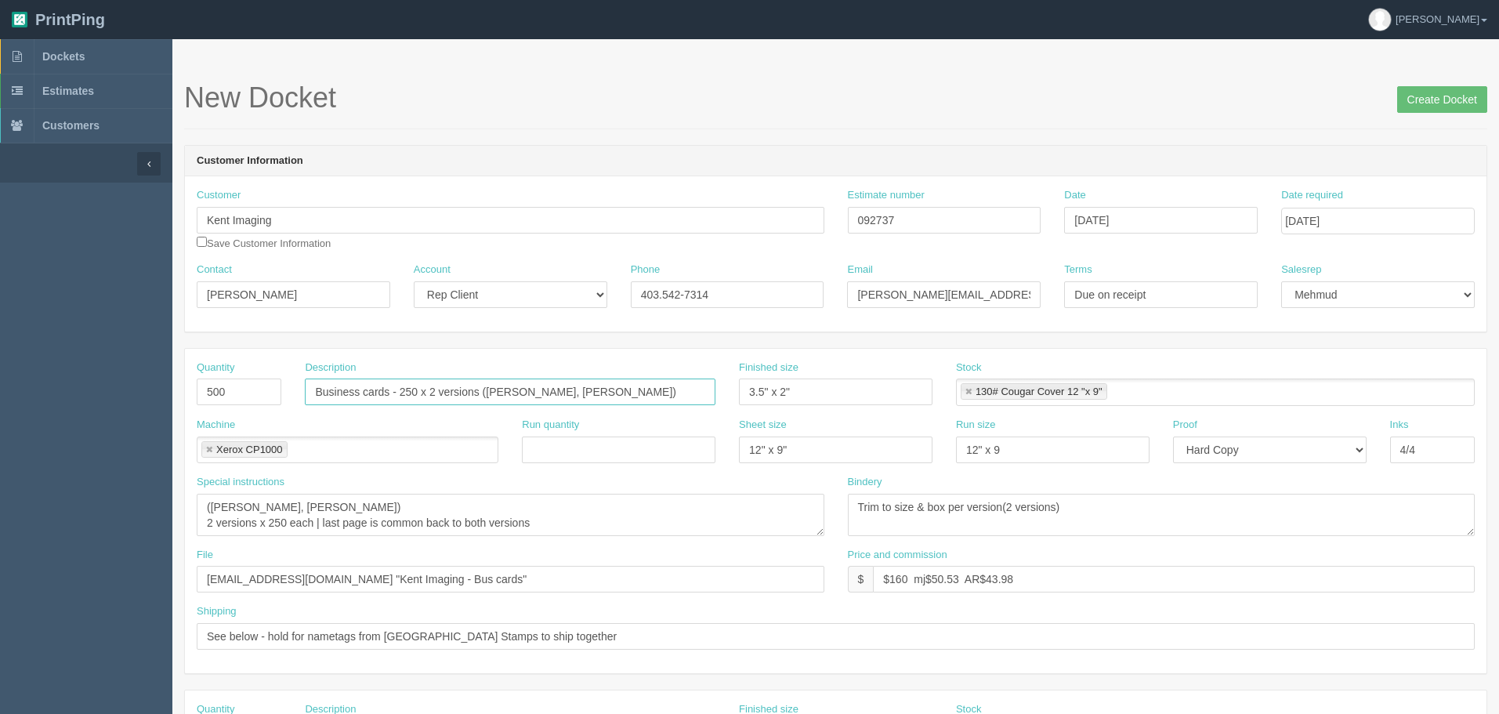
click at [493, 391] on input "Business cards - 250 x 2 versions (Morgan Liden, Christopher Barrett)" at bounding box center [510, 392] width 411 height 27
paste input "JENNIE FEIGHT"
drag, startPoint x: 568, startPoint y: 391, endPoint x: 645, endPoint y: 424, distance: 83.6
click at [568, 391] on input "Business cards - 250 x 2 versions (JENNIE FEIGHT, )" at bounding box center [510, 392] width 411 height 27
paste input "[PERSON_NAME]"
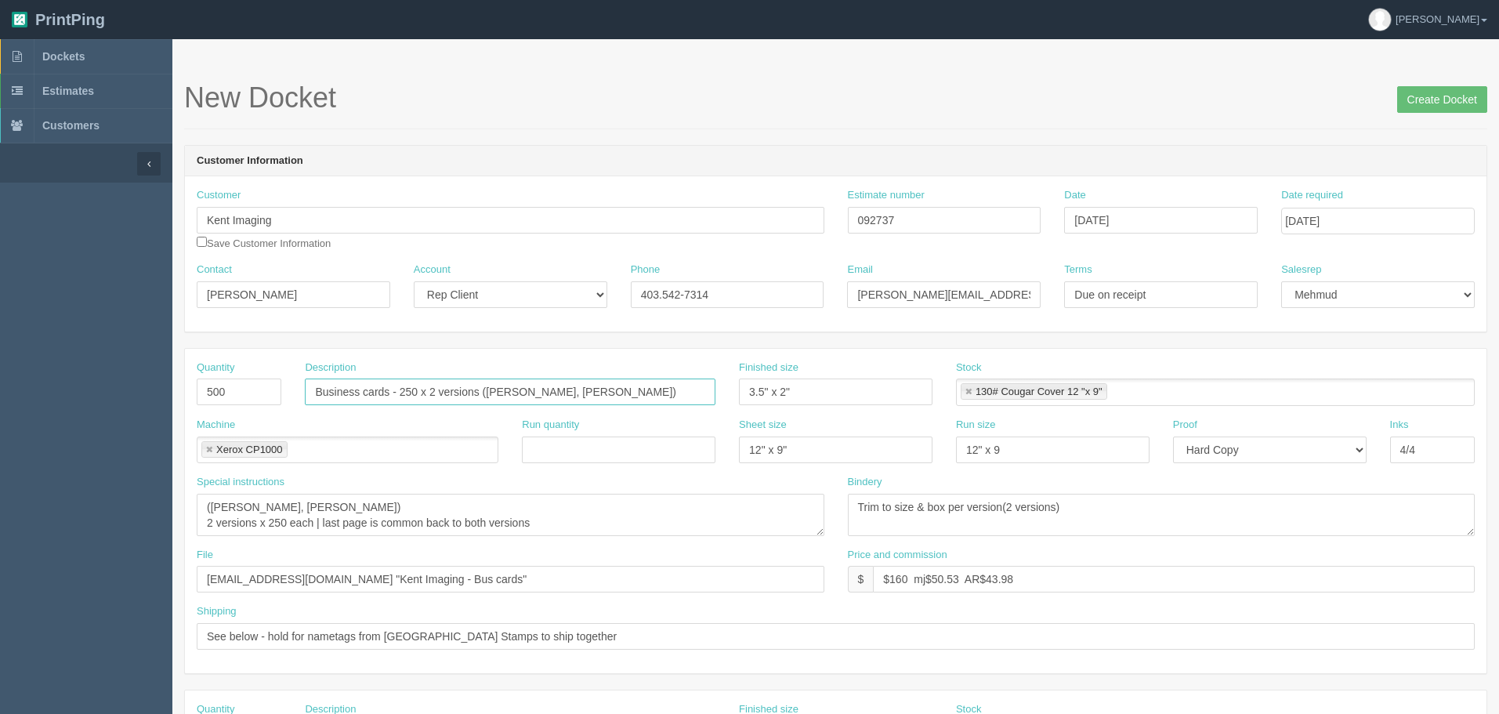
type input "Business cards - 250 x 2 versions ([PERSON_NAME], [PERSON_NAME])"
click at [404, 502] on textarea "(Morgan Liden, Christopher Barrett) 2 versions x 250 each | last page is common…" at bounding box center [511, 515] width 628 height 42
paste textarea "[PERSON_NAME], [PERSON_NAME]"
type textarea "(JENNIE FEIGHT, CHRIS TIEMANN) 2 versions x 250 each"
click at [1158, 506] on textarea "Trim to size & box per version(2 versions)" at bounding box center [1162, 515] width 628 height 42
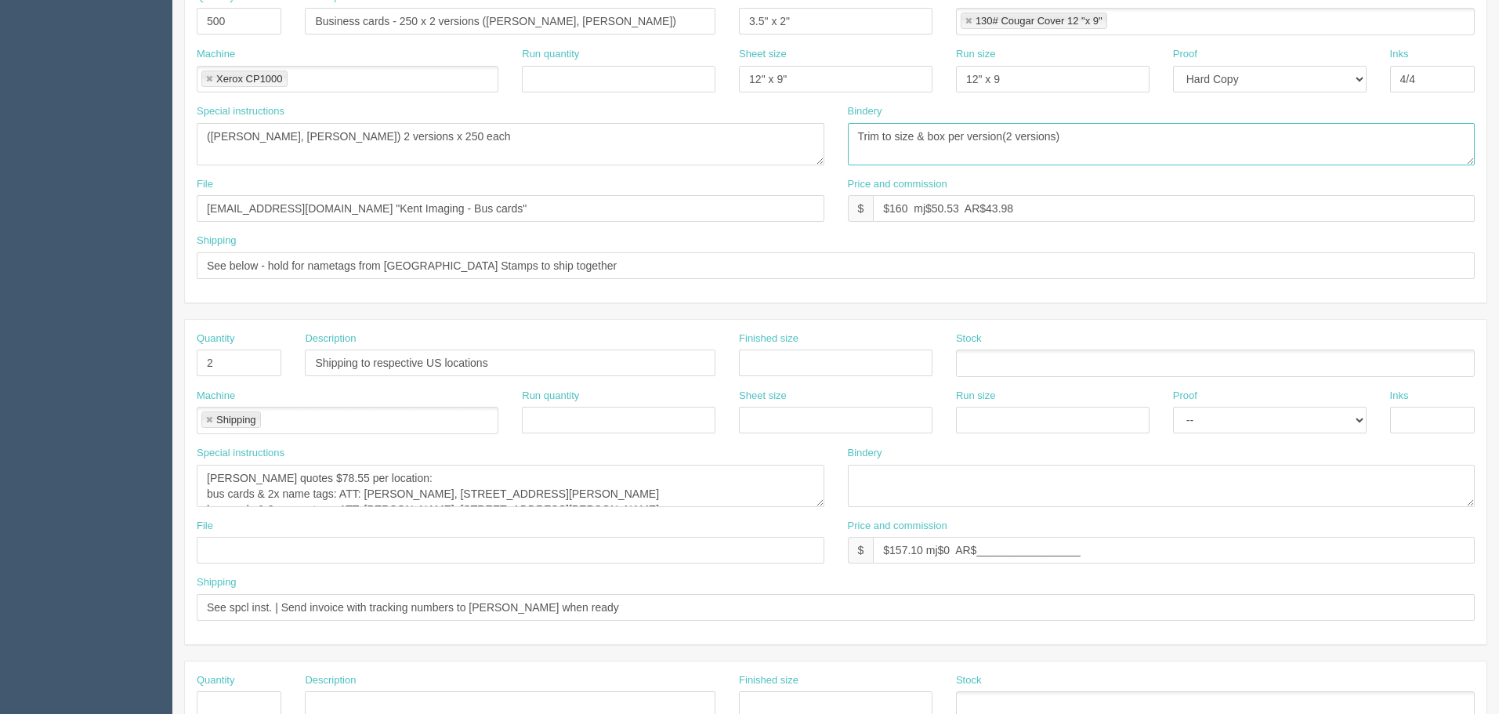
scroll to position [392, 0]
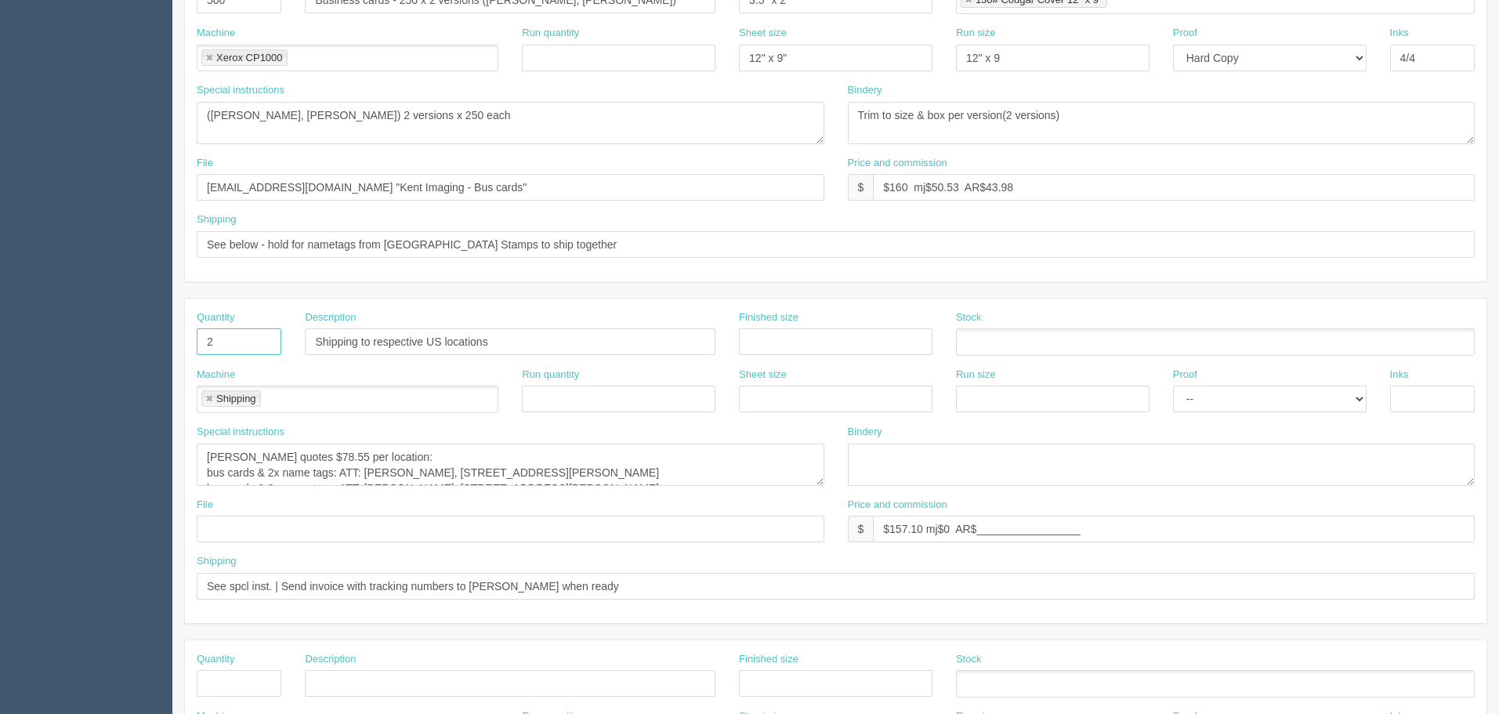
drag, startPoint x: 229, startPoint y: 345, endPoint x: 78, endPoint y: 340, distance: 151.3
click at [85, 345] on section "Dockets Estimates Customers" at bounding box center [749, 339] width 1499 height 1384
type input "1"
click at [731, 477] on textarea "Amy quotes $78.55 per location: bus cards & 2x name tags: ATT: Morgan Liden, 78…" at bounding box center [511, 465] width 628 height 42
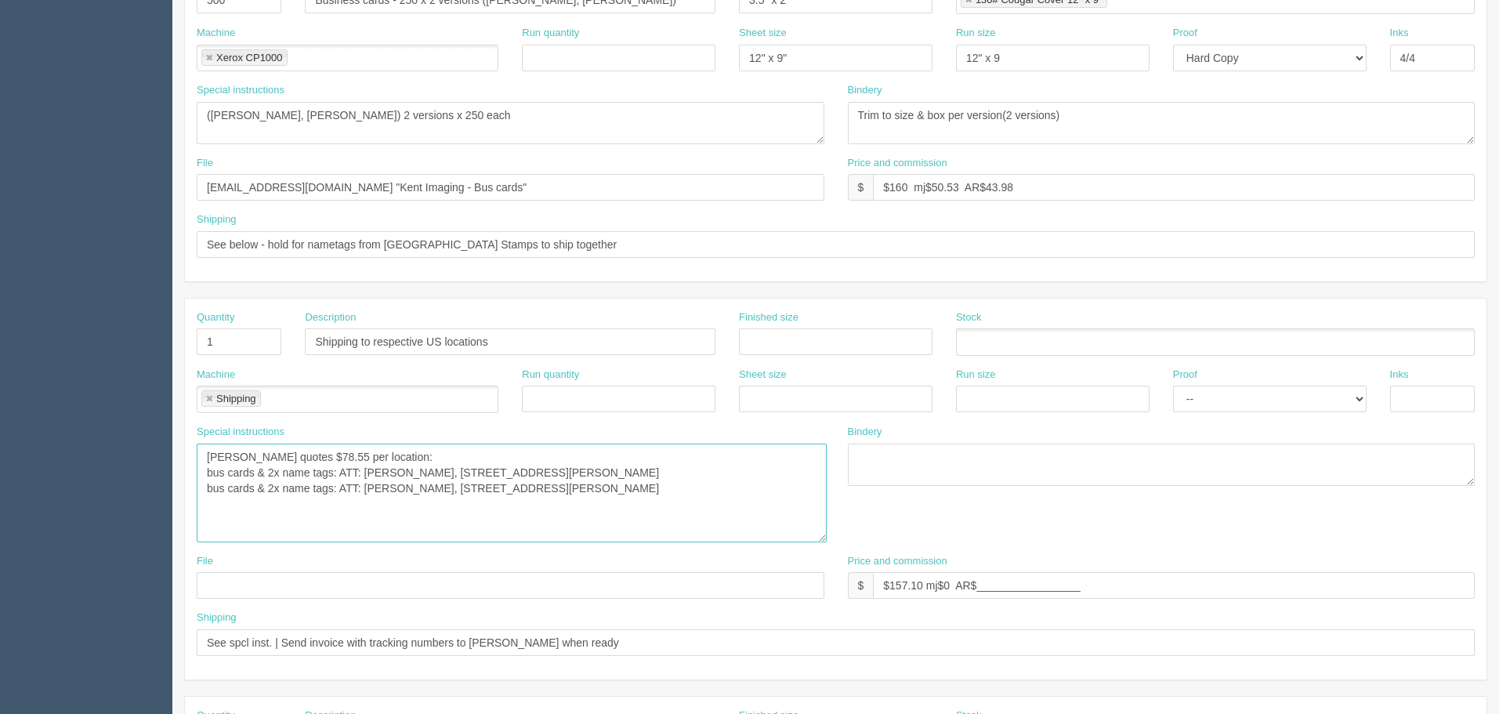
drag, startPoint x: 819, startPoint y: 480, endPoint x: 821, endPoint y: 538, distance: 58.8
click at [821, 538] on textarea "Amy quotes $78.55 per location: bus cards & 2x name tags: ATT: Morgan Liden, 78…" at bounding box center [512, 493] width 630 height 99
drag, startPoint x: 527, startPoint y: 463, endPoint x: 546, endPoint y: 463, distance: 19.6
click at [527, 463] on textarea "Amy quotes $78.55 per location: bus cards & 2x name tags: ATT: Morgan Liden, 78…" at bounding box center [512, 494] width 630 height 101
drag, startPoint x: 689, startPoint y: 498, endPoint x: 38, endPoint y: 343, distance: 668.6
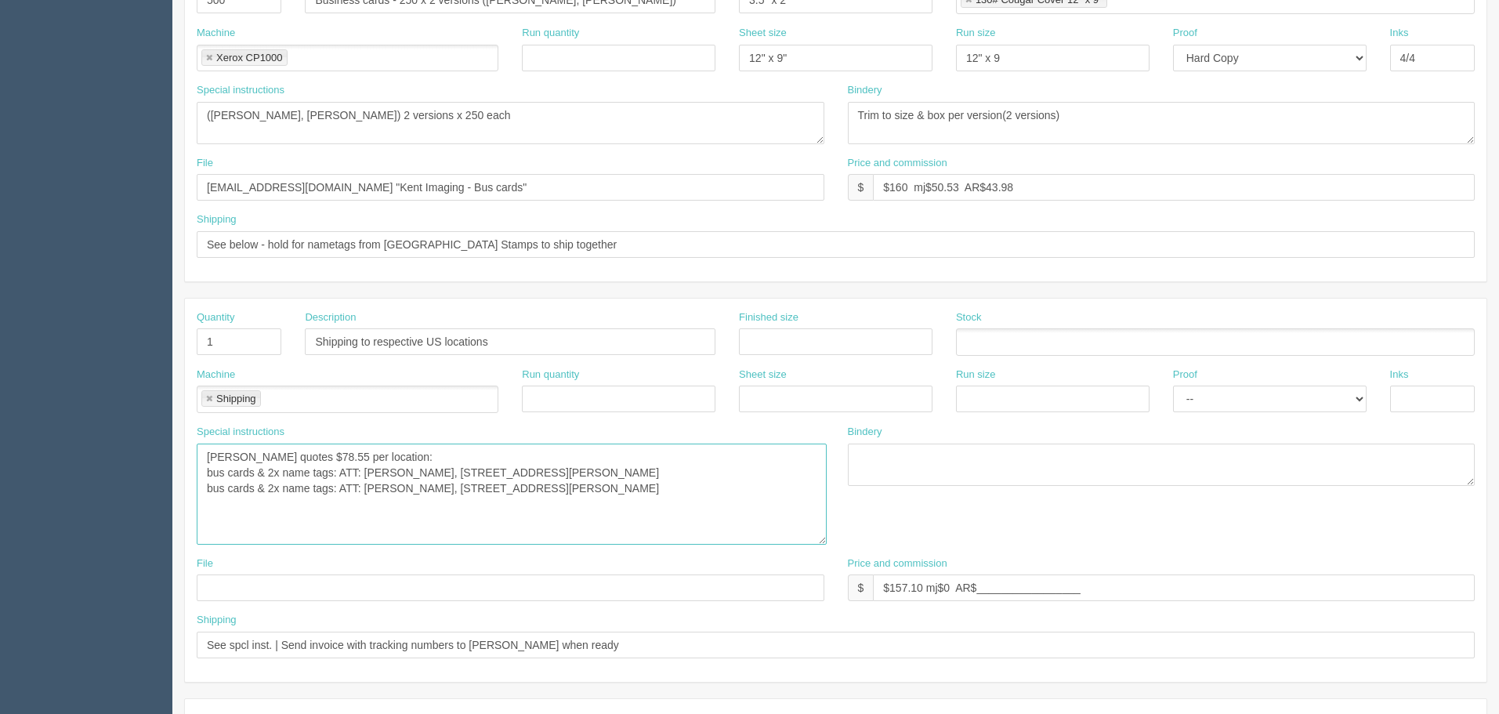
click at [39, 343] on section "Dockets Estimates Customers" at bounding box center [749, 368] width 1499 height 1443
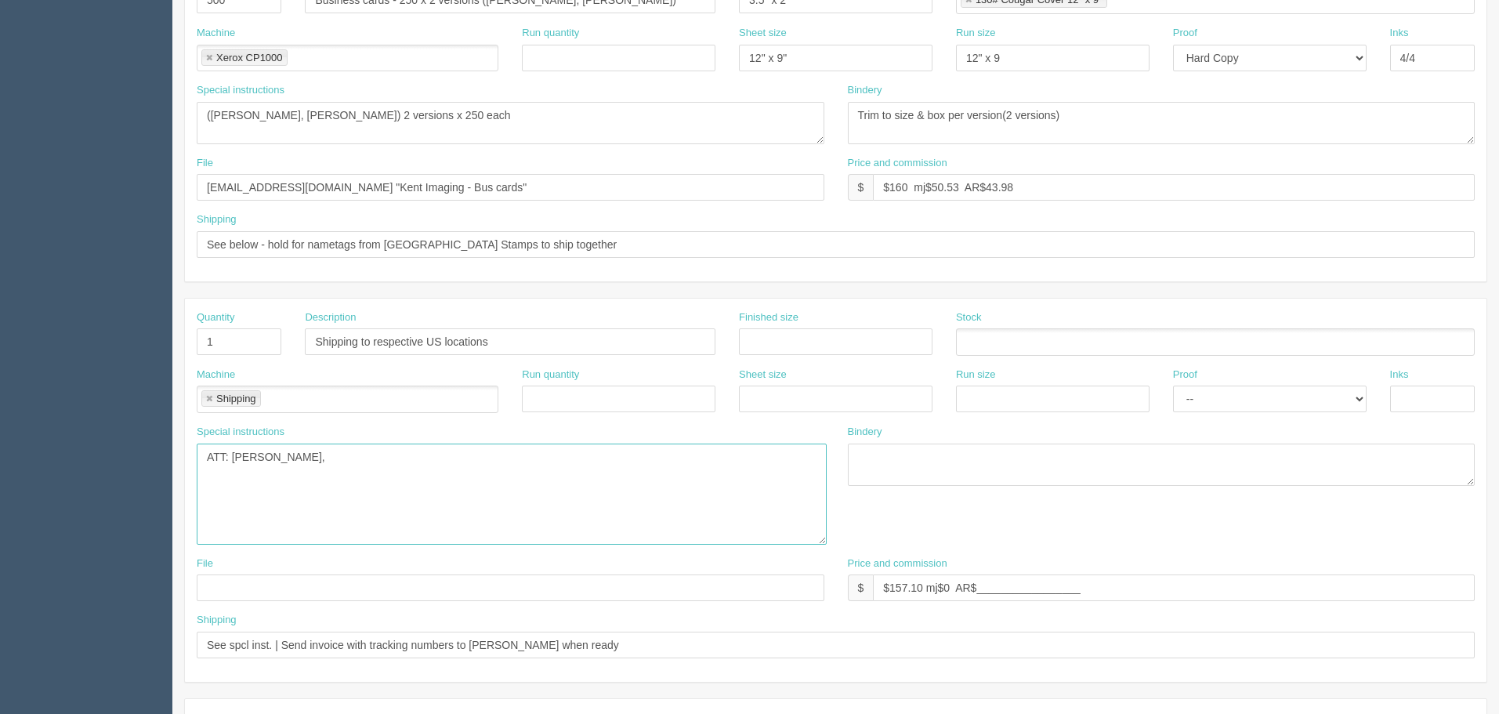
paste textarea "'Leah Pavlick' <leah@kentimaging.com>"
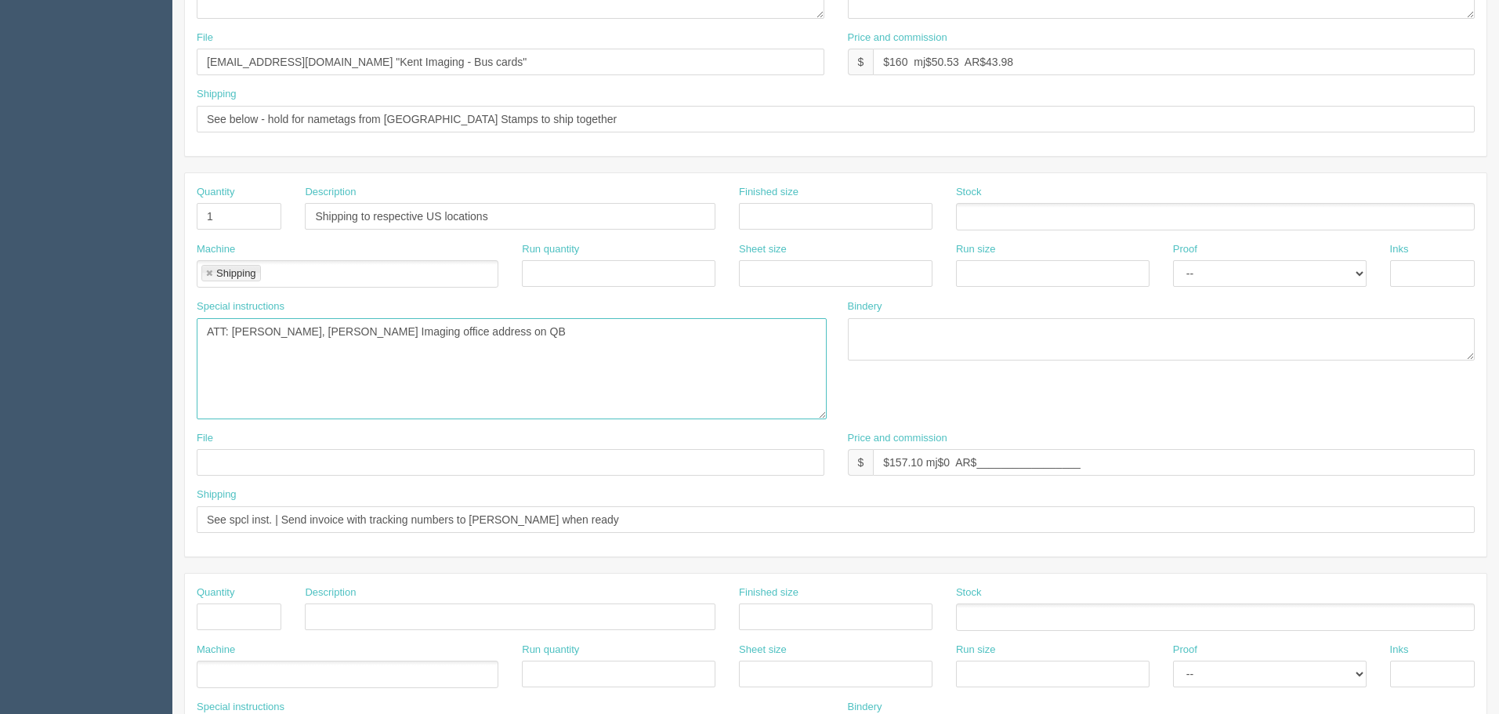
scroll to position [627, 0]
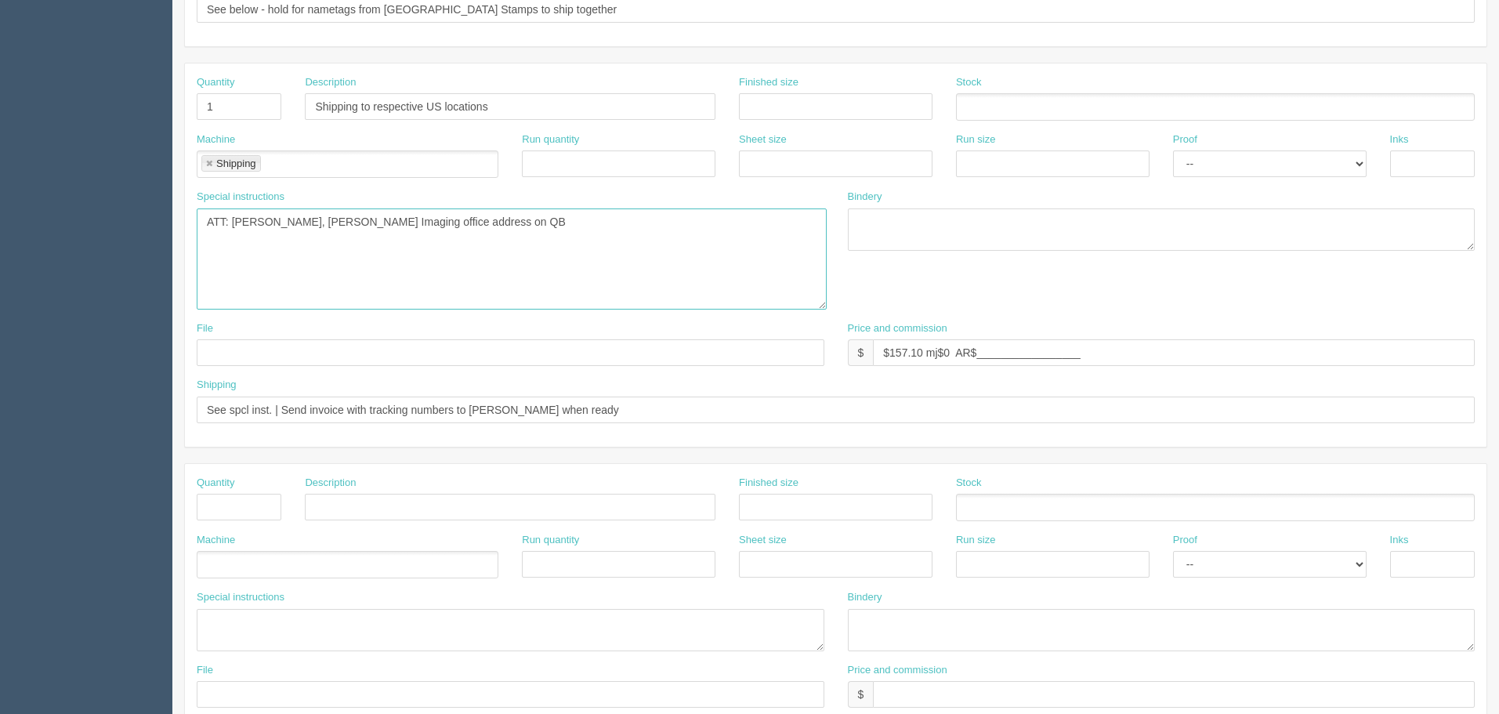
type textarea "ATT: Leah Pavlik, Kent Imaging office address on QB"
drag, startPoint x: 520, startPoint y: 408, endPoint x: 737, endPoint y: 440, distance: 219.5
click at [737, 440] on div "Quantity 1 Description Shipping to respective US locations Finished size Stock …" at bounding box center [836, 254] width 1302 height 383
paste input "'Leah Pavlick' <leah@kentimaging.com>"
drag, startPoint x: 502, startPoint y: 408, endPoint x: 483, endPoint y: 411, distance: 20.0
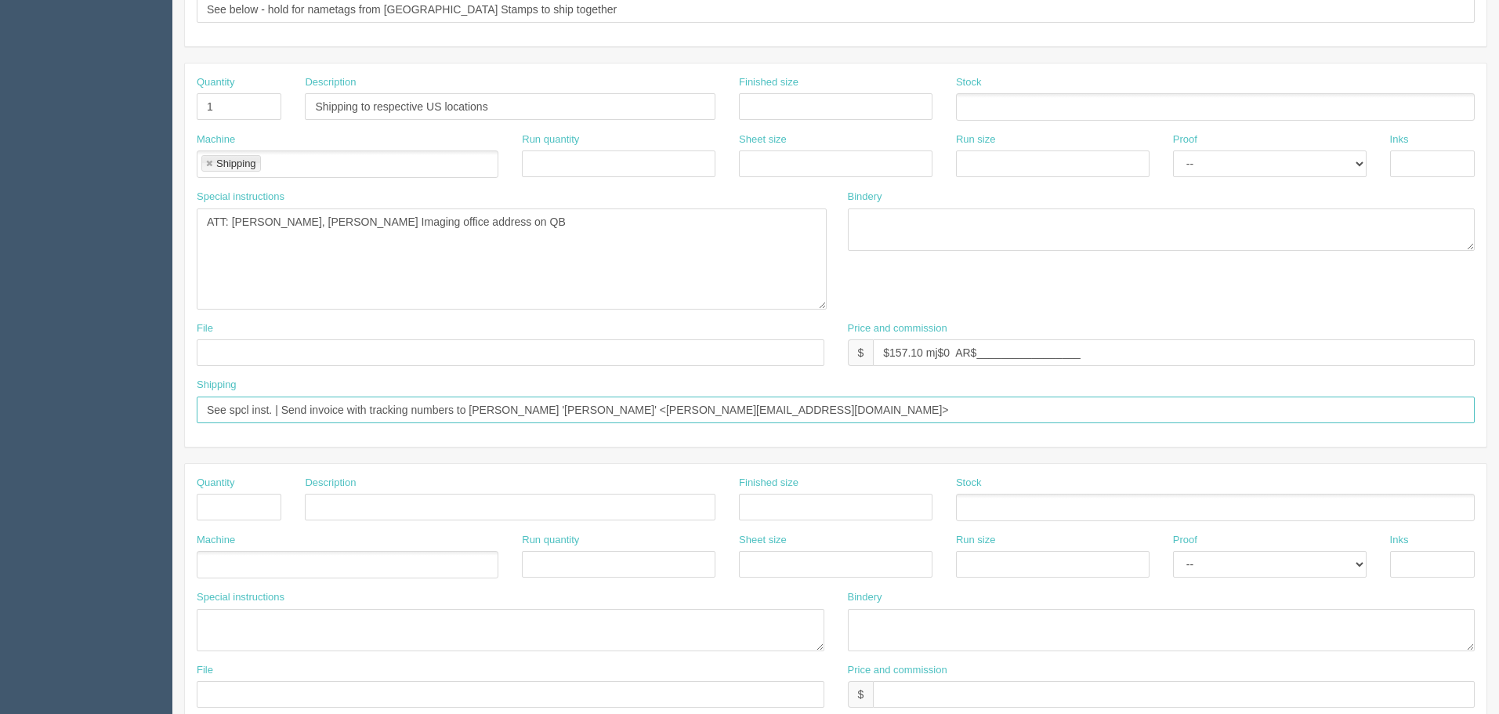
click at [483, 411] on input "See spcl inst. | Send invoice with tracking numbers to Leah 'Leah Pavlick' <lea…" at bounding box center [836, 410] width 1278 height 27
click at [463, 410] on input "See spcl inst. | Send invoice with tracking numbers to 'Leah Pavlick' <leah@ken…" at bounding box center [836, 410] width 1278 height 27
type input "See spcl inst. | Send invoice with tracking number to 'Leah Pavlick' <leah@kent…"
drag, startPoint x: 1113, startPoint y: 356, endPoint x: 453, endPoint y: 382, distance: 660.5
click at [453, 382] on div "Quantity 1 Description Shipping to respective US locations Finished size Stock …" at bounding box center [836, 254] width 1302 height 383
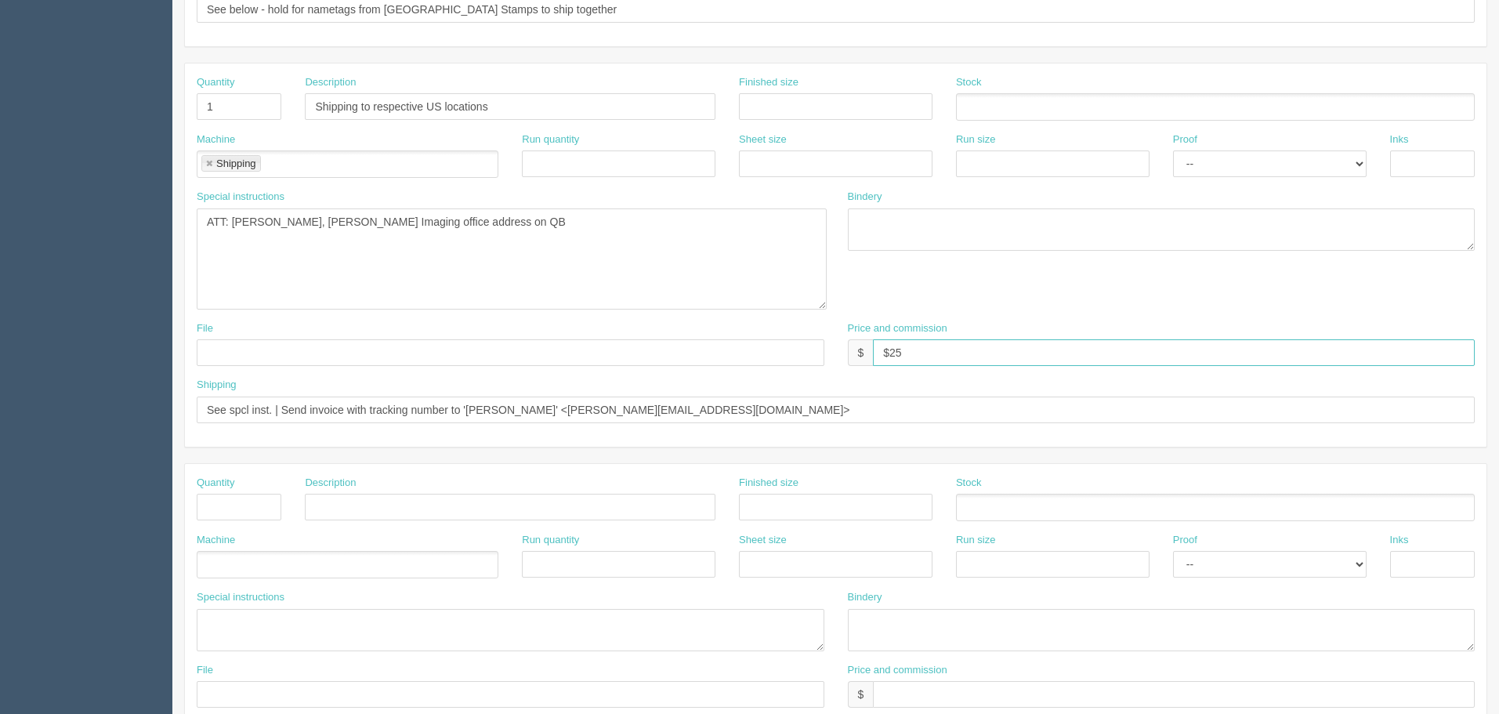
type input "$25 mj$0 AR$5"
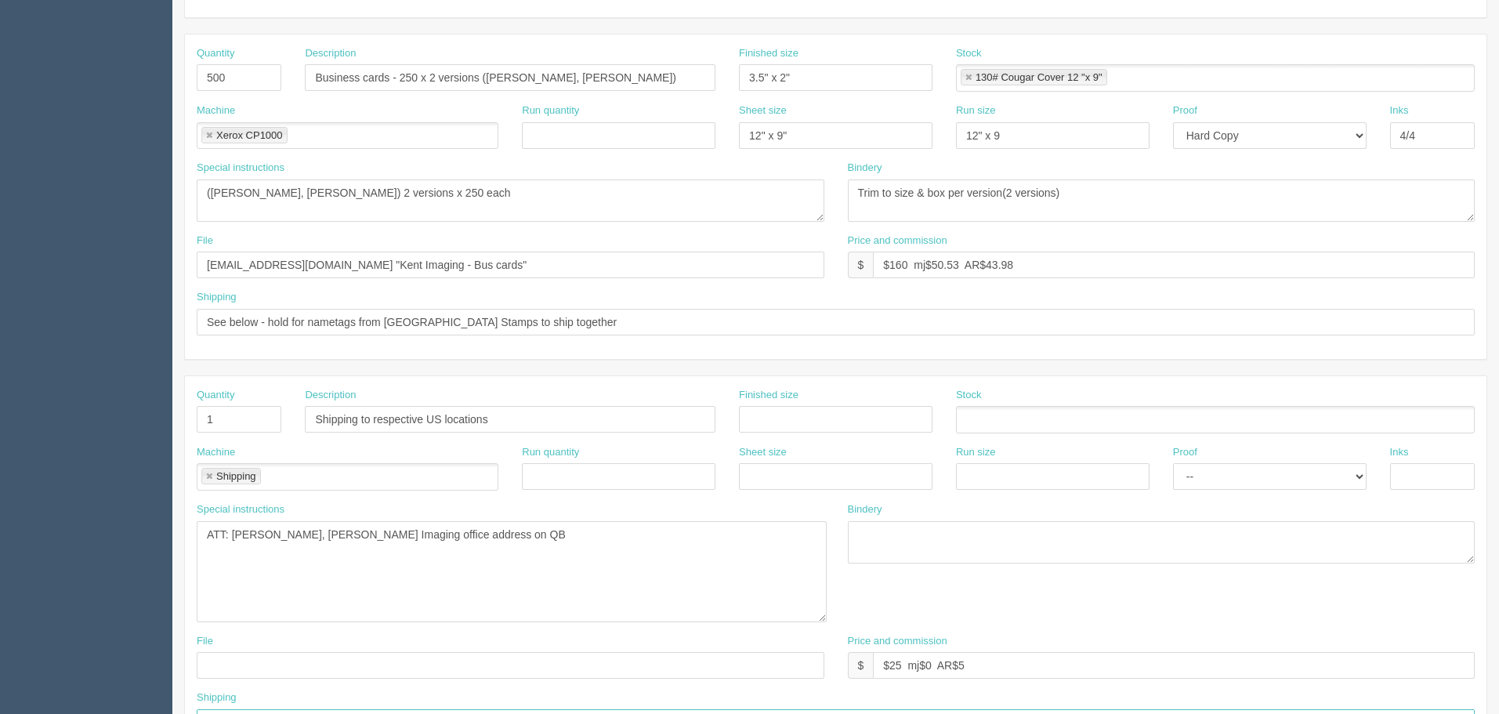
scroll to position [314, 0]
click at [499, 536] on textarea "Amy quotes $78.55 per location: bus cards & 2x name tags: ATT: Morgan Liden, 78…" at bounding box center [512, 572] width 630 height 101
drag, startPoint x: 363, startPoint y: 419, endPoint x: 907, endPoint y: 426, distance: 544.0
click at [905, 431] on div "Quantity 1 Description Shipping to respective US locations Finished size Stock" at bounding box center [836, 417] width 1302 height 57
type input "Delivery"
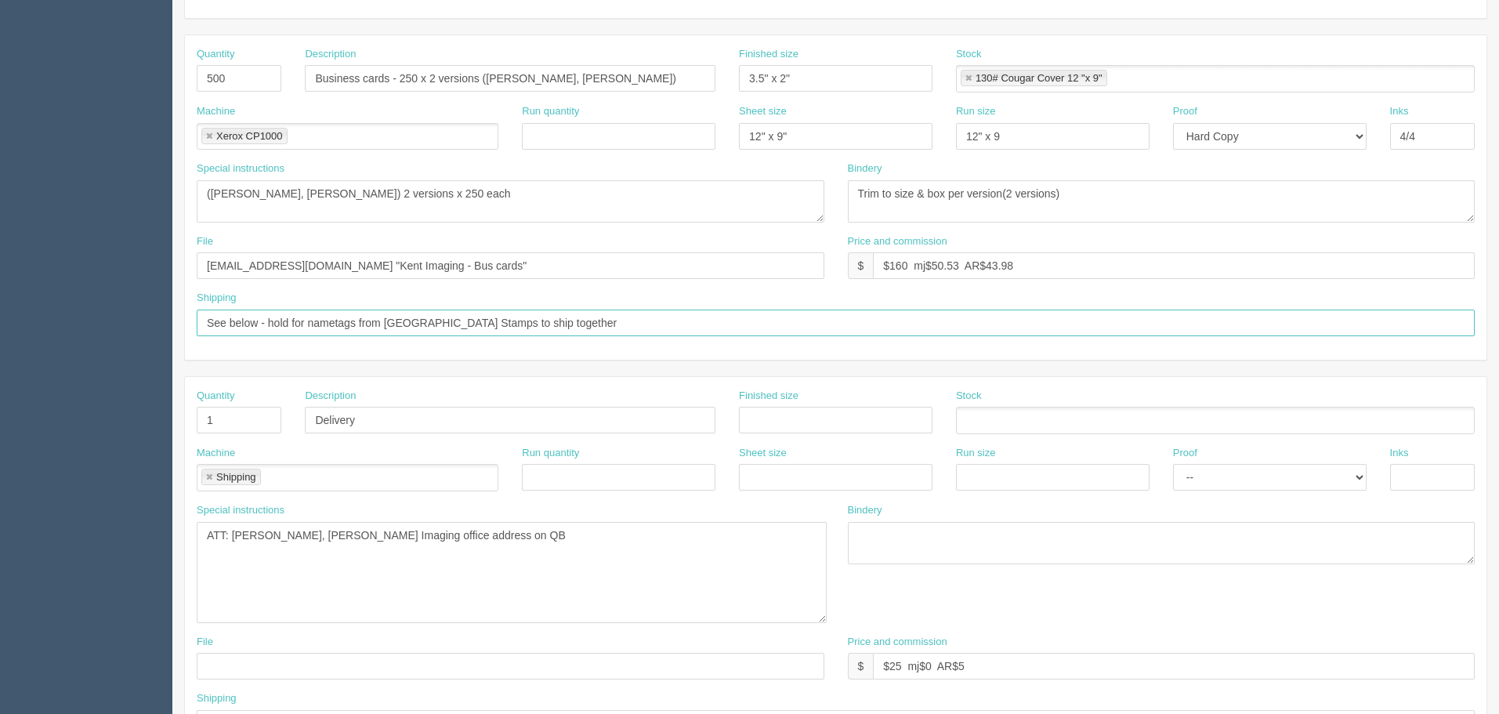
click at [611, 317] on input "See below - hold for nametags from Calgary Stamps to ship together" at bounding box center [836, 323] width 1278 height 27
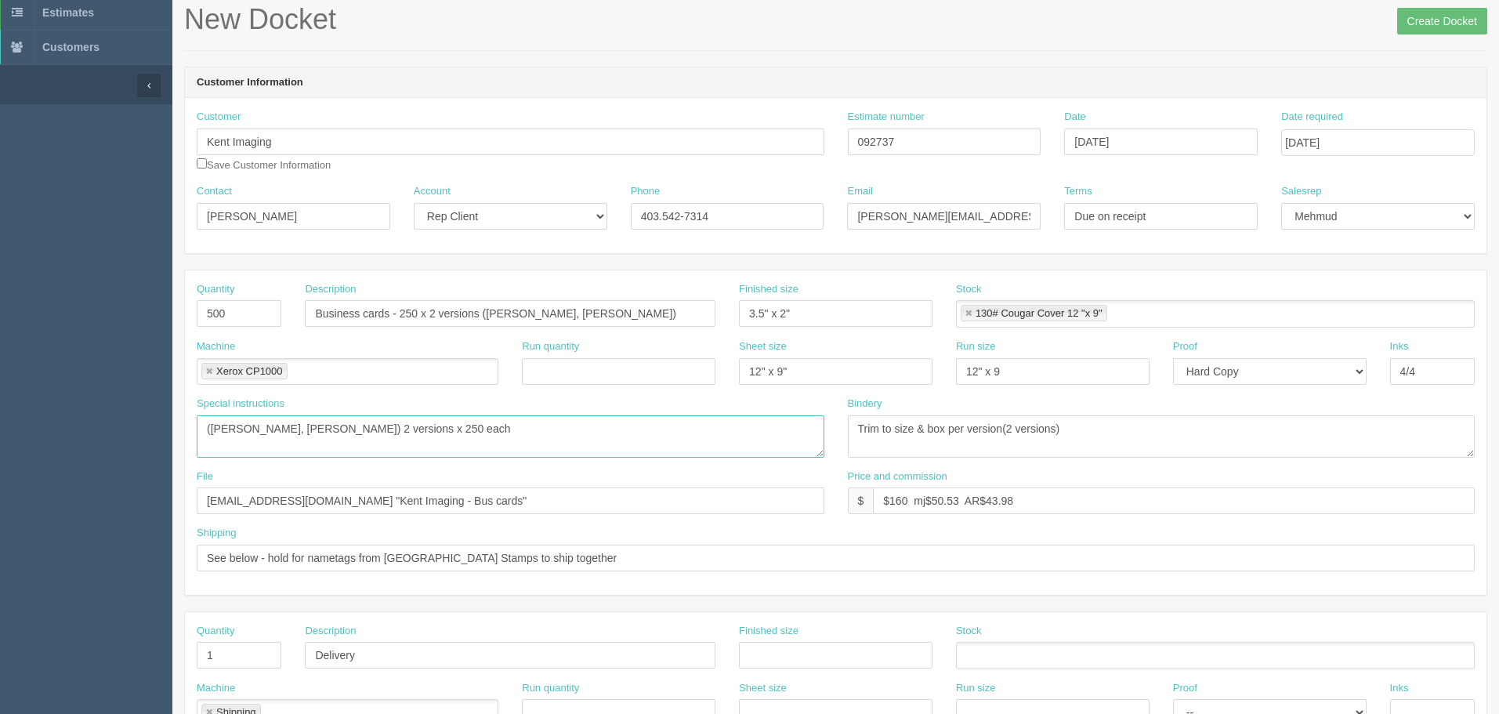
click at [556, 439] on textarea "(Morgan Liden, Christopher Barrett) 2 versions x 250 each | last page is common…" at bounding box center [511, 436] width 628 height 42
click at [447, 509] on input "files@allrush.ca "Kent Imaging - Bus cards"" at bounding box center [511, 501] width 628 height 27
drag, startPoint x: 996, startPoint y: 495, endPoint x: 1475, endPoint y: 497, distance: 478.9
click at [1475, 497] on div "Price and commission $ $160 mj$50.53 AR$43.98" at bounding box center [1161, 497] width 651 height 57
drag, startPoint x: 938, startPoint y: 495, endPoint x: 990, endPoint y: 544, distance: 71.0
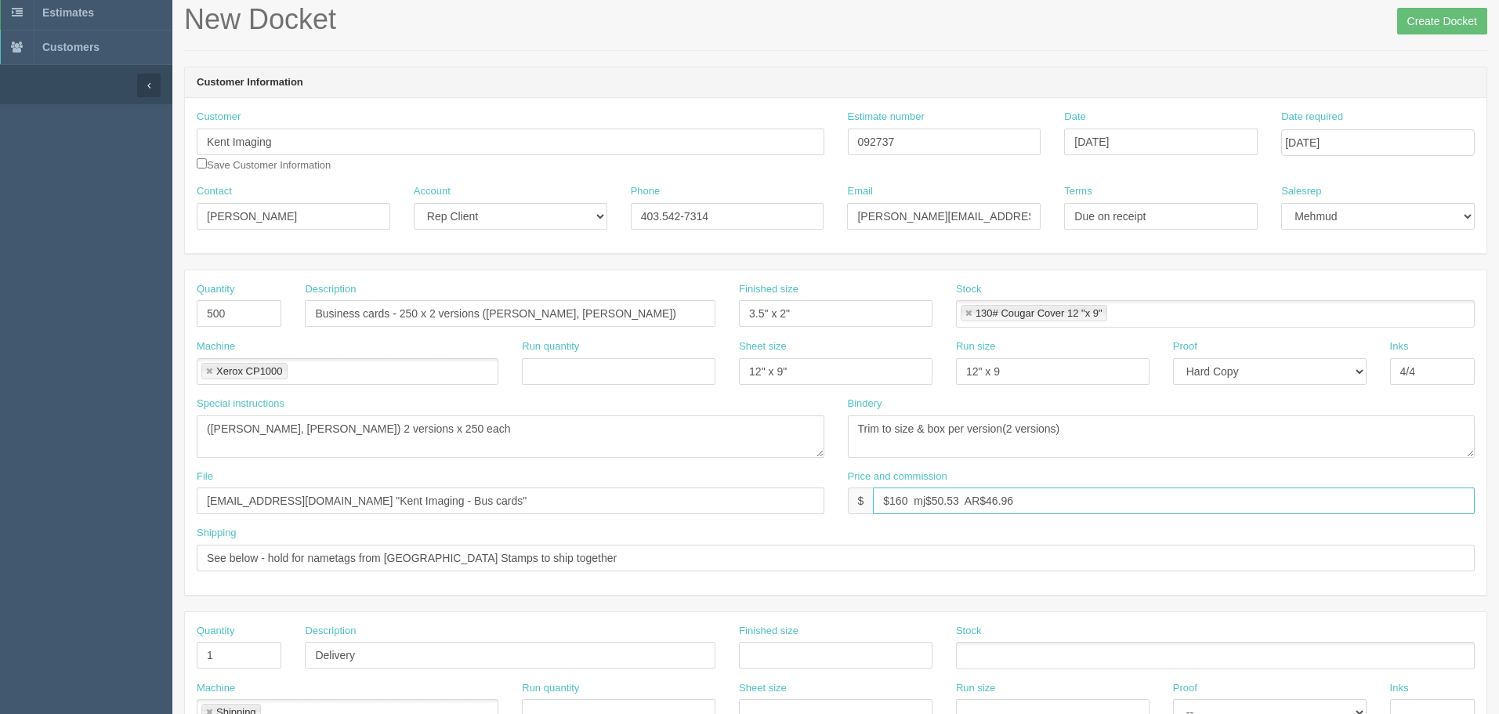
click at [940, 497] on input "$160 mj$50.53 AR$46.96" at bounding box center [1174, 501] width 602 height 27
type input "$160 mj$52.97 AR$46.96"
click at [457, 493] on input "files@allrush.ca "Kent Imaging - Bus cards"" at bounding box center [511, 501] width 628 height 27
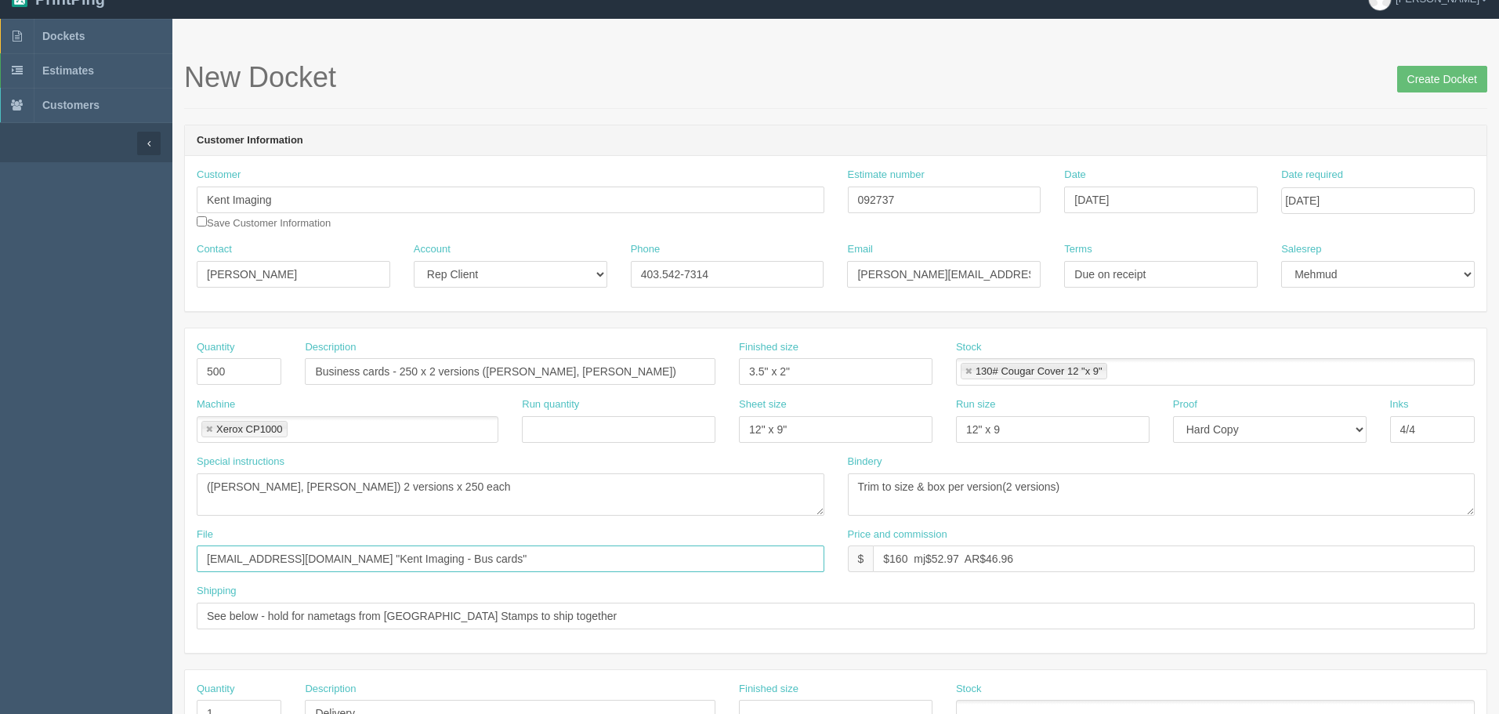
scroll to position [0, 0]
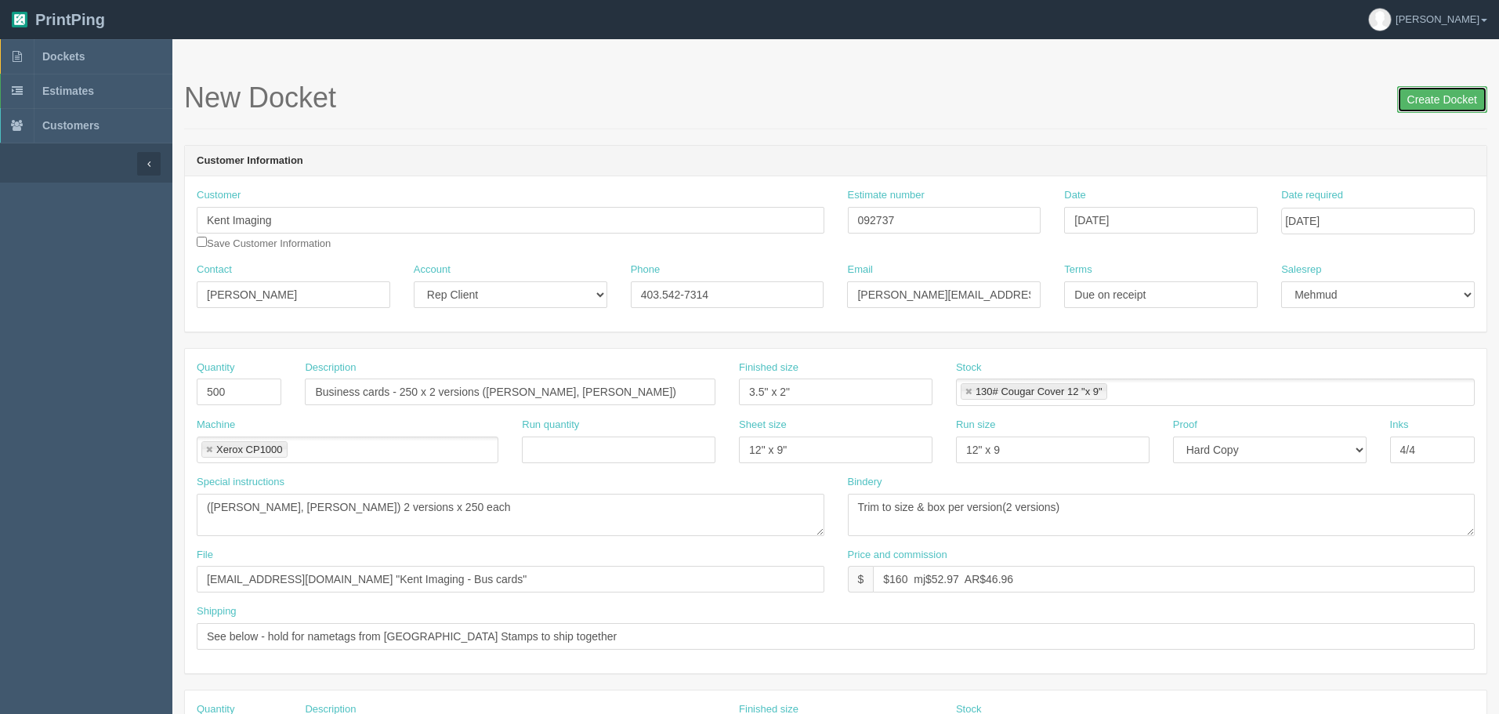
click at [1434, 96] on input "Create Docket" at bounding box center [1443, 99] width 90 height 27
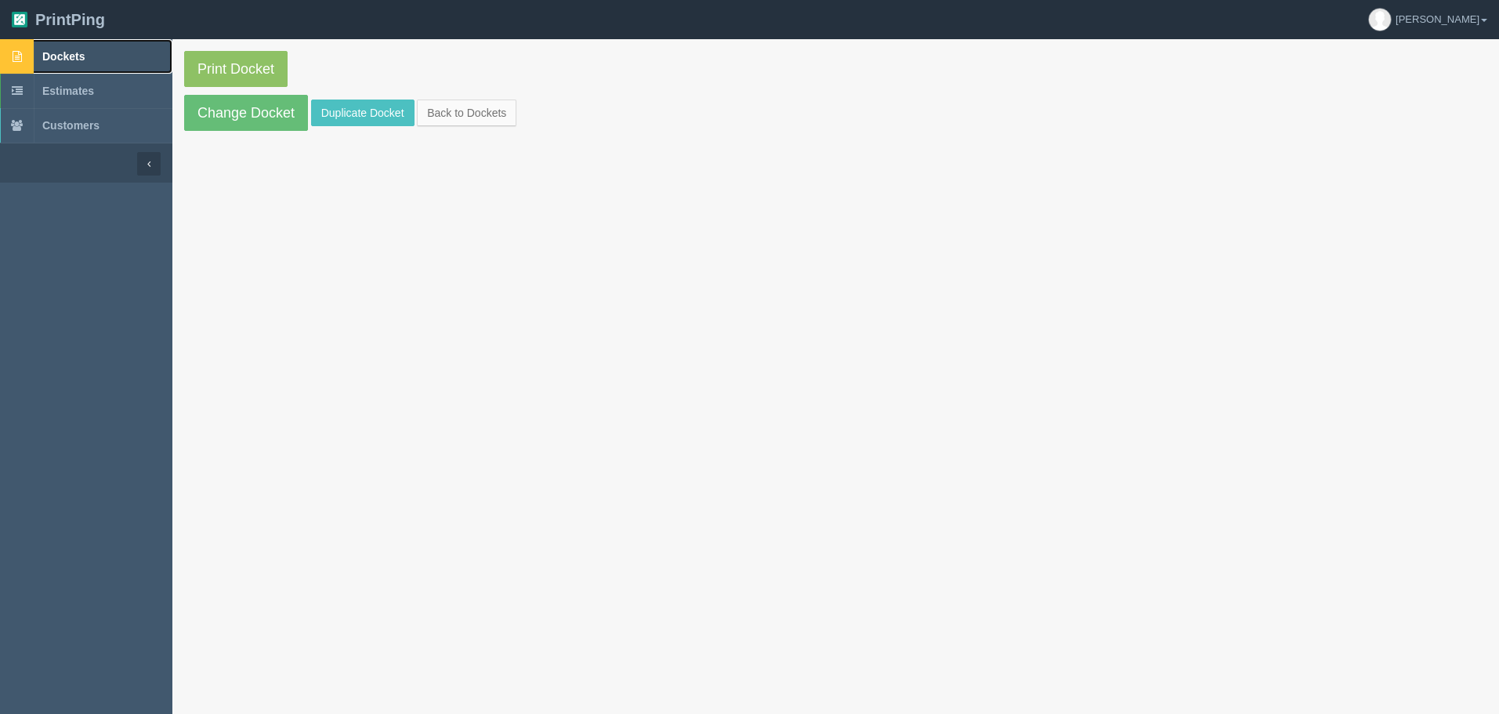
click at [84, 42] on link "Dockets" at bounding box center [86, 56] width 172 height 34
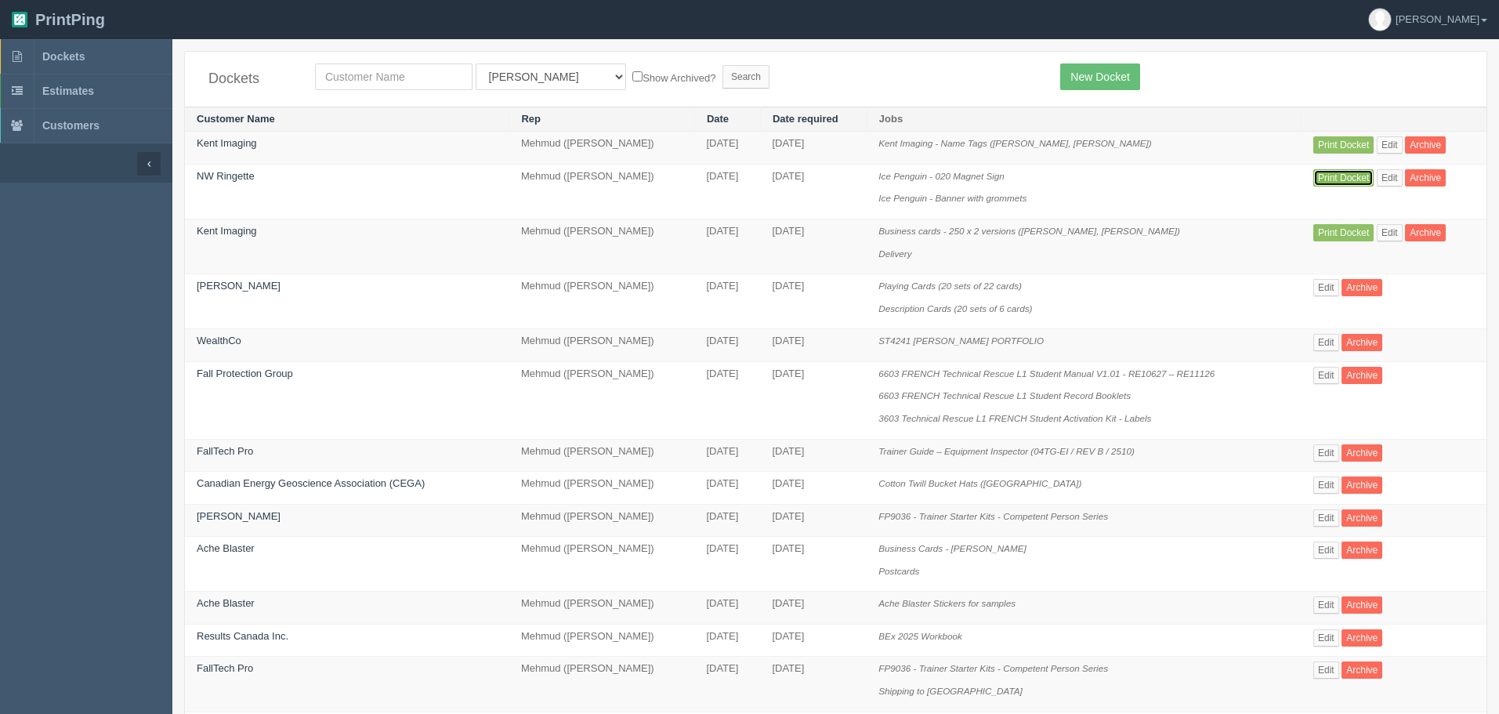
click at [1325, 173] on link "Print Docket" at bounding box center [1344, 177] width 60 height 17
click at [1391, 178] on link "Edit" at bounding box center [1390, 177] width 26 height 17
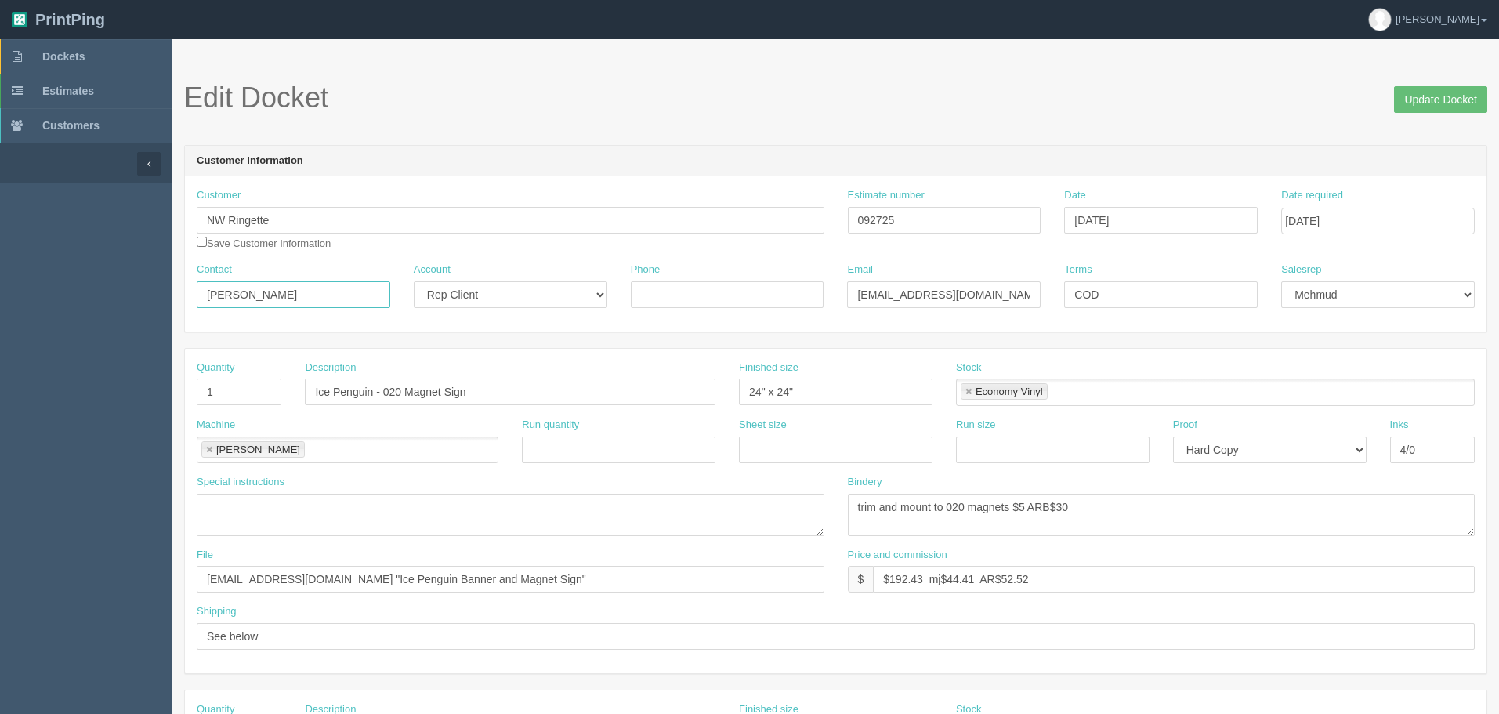
drag, startPoint x: 245, startPoint y: 294, endPoint x: 56, endPoint y: 274, distance: 189.9
type input "Katie Colman"
click at [1409, 102] on input "Update Docket" at bounding box center [1440, 99] width 93 height 27
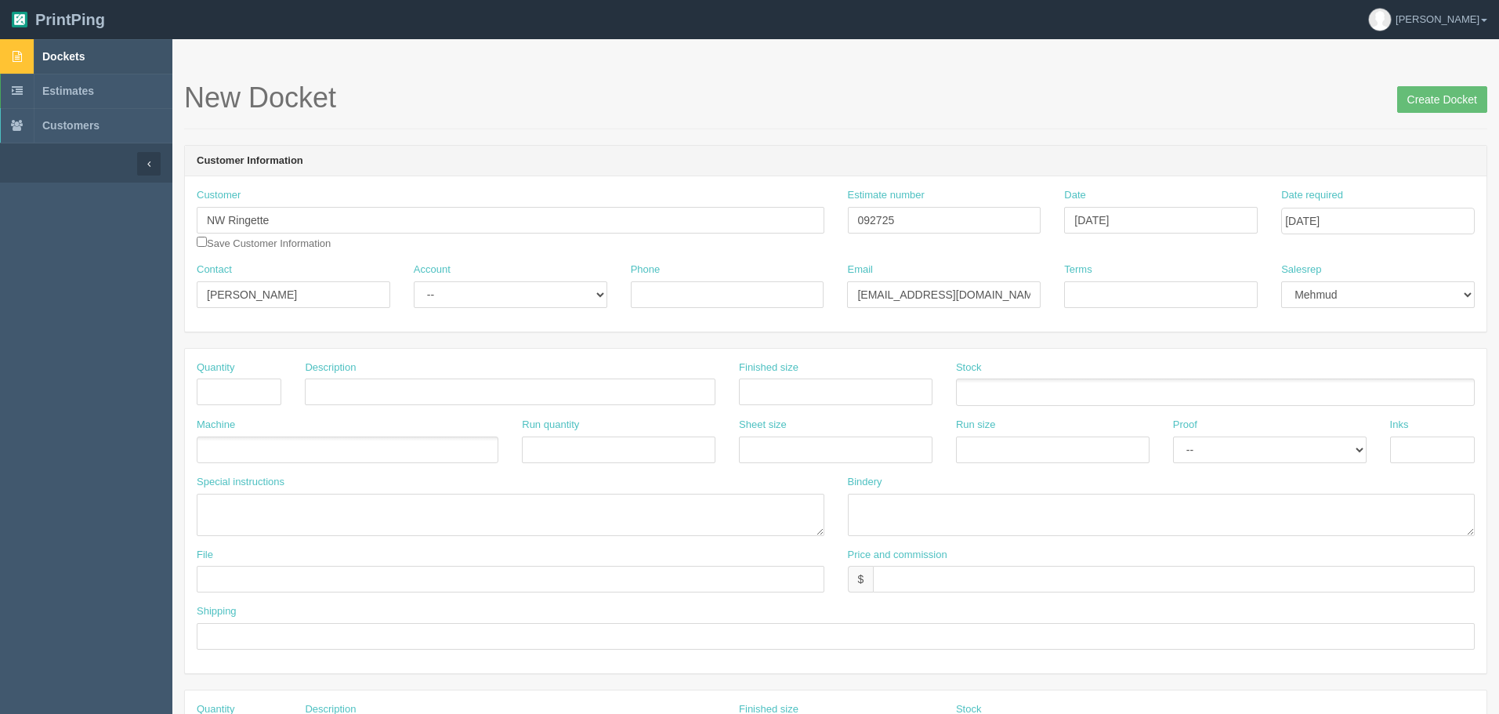
select select "8"
click at [233, 386] on input "text" at bounding box center [239, 392] width 85 height 27
type input "1"
type input "020 Magnet Sign"
type input "24" x 24""
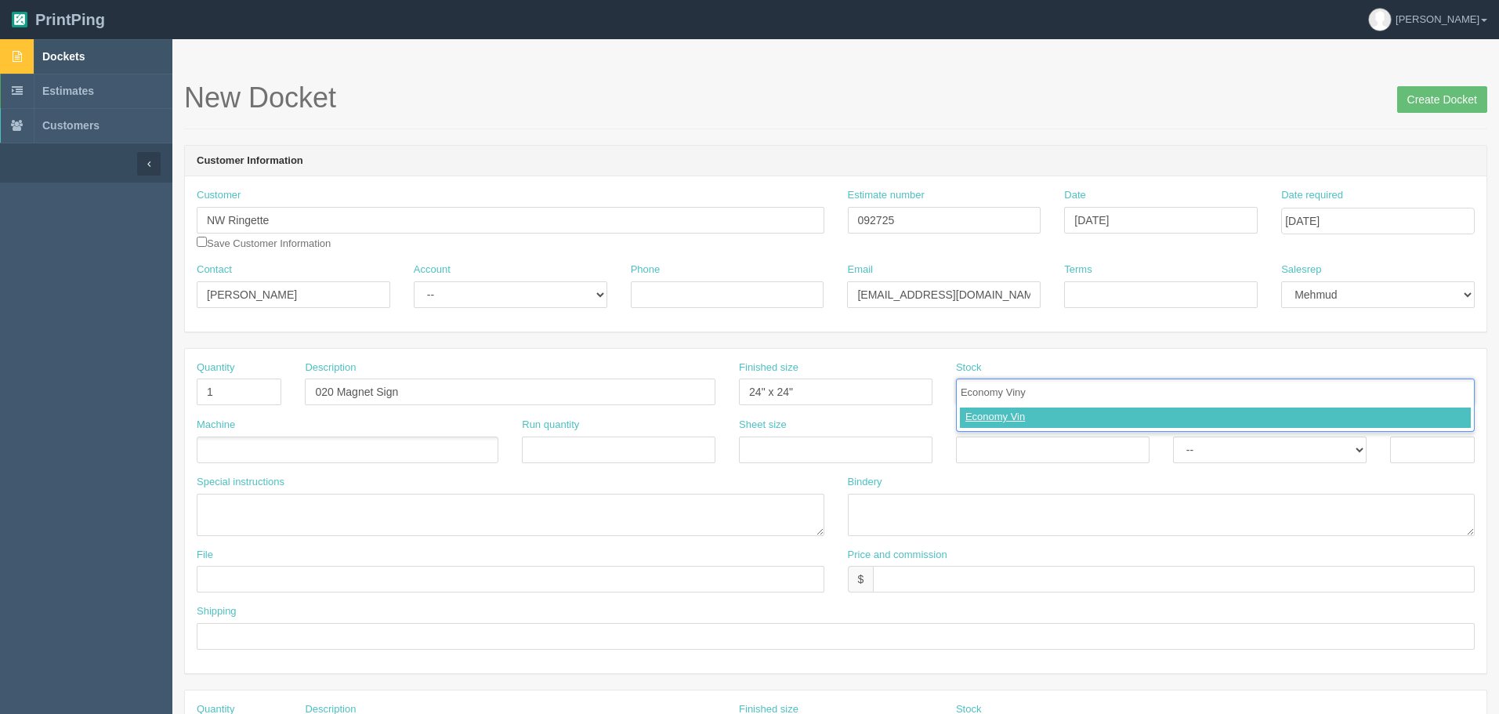
type input "Economy Vinyl"
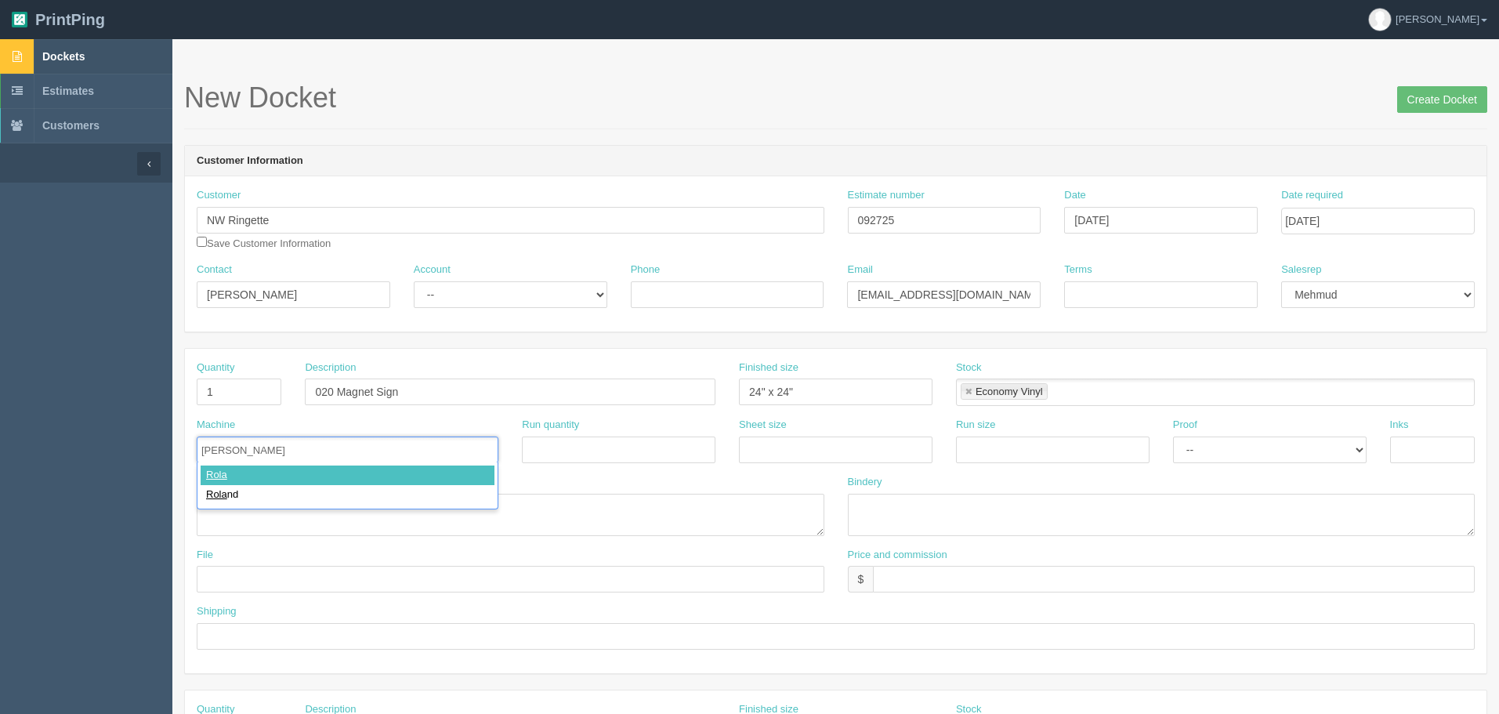
type input "[PERSON_NAME]"
type input "Roland"
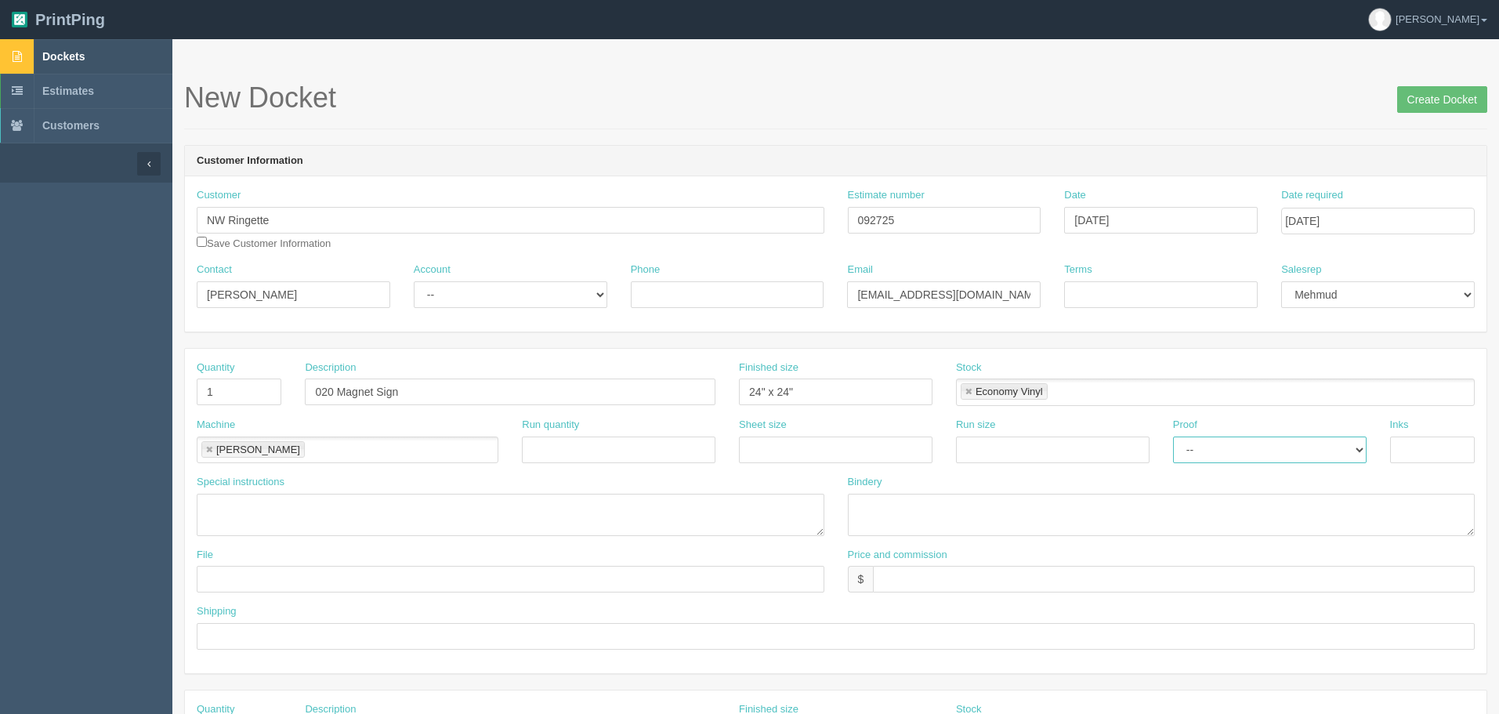
select select "Hard Copy"
click at [1173, 437] on select "-- Email Hard Copy" at bounding box center [1270, 450] width 194 height 27
type input "4/0"
click at [1064, 509] on textarea "trim and mount to 020 magnets ARB$" at bounding box center [1162, 515] width 628 height 42
type textarea "trim and mount to 020 magnets $5 ARB$30"
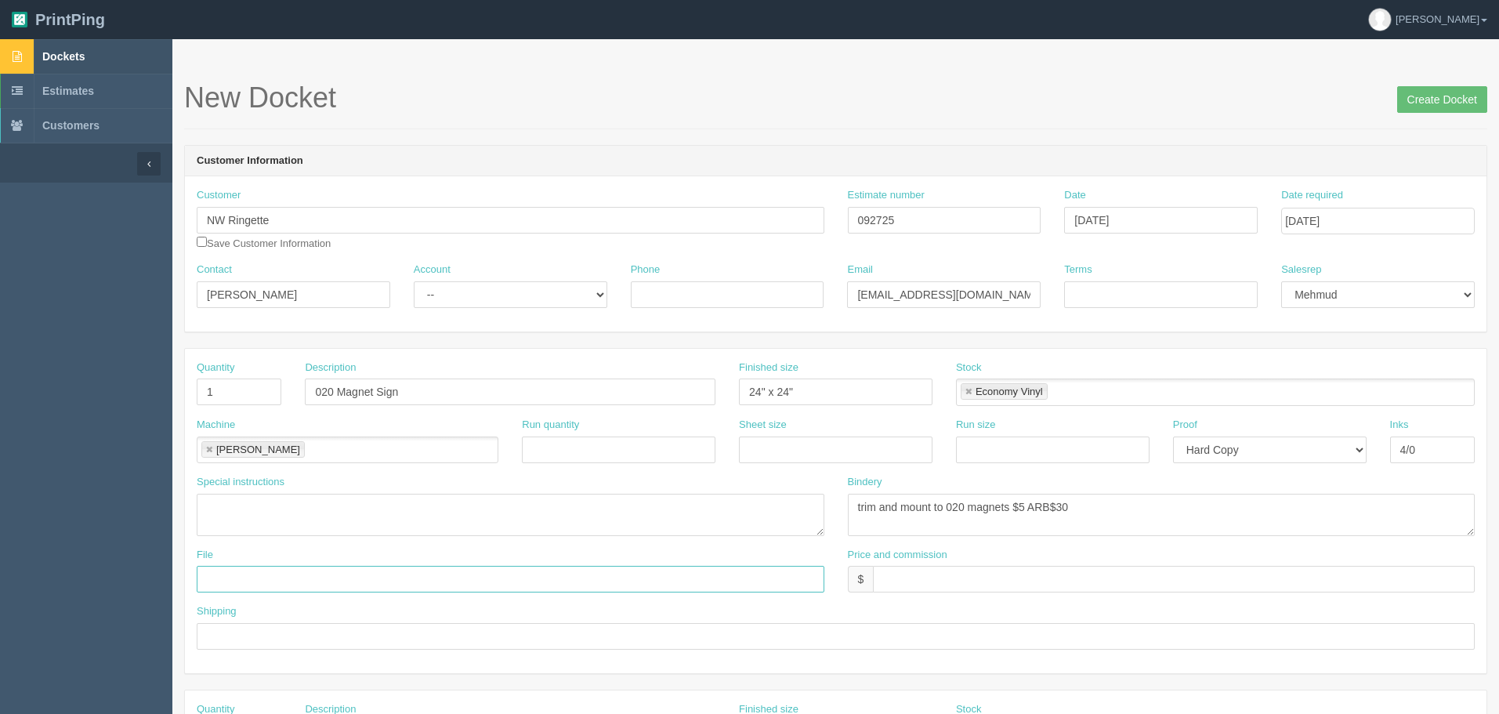
click at [381, 578] on input "text" at bounding box center [511, 579] width 628 height 27
type input "files@allrush.ca "Ice Penguin Banner and Magnet Sign""
click at [917, 579] on input "$" at bounding box center [1174, 579] width 602 height 27
type input "$192.43 mj$44.41 AR$52.52"
type input "See below"
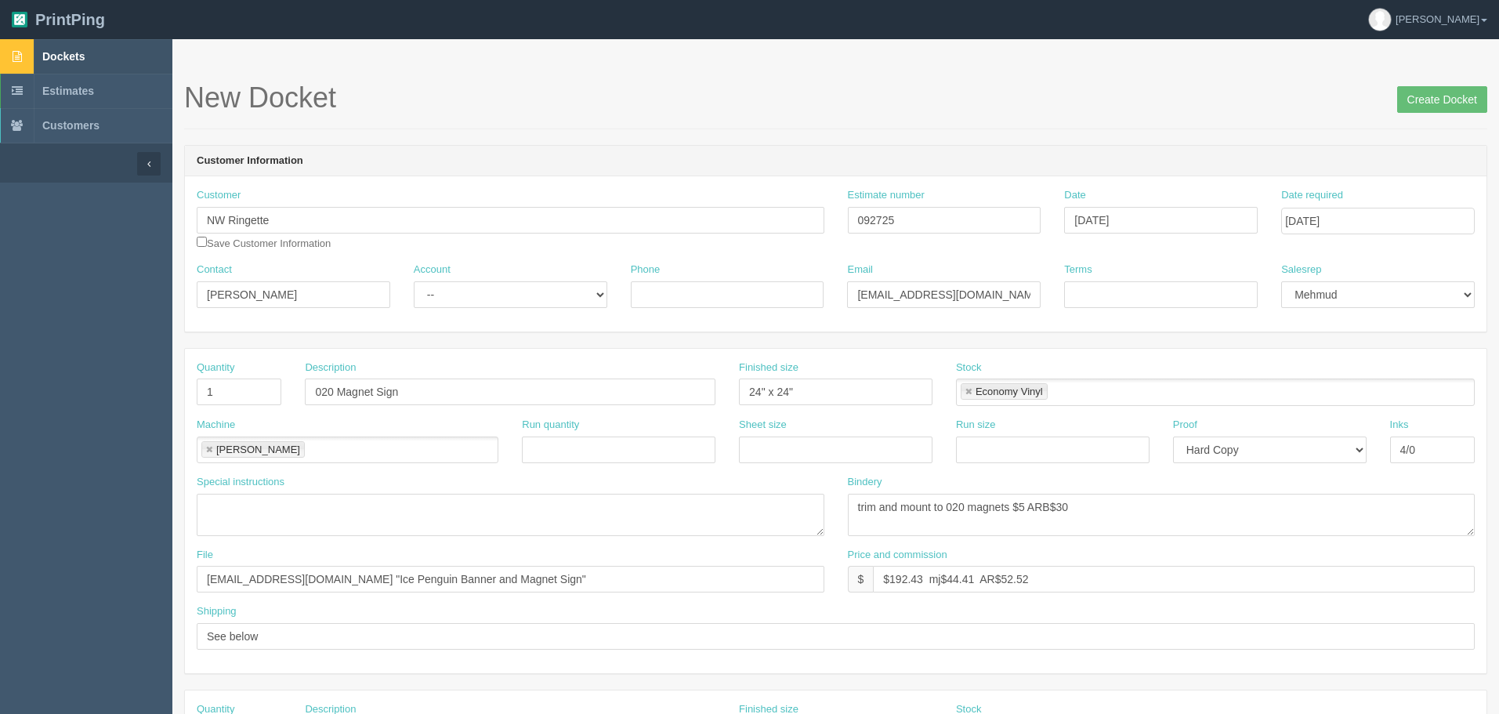
scroll to position [376, 0]
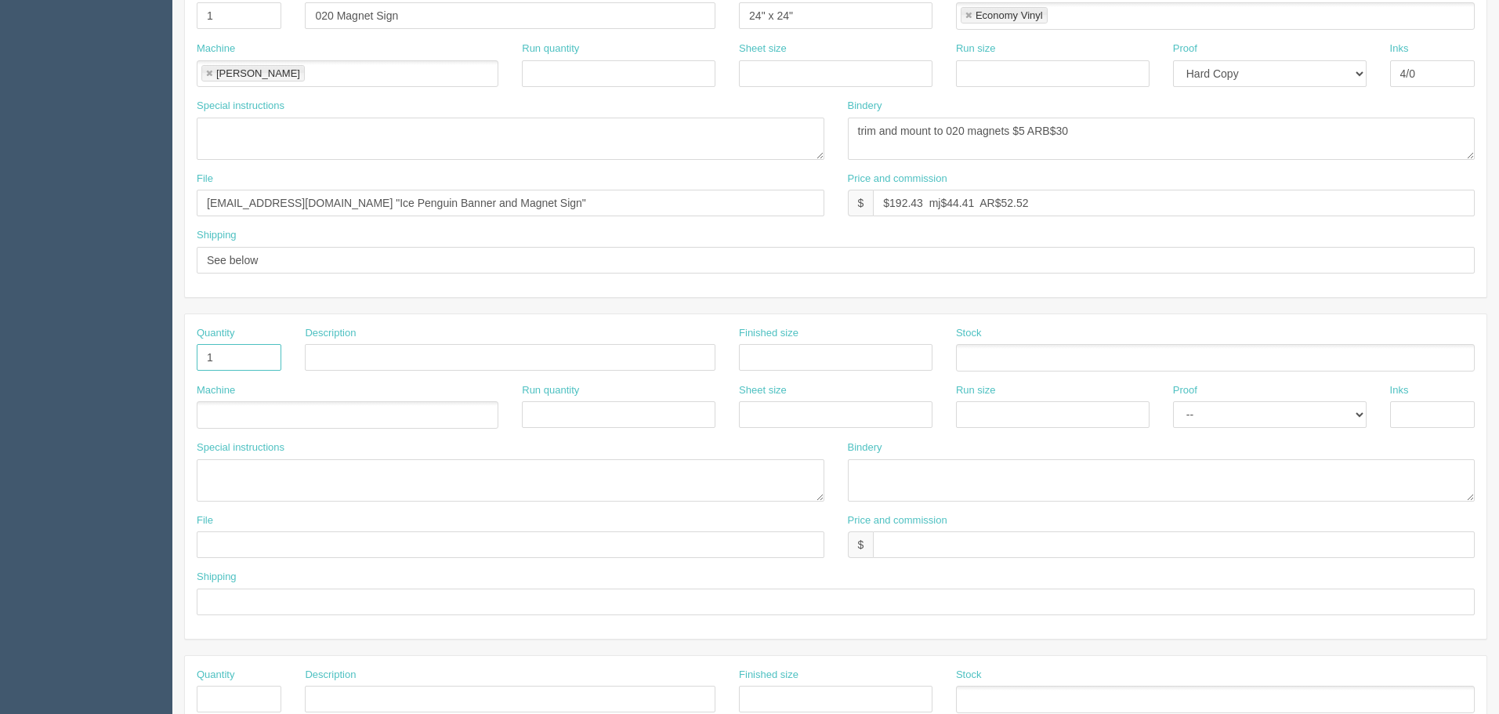
type input "1"
click at [343, 350] on input "text" at bounding box center [510, 357] width 411 height 27
type input "Banner with grommets"
type input "72" x 48""
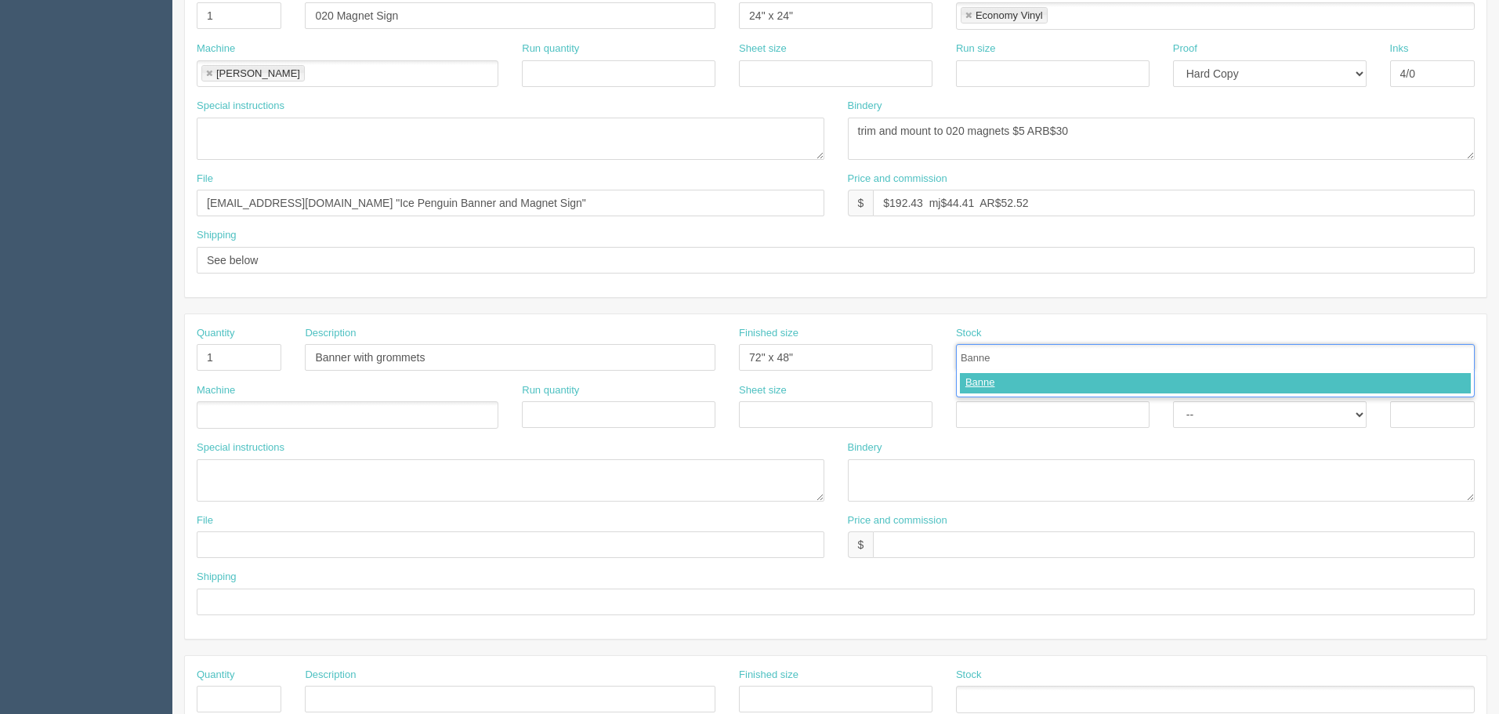
type input "Banner"
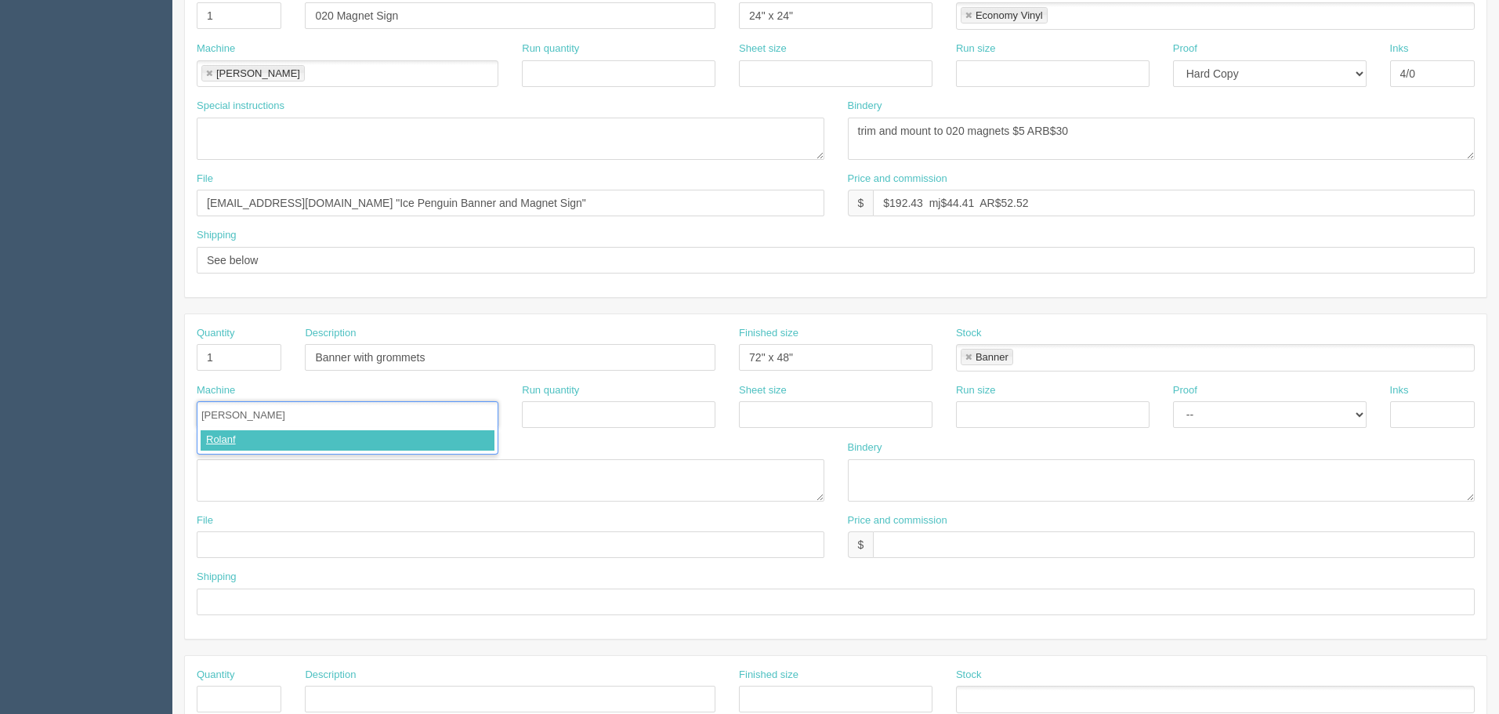
type input "Roland"
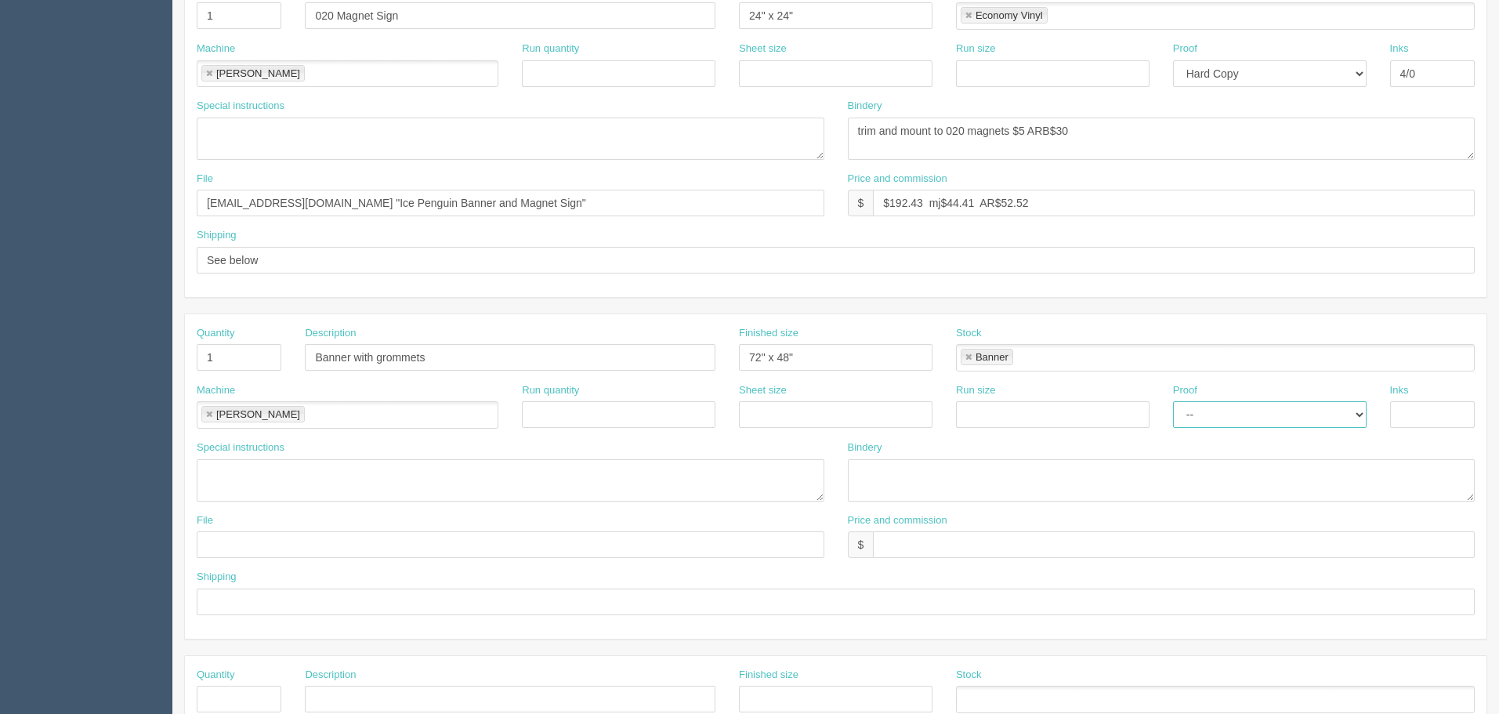
select select "Hard Copy"
click at [1173, 401] on select "-- Email Hard Copy" at bounding box center [1270, 414] width 194 height 27
type input "4/0"
click at [897, 481] on textarea at bounding box center [1162, 480] width 628 height 42
type textarea "trim, & add grommets every 2ft"
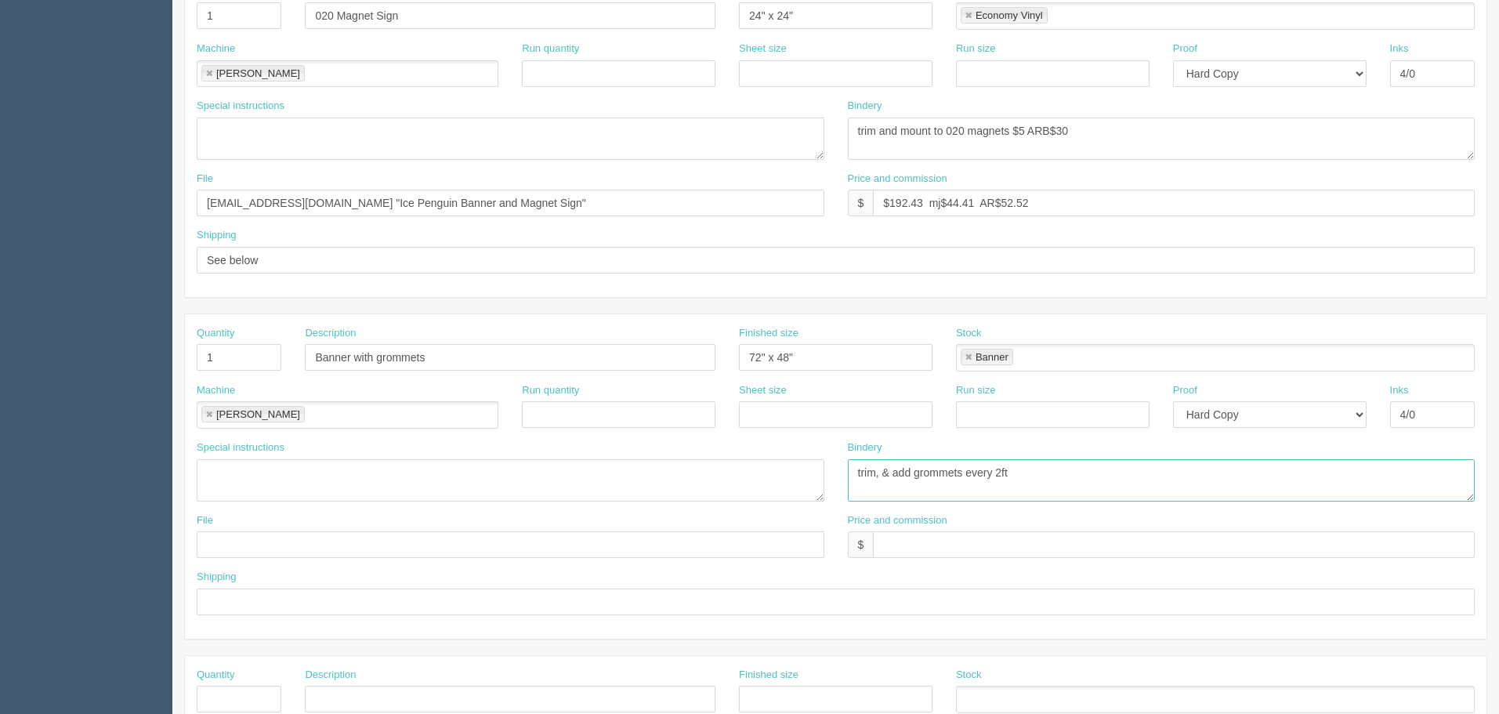
click at [1130, 478] on textarea "trim, & add grommets every 2ft" at bounding box center [1162, 480] width 628 height 42
click at [908, 546] on input "text" at bounding box center [1174, 544] width 602 height 27
type input "$(incl above)"
drag, startPoint x: 515, startPoint y: 201, endPoint x: -100, endPoint y: 208, distance: 614.6
click at [0, 208] on html "PrintPing Zack Edit account ( zack@allrush.ca ) Logout Dockets Estimates" at bounding box center [749, 335] width 1499 height 1423
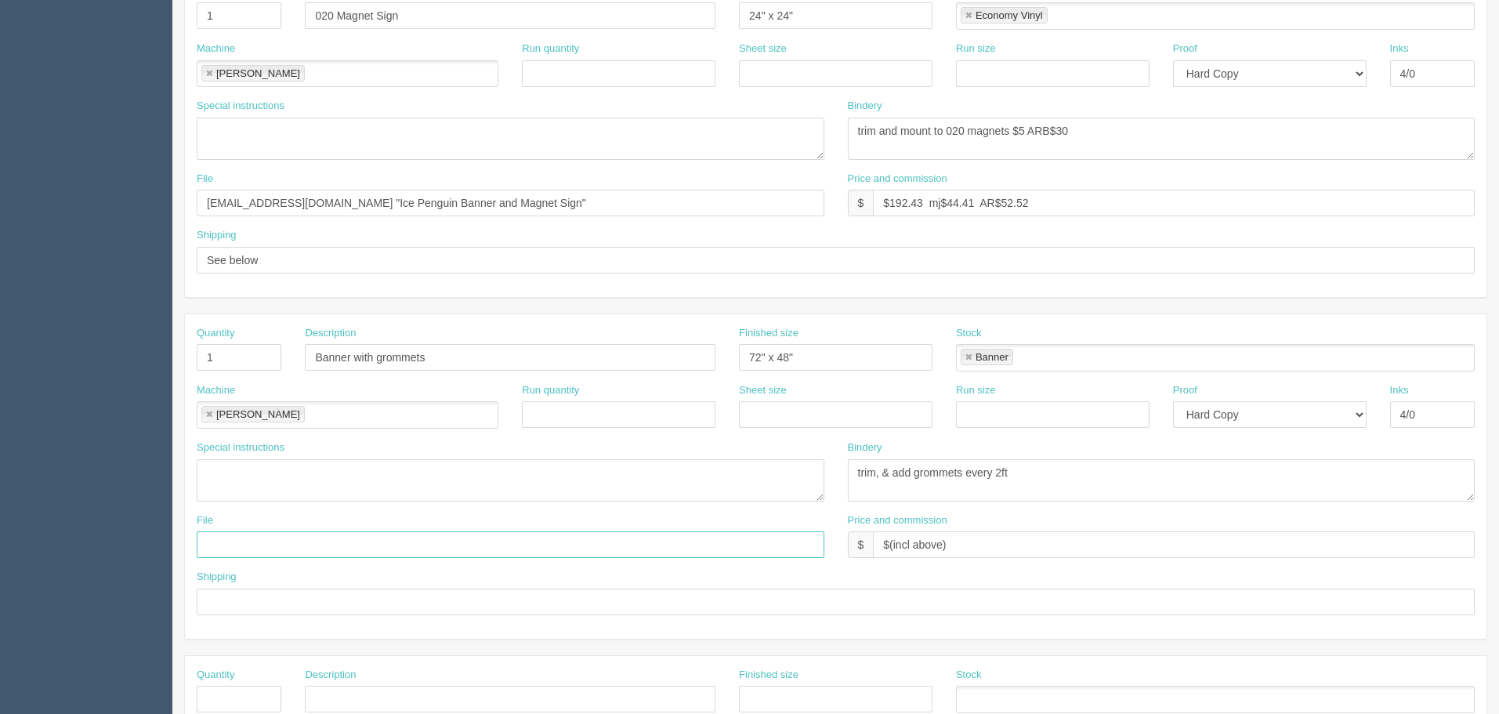
drag, startPoint x: 241, startPoint y: 545, endPoint x: 242, endPoint y: 557, distance: 12.6
click at [241, 545] on input "text" at bounding box center [511, 544] width 628 height 27
paste input "files@allrush.ca "Ice Penguin Banner and Magnet Sign""
type input "files@allrush.ca "Ice Penguin Banner and Magnet Sign""
click at [254, 592] on input "text" at bounding box center [836, 602] width 1278 height 27
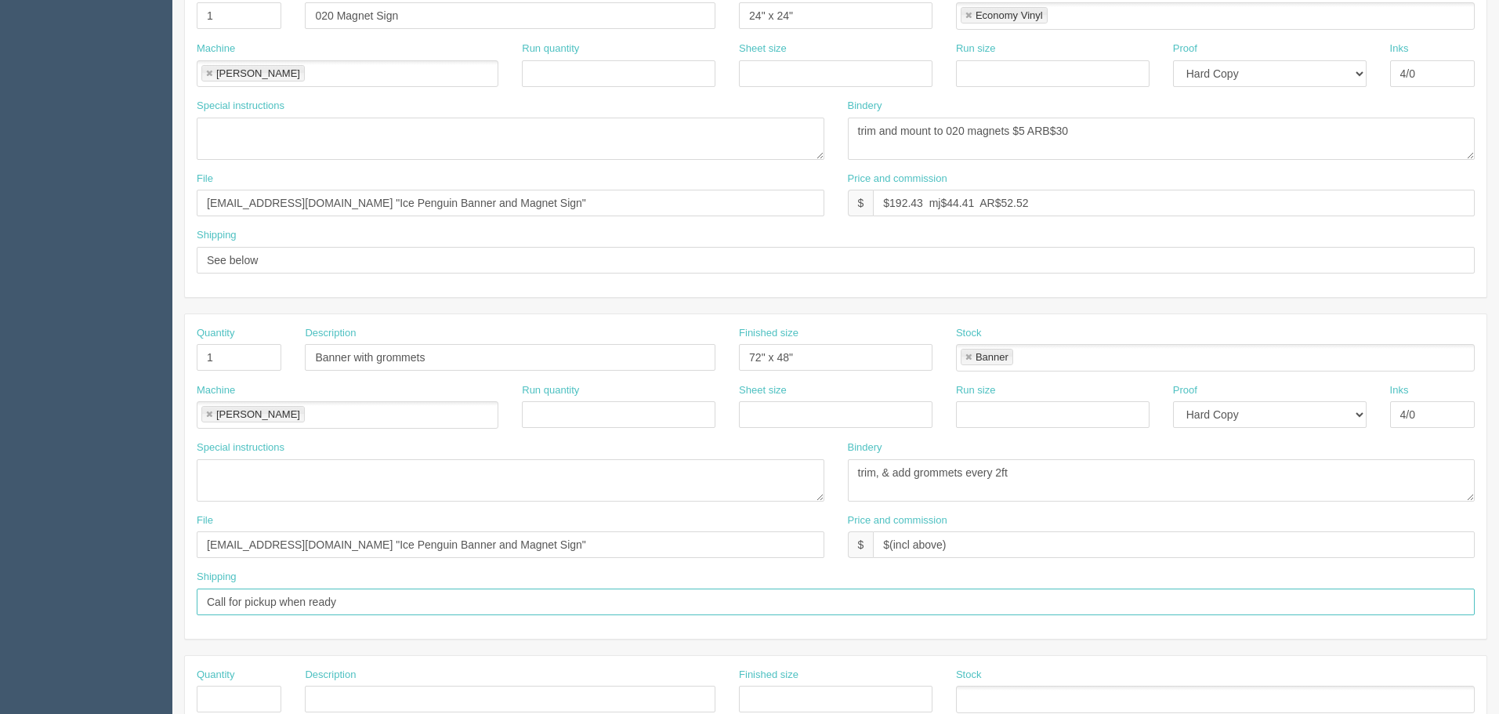
drag, startPoint x: 230, startPoint y: 603, endPoint x: 136, endPoint y: 601, distance: 93.3
click at [136, 601] on section "Dockets Estimates Customers" at bounding box center [749, 355] width 1499 height 1384
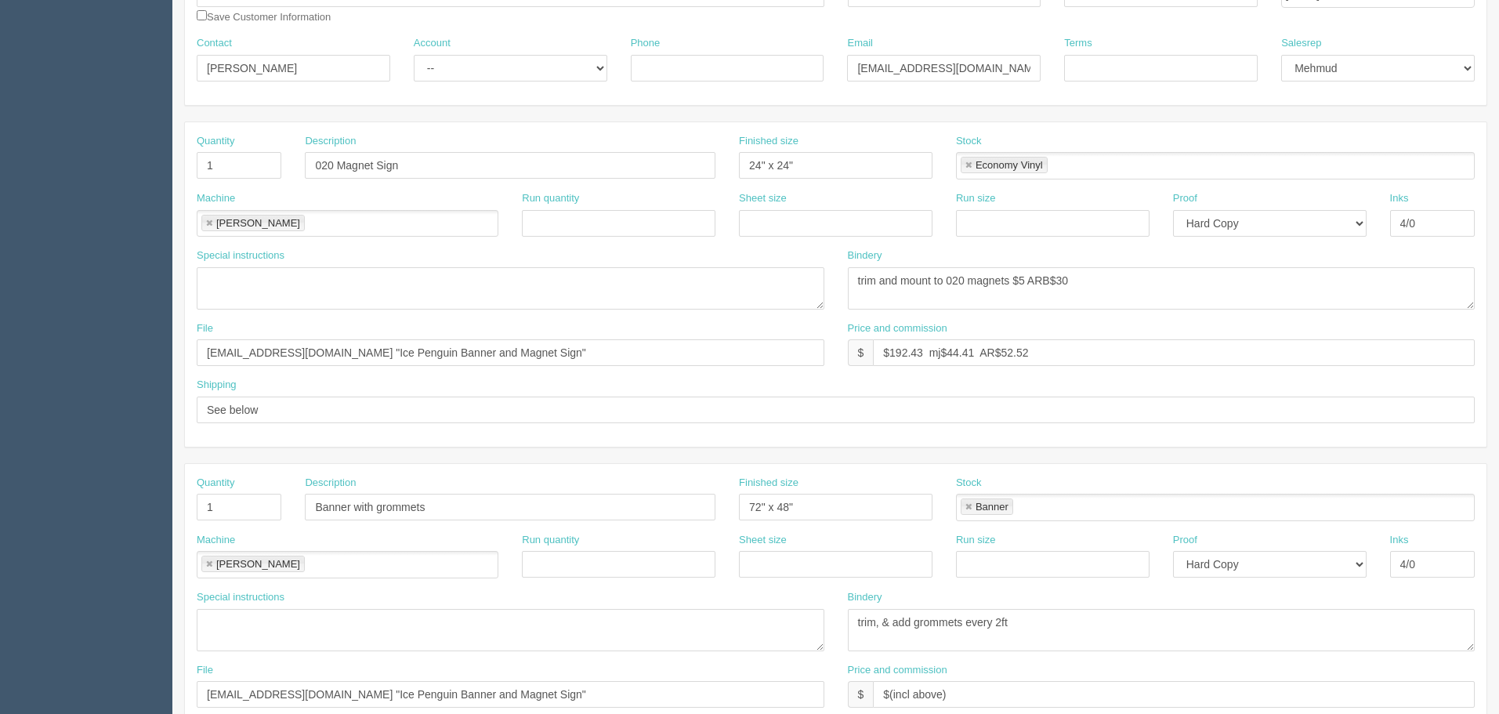
scroll to position [63, 0]
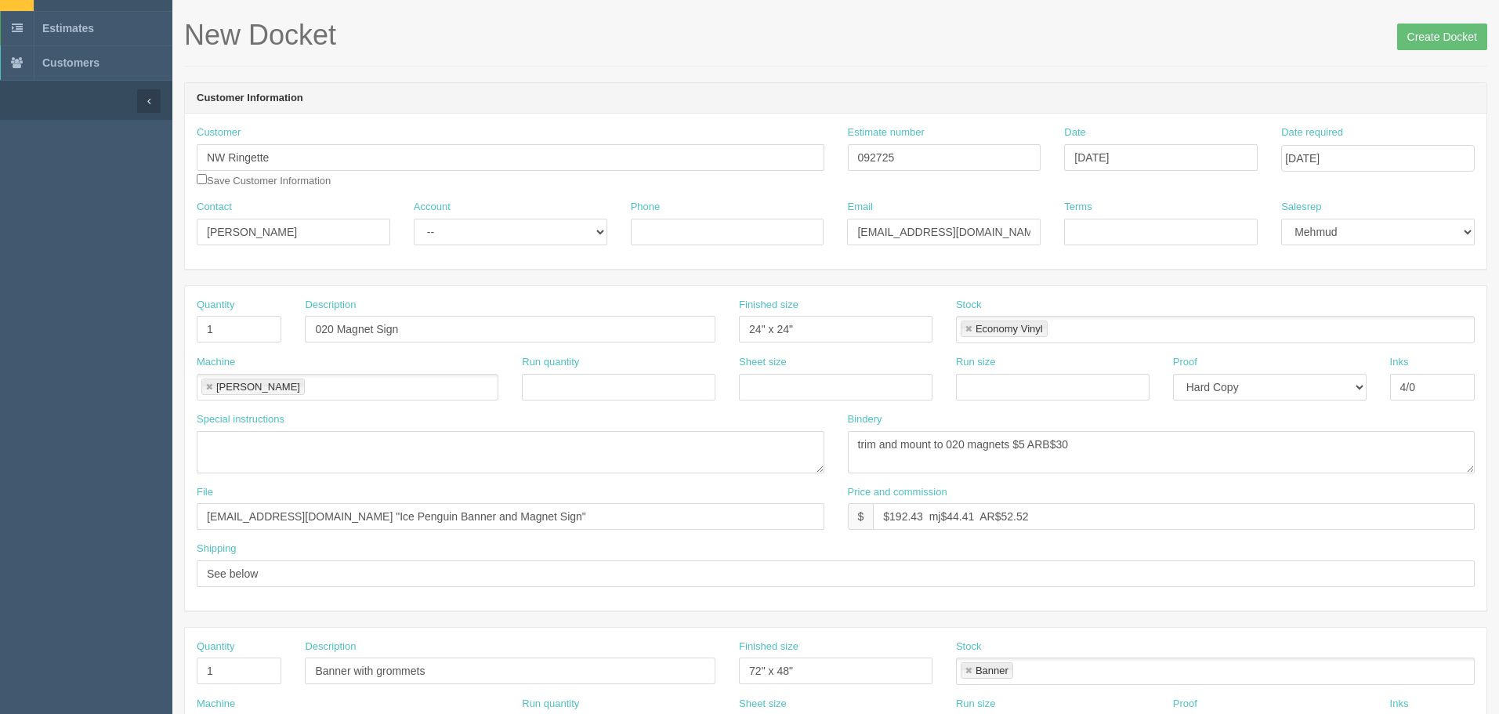
type input "Email Kate for pickup when ready"
drag, startPoint x: 525, startPoint y: 230, endPoint x: 515, endPoint y: 242, distance: 16.2
click at [525, 230] on select "-- Existing Client Allrush Client Rep Client" at bounding box center [511, 232] width 194 height 27
select select "Rep Client"
click at [414, 219] on select "-- Existing Client Allrush Client Rep Client" at bounding box center [511, 232] width 194 height 27
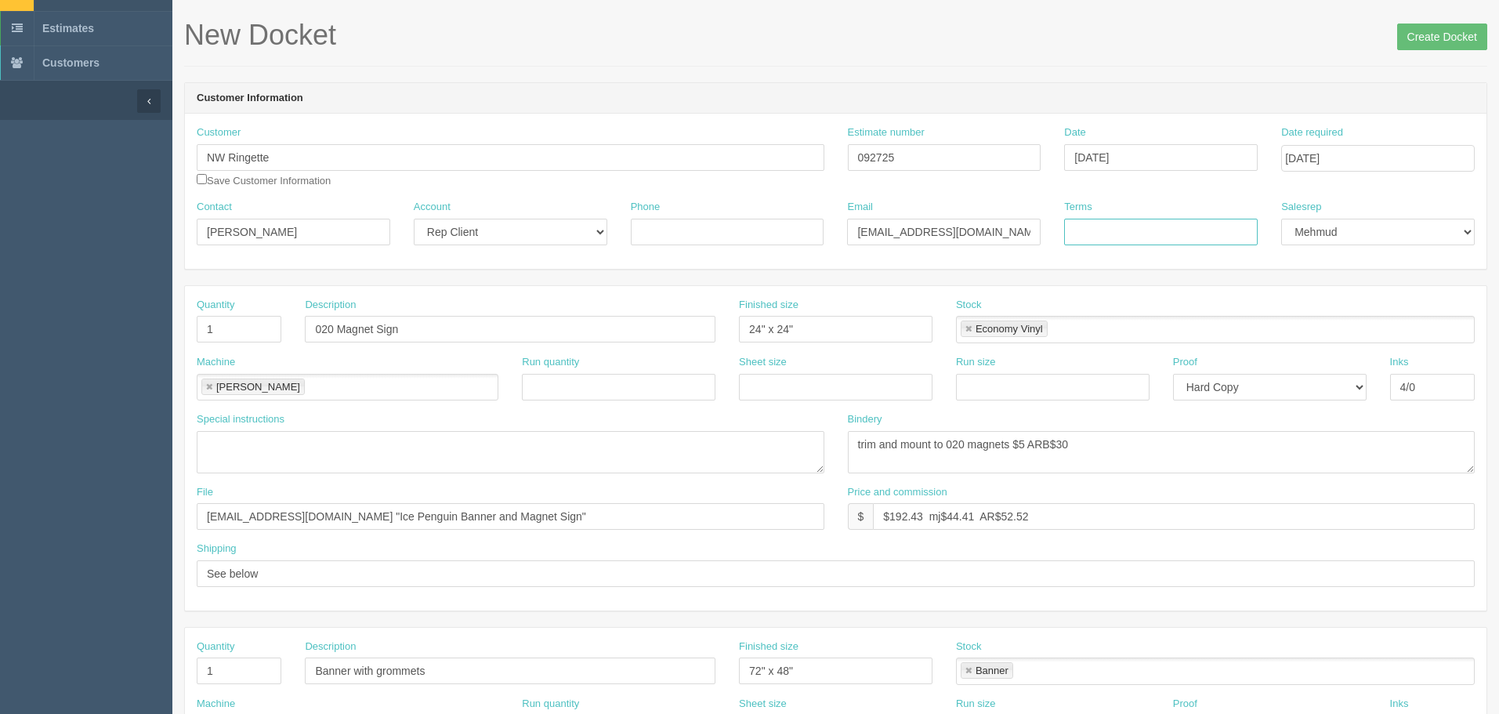
click at [1111, 230] on input "Terms" at bounding box center [1161, 232] width 194 height 27
type input "COD"
click at [1382, 150] on input "October 7, 2025" at bounding box center [1379, 158] width 194 height 27
click at [1358, 261] on td "8" at bounding box center [1359, 263] width 23 height 23
type input "October 8, 2025"
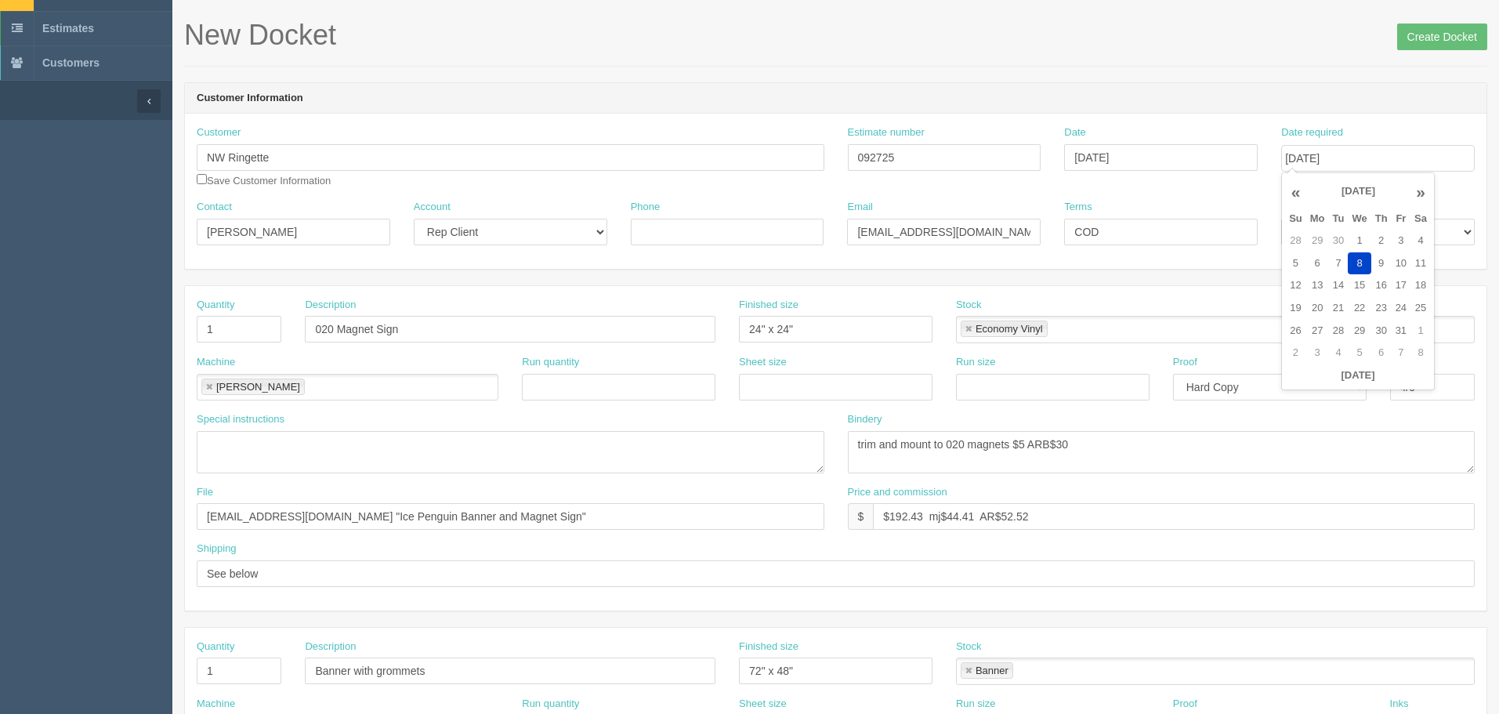
click at [1069, 111] on header "Customer Information" at bounding box center [836, 98] width 1302 height 31
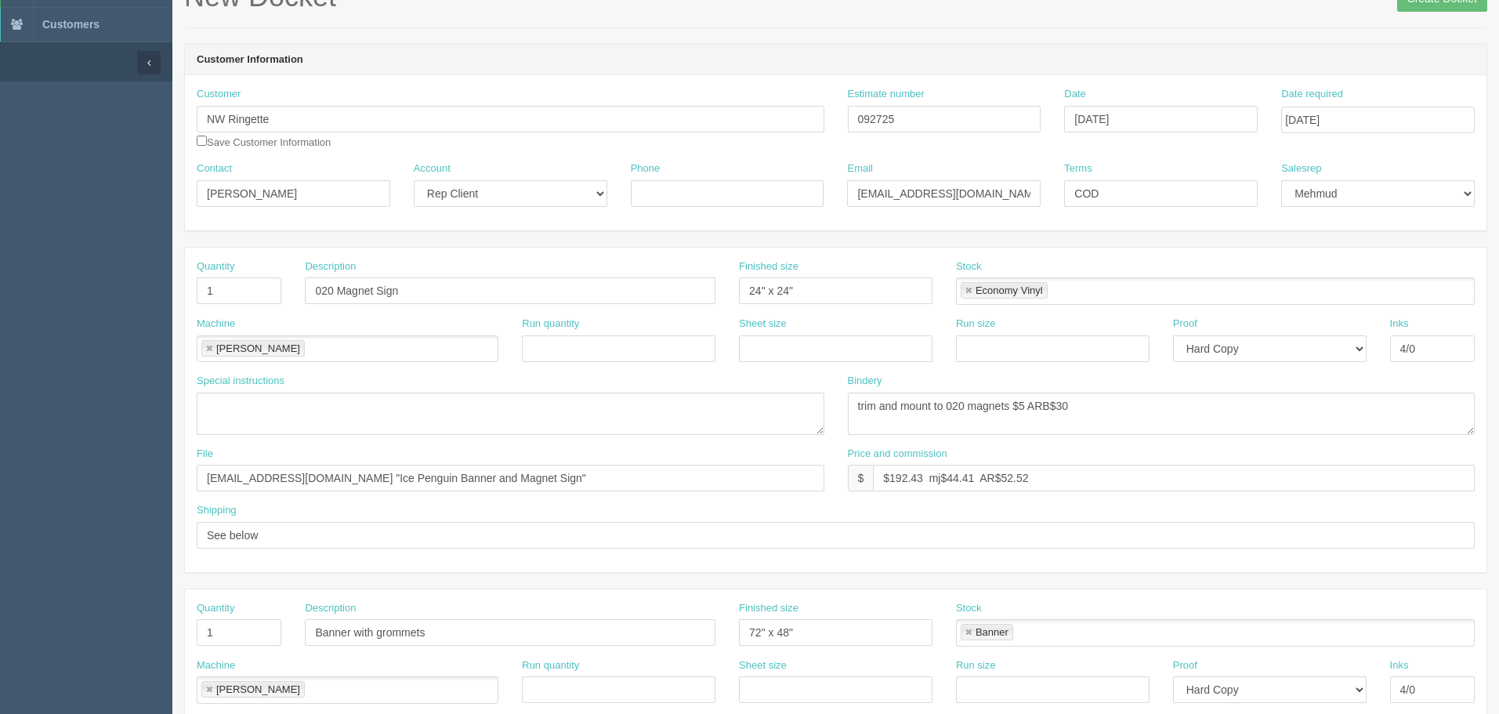
scroll to position [317, 0]
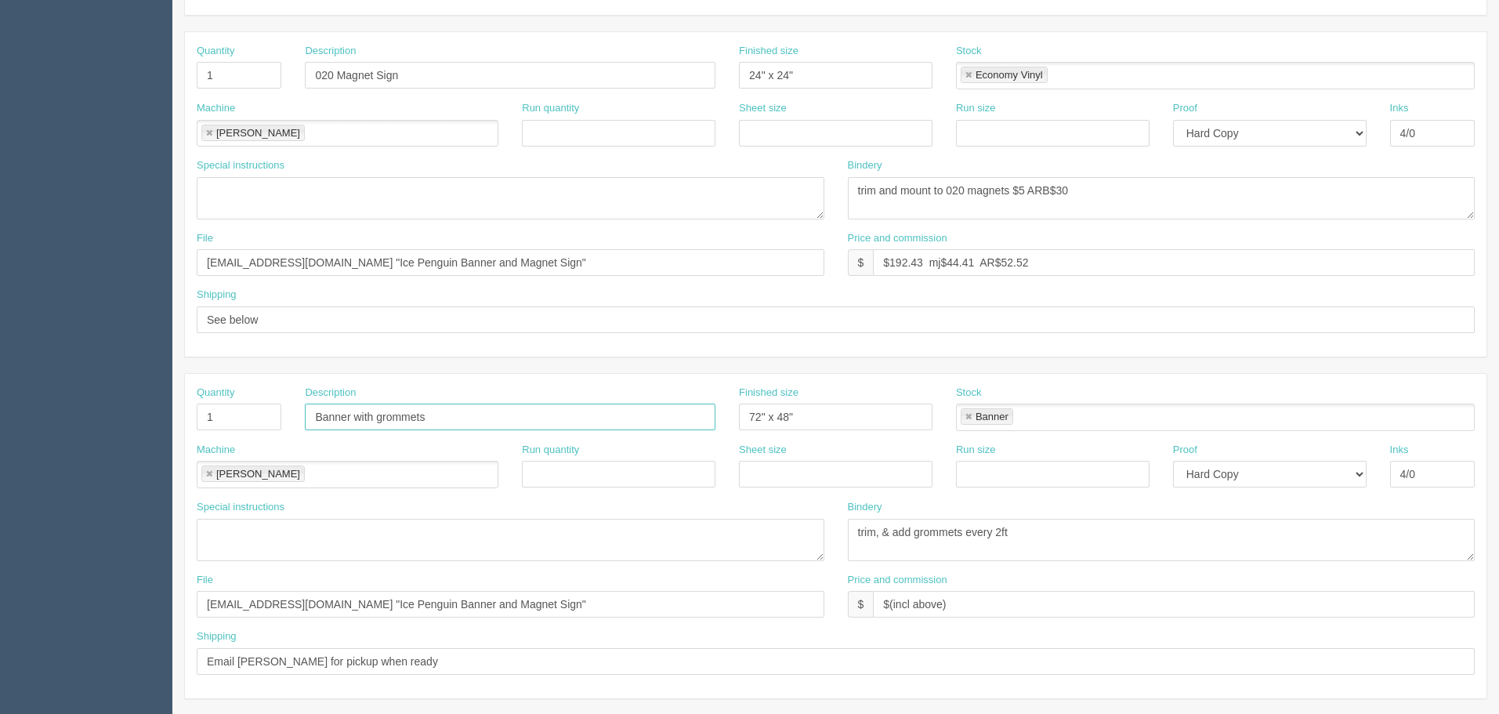
click at [316, 415] on input "Banner with grommets" at bounding box center [510, 417] width 411 height 27
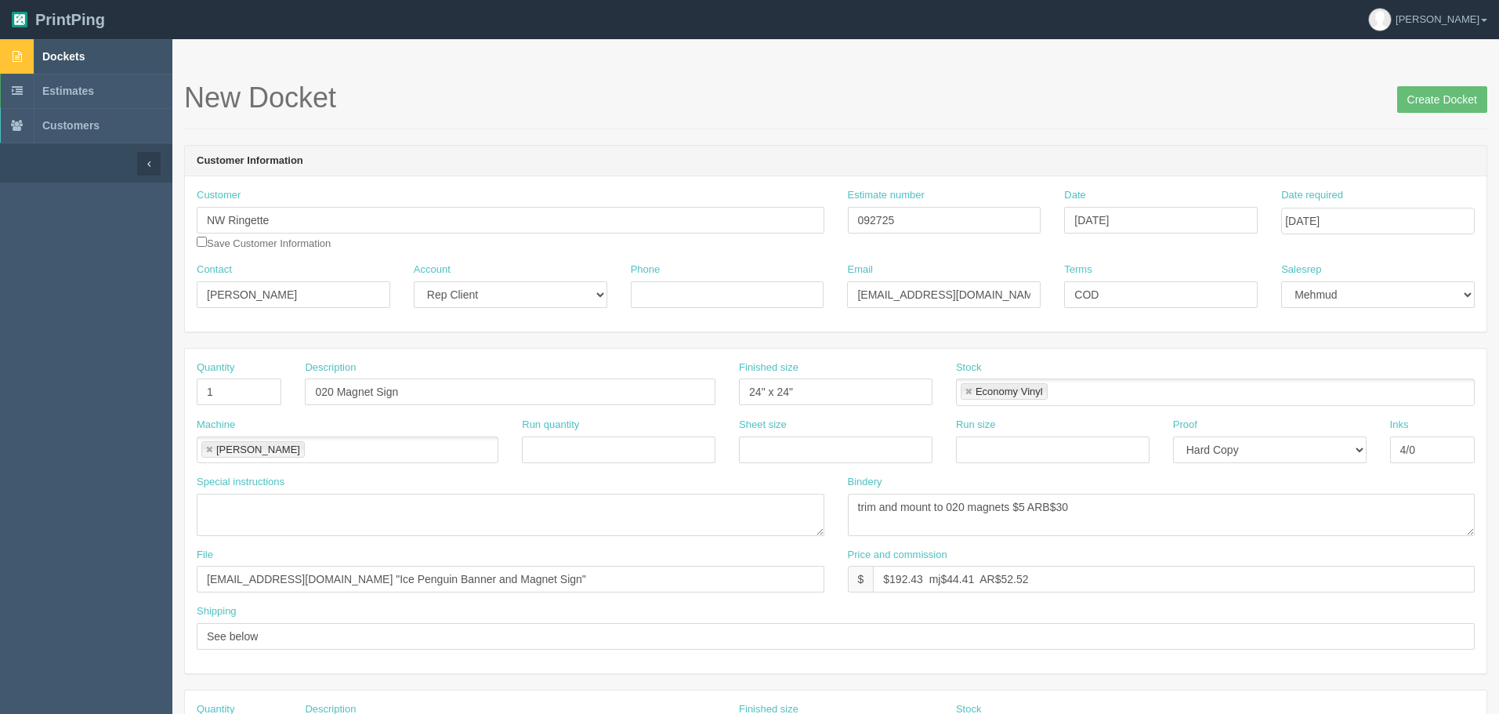
type input "Ice Penguin - Banner with grommets"
click at [314, 391] on input "020 Magnet Sign" at bounding box center [510, 392] width 411 height 27
paste input "Ice Penguin -"
type input "Ice Penguin - 020 Magnet Sign"
click at [600, 577] on input "files@allrush.ca "Ice Penguin Banner and Magnet Sign"" at bounding box center [511, 579] width 628 height 27
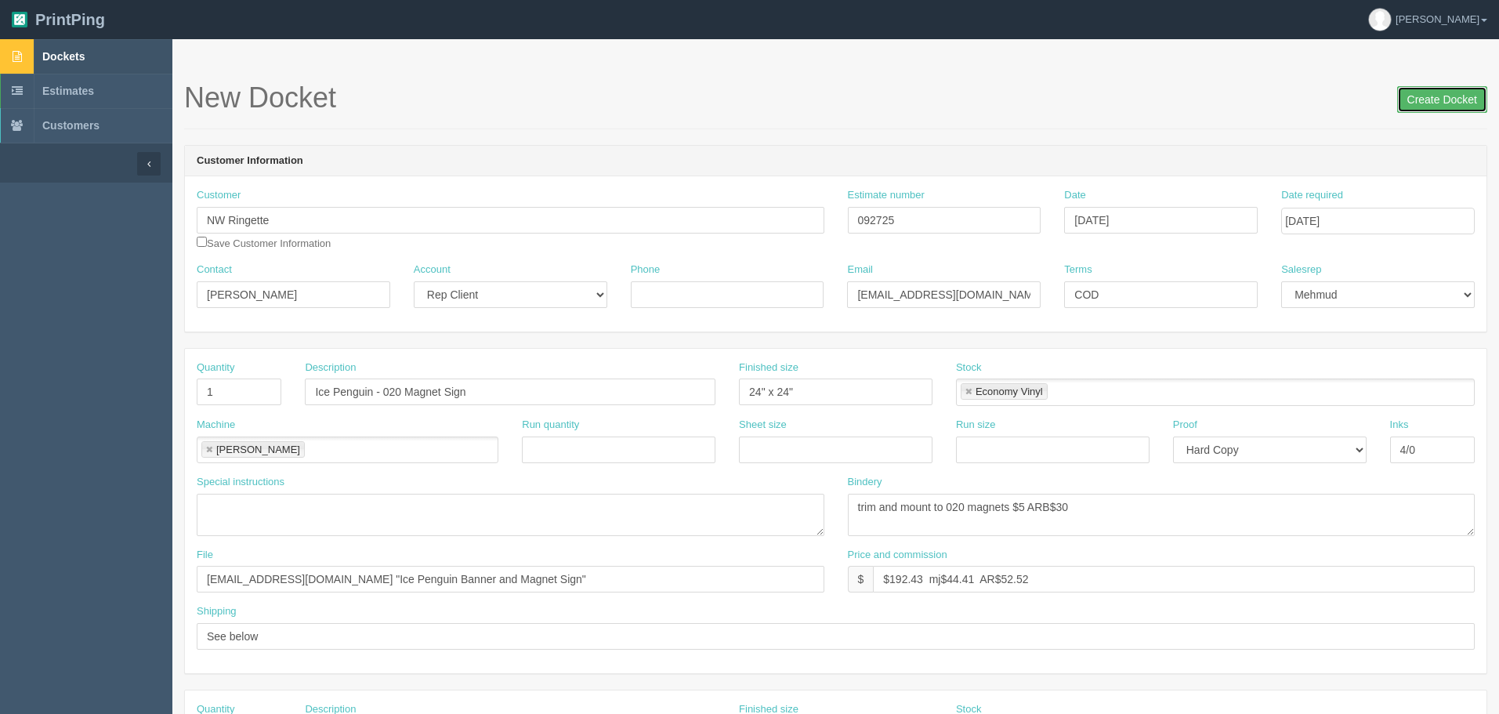
click at [1448, 93] on input "Create Docket" at bounding box center [1443, 99] width 90 height 27
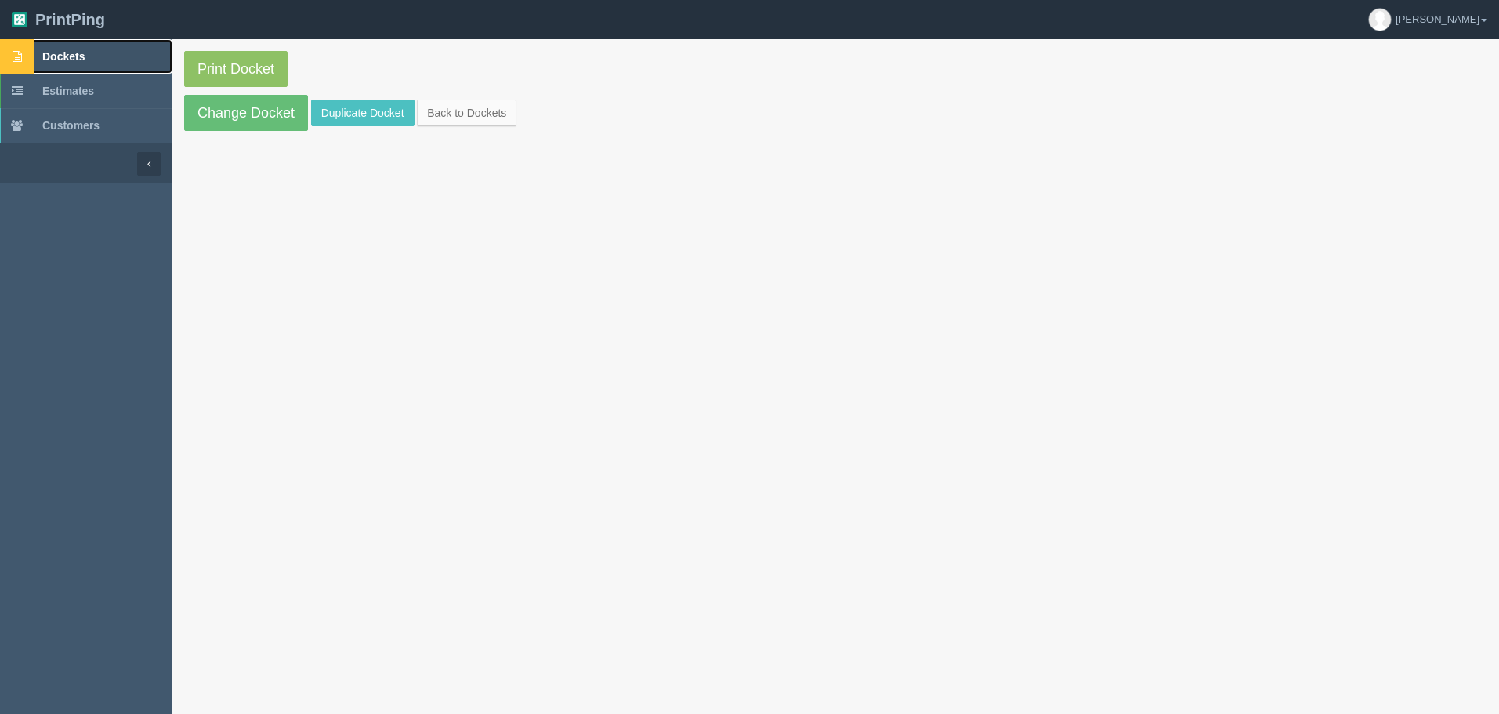
click at [85, 52] on span "Dockets" at bounding box center [63, 56] width 42 height 13
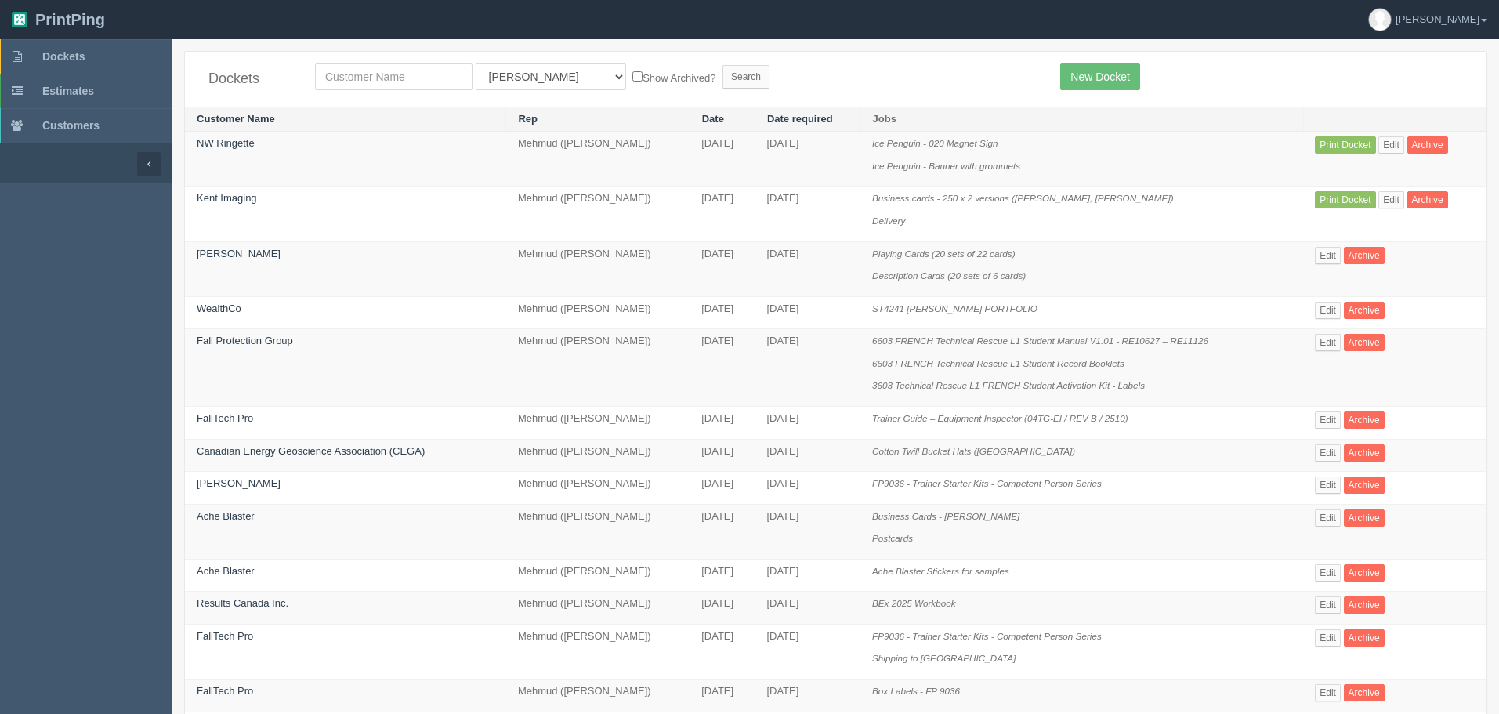
click at [75, 54] on span "Dockets" at bounding box center [63, 56] width 42 height 13
click at [375, 71] on input "text" at bounding box center [394, 76] width 158 height 27
type input "kent name"
click at [723, 65] on input "Search" at bounding box center [746, 77] width 47 height 24
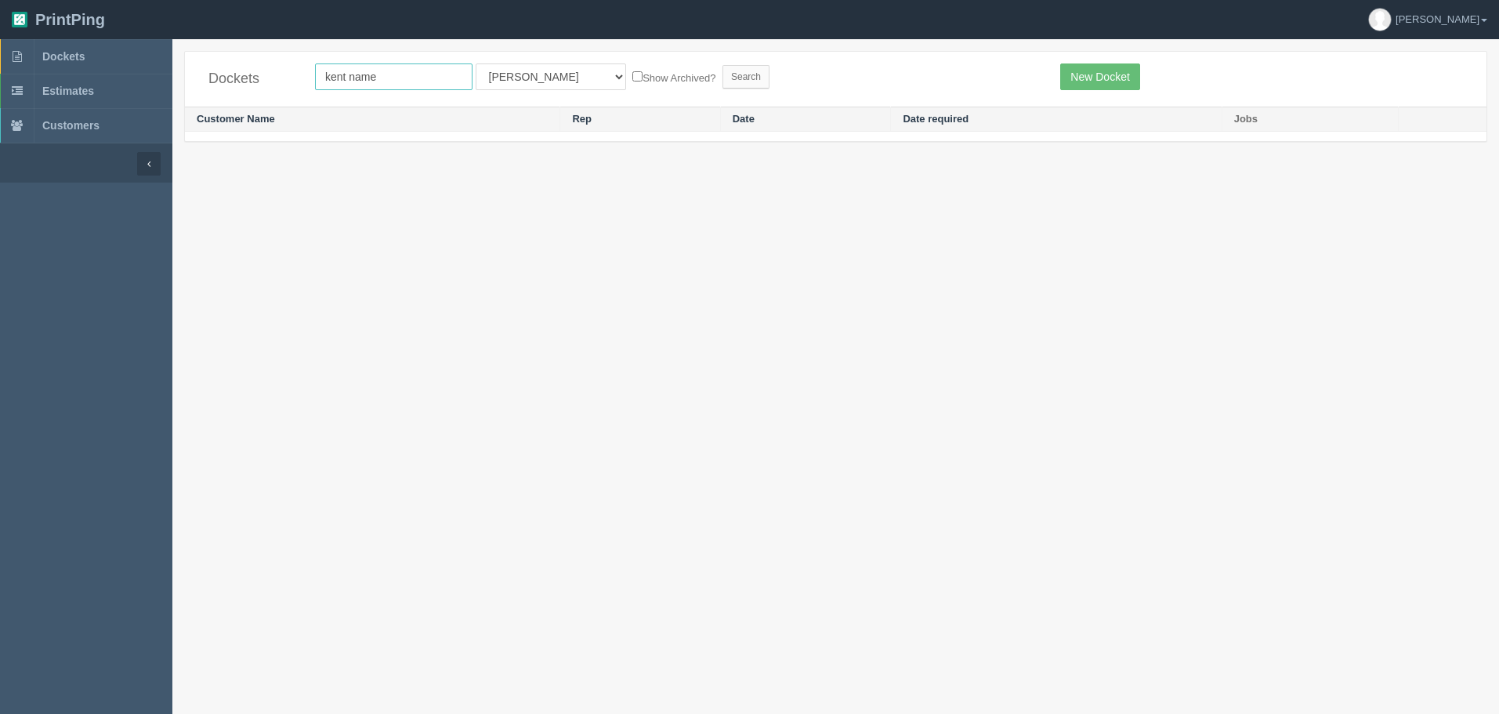
click at [375, 66] on input "kent name" at bounding box center [394, 76] width 158 height 27
type input "kent"
click at [723, 65] on input "Search" at bounding box center [746, 77] width 47 height 24
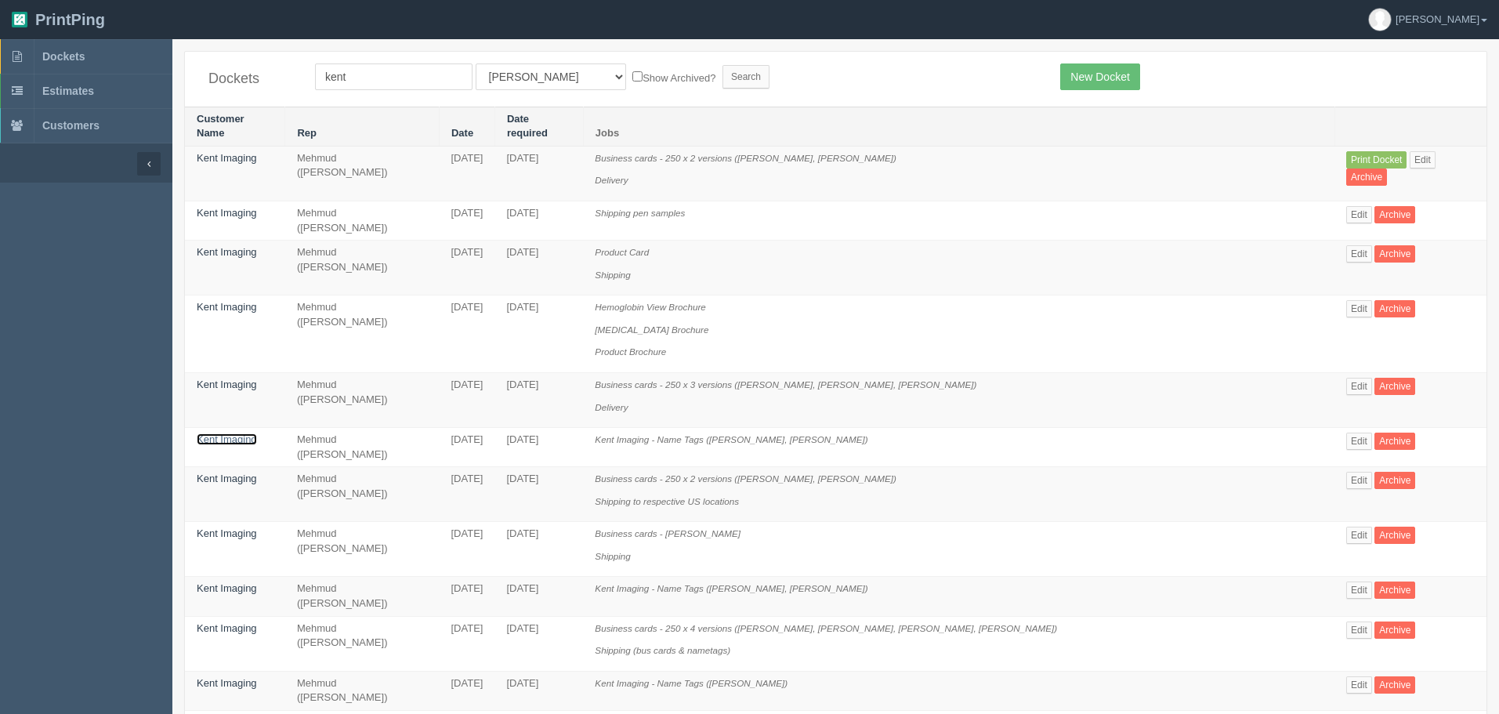
click at [245, 439] on link "Kent Imaging" at bounding box center [227, 439] width 60 height 12
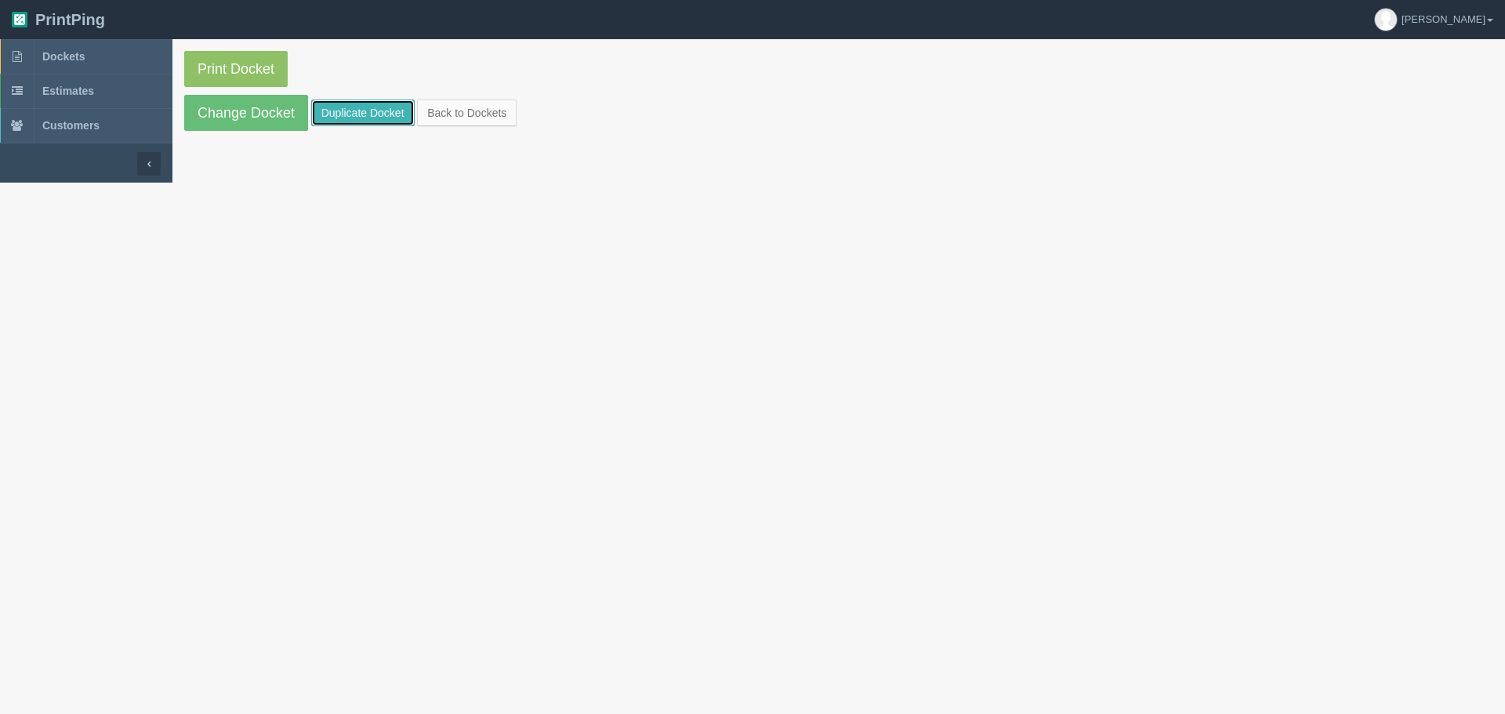
click at [343, 111] on link "Duplicate Docket" at bounding box center [362, 113] width 103 height 27
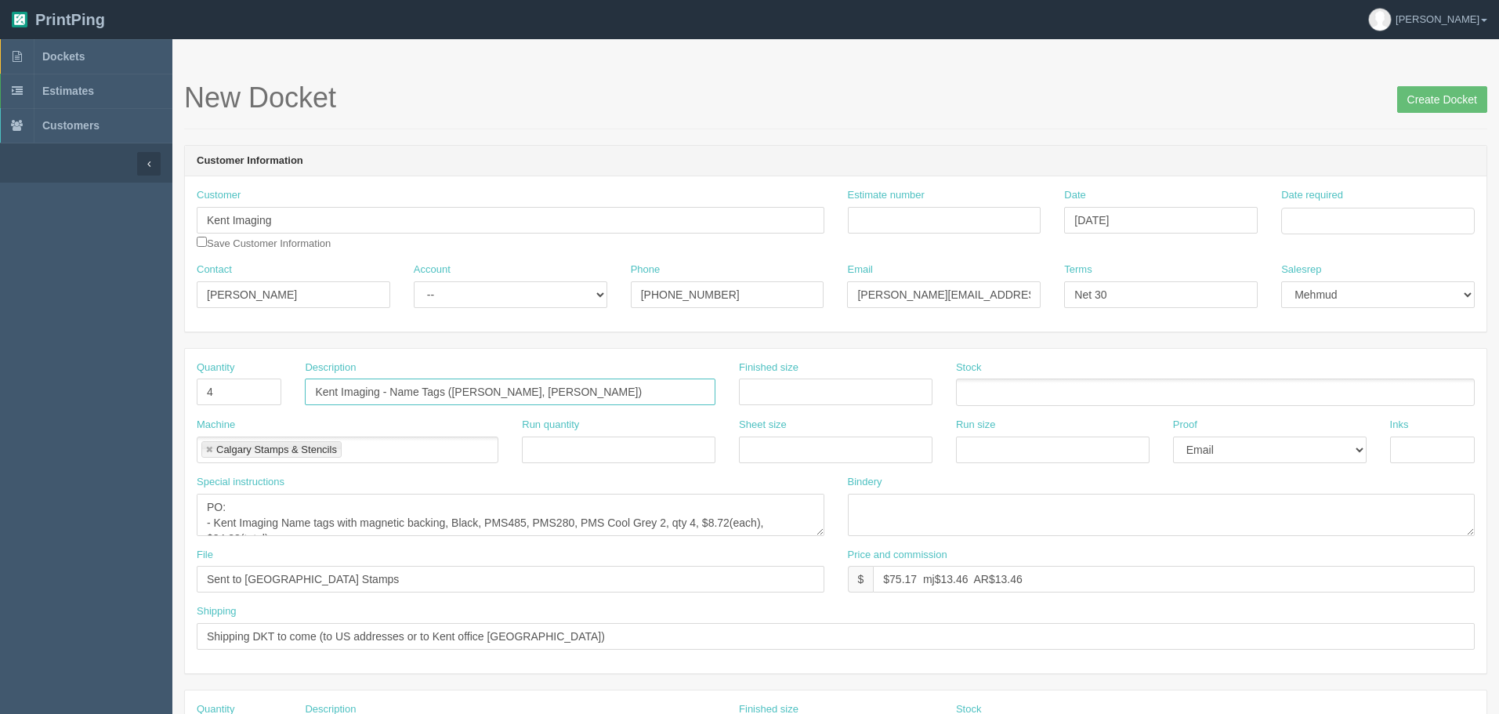
drag, startPoint x: 455, startPoint y: 390, endPoint x: 627, endPoint y: 390, distance: 172.4
click at [627, 390] on input "Kent Imaging - Name Tags ([PERSON_NAME], [PERSON_NAME])" at bounding box center [510, 392] width 411 height 27
paste input "[PERSON_NAME]"
click at [564, 396] on input "Kent Imaging - Name Tags ([PERSON_NAME], )" at bounding box center [510, 392] width 411 height 27
paste input "[PERSON_NAME]"
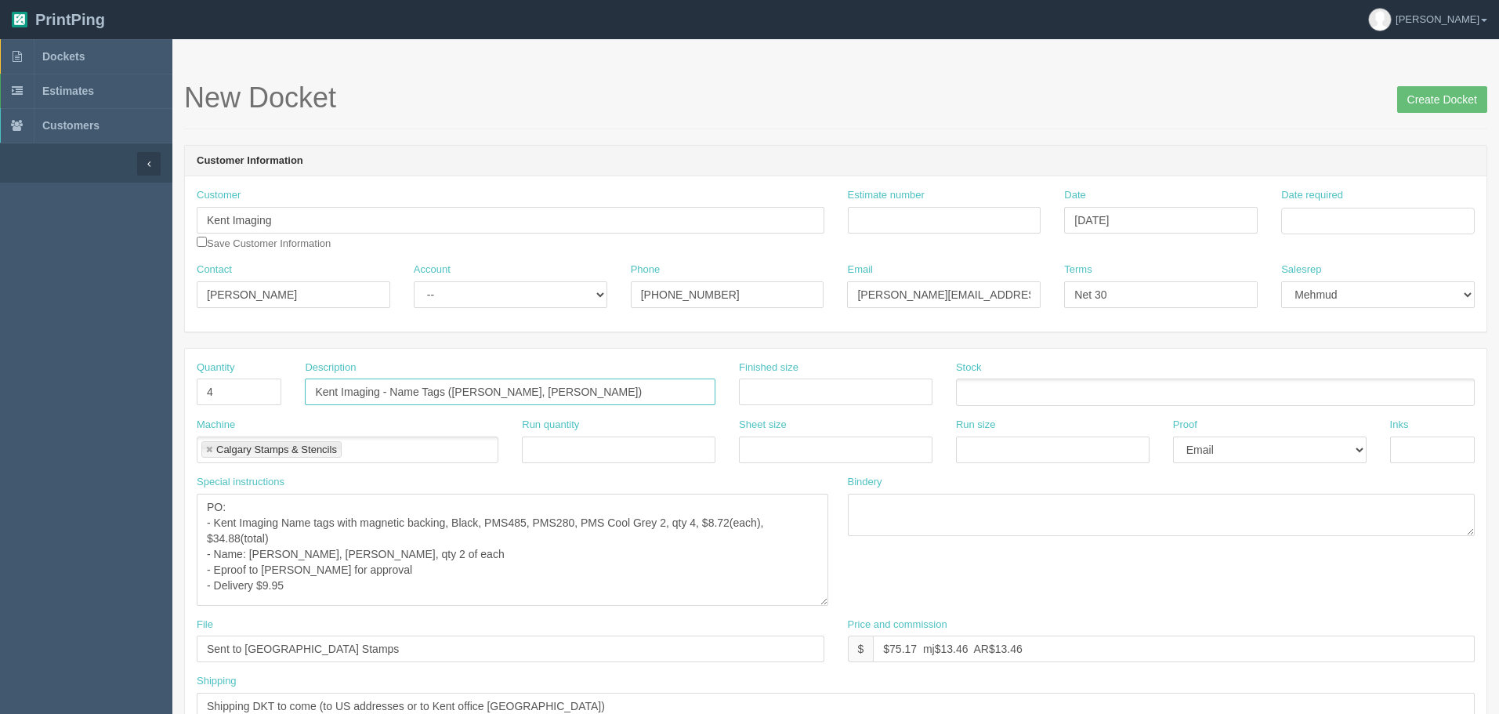
drag, startPoint x: 821, startPoint y: 531, endPoint x: 825, endPoint y: 604, distance: 73.7
click at [825, 602] on textarea "PO: - Kent Imaging Name tags with magnetic backing, Black, PMS485, PMS280, PMS …" at bounding box center [513, 550] width 632 height 112
type input "Kent Imaging - Name Tags ([PERSON_NAME], [PERSON_NAME])"
click at [250, 551] on textarea "PO: - Kent Imaging Name tags with magnetic backing, Black, PMS485, PMS280, PMS …" at bounding box center [513, 551] width 632 height 114
paste textarea "JENNIE FEIGHT, CHRIS TIEMANN"
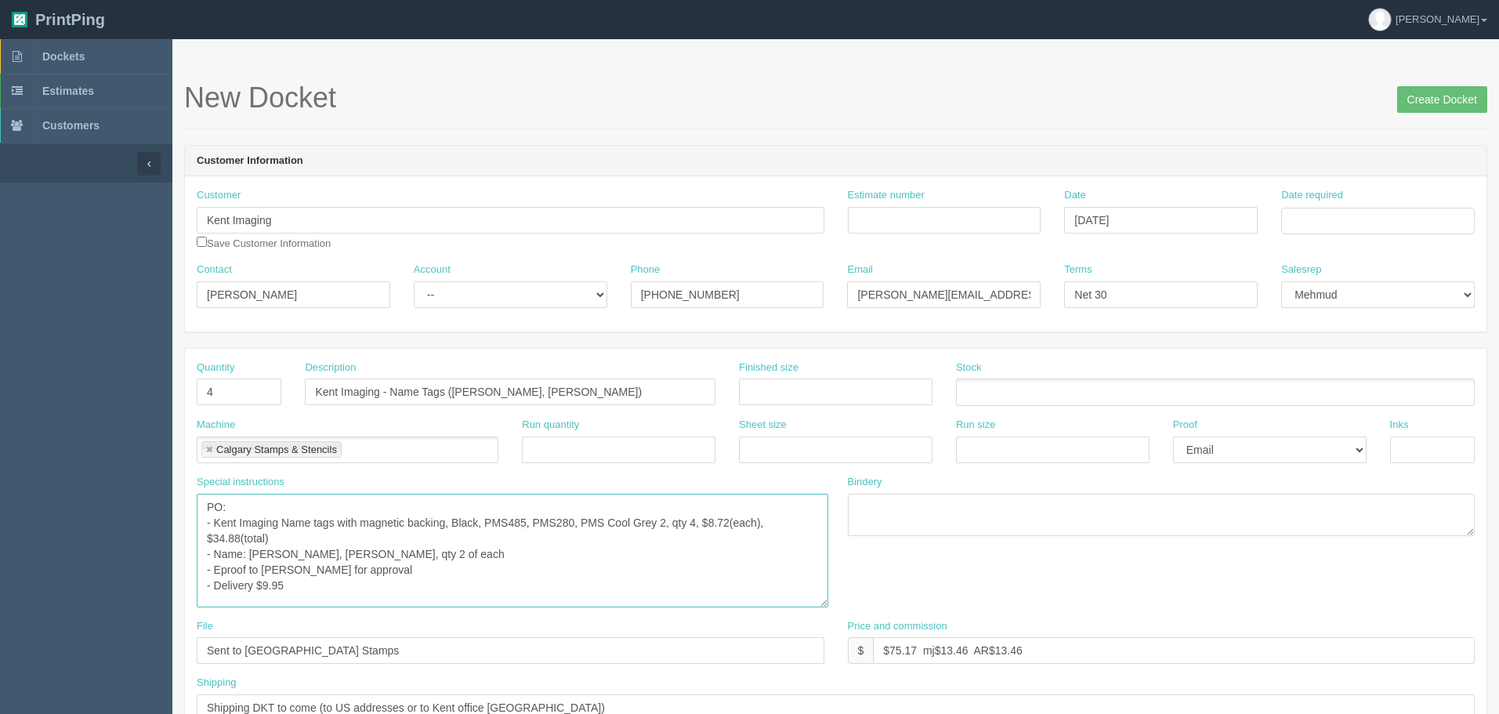
click at [335, 589] on textarea "PO: - Kent Imaging Name tags with magnetic backing, Black, PMS485, PMS280, PMS …" at bounding box center [513, 551] width 632 height 114
type textarea "PO: - Kent Imaging Name tags with magnetic backing, Black, PMS485, PMS280, PMS …"
click at [992, 217] on input "Estimate number" at bounding box center [945, 220] width 194 height 27
type input "Outsource - See quotesheet"
type input "October 3, 2025"
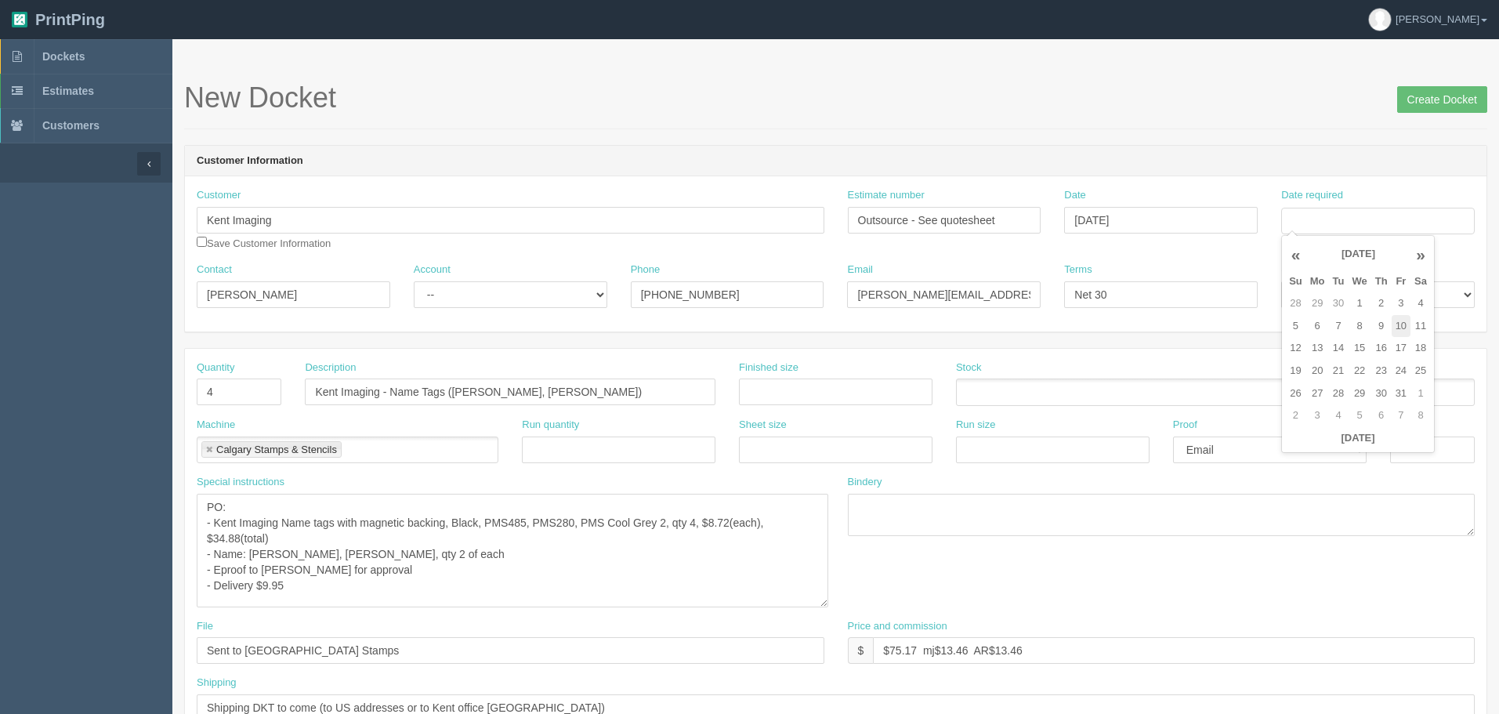
click at [1401, 321] on td "10" at bounding box center [1401, 326] width 19 height 23
type input "[DATE]"
drag, startPoint x: 462, startPoint y: 292, endPoint x: 459, endPoint y: 302, distance: 9.9
click at [461, 292] on select "-- Existing Client Allrush Client Rep Client" at bounding box center [511, 294] width 194 height 27
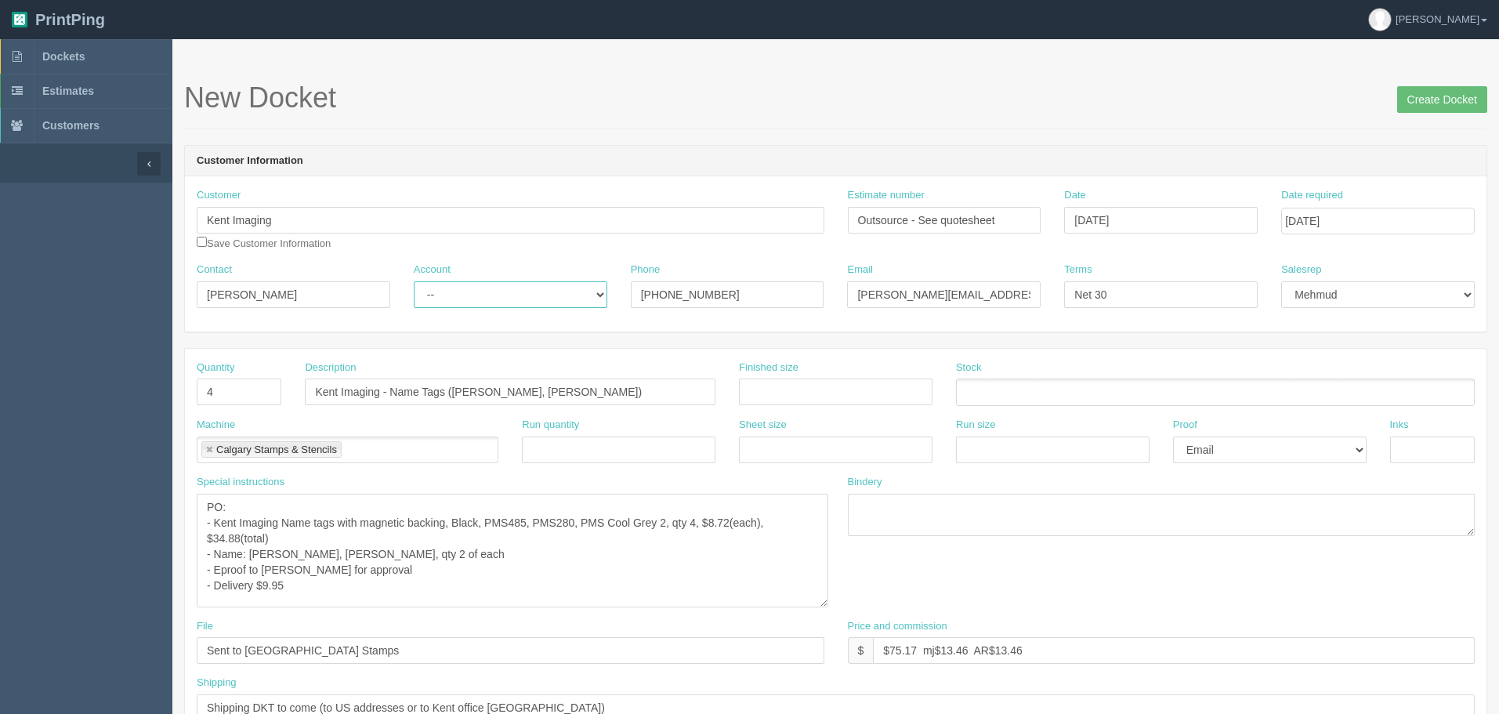
select select "Rep Client"
click at [414, 281] on select "-- Existing Client Allrush Client Rep Client" at bounding box center [511, 294] width 194 height 27
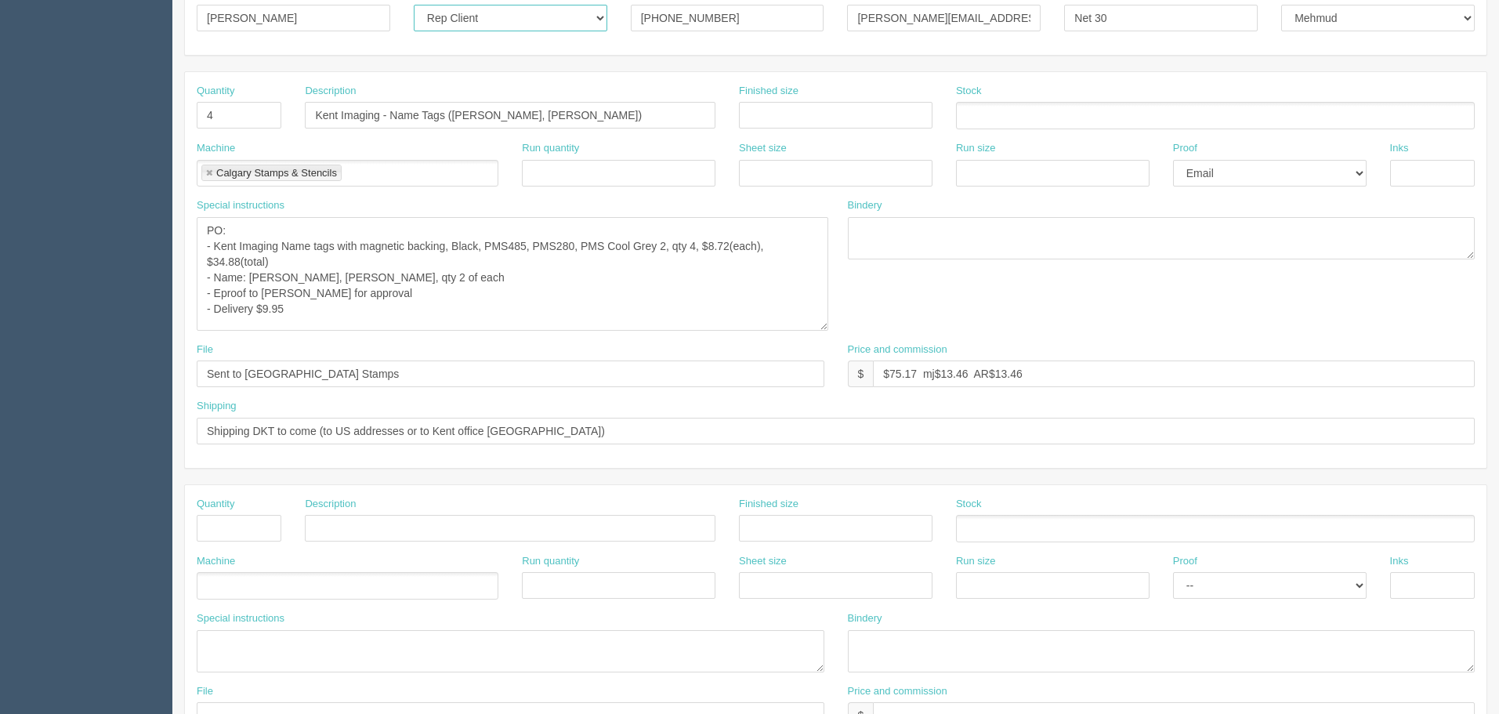
scroll to position [314, 0]
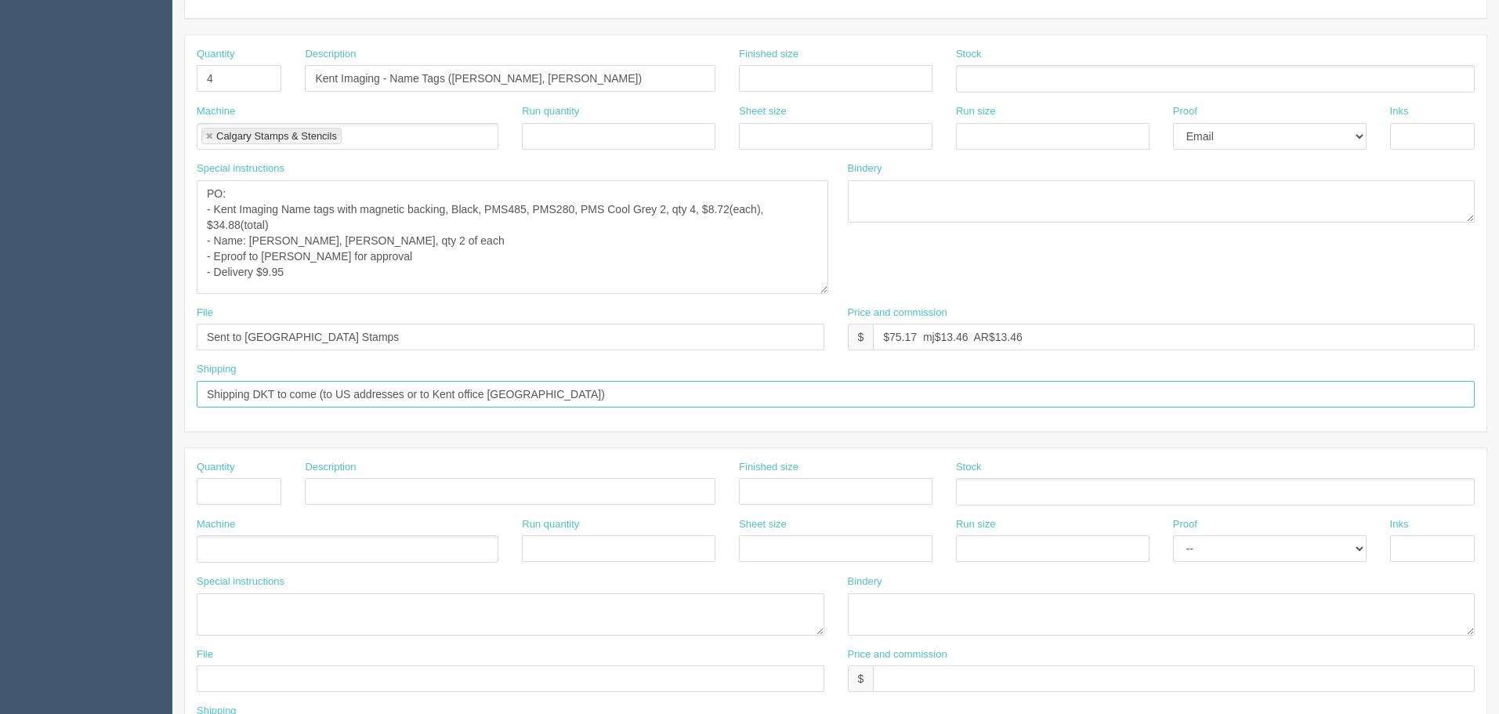
drag, startPoint x: 277, startPoint y: 393, endPoint x: 490, endPoint y: 447, distance: 219.8
click at [279, 393] on input "Shipping DKT to come (to US addresses or to Kent office Calgary)" at bounding box center [836, 394] width 1278 height 27
type input "See shipping line on DKT 1/2"
click at [463, 273] on textarea "PO: - Kent Imaging Name tags with magnetic backing, Black, PMS485, PMS280, PMS …" at bounding box center [513, 237] width 632 height 114
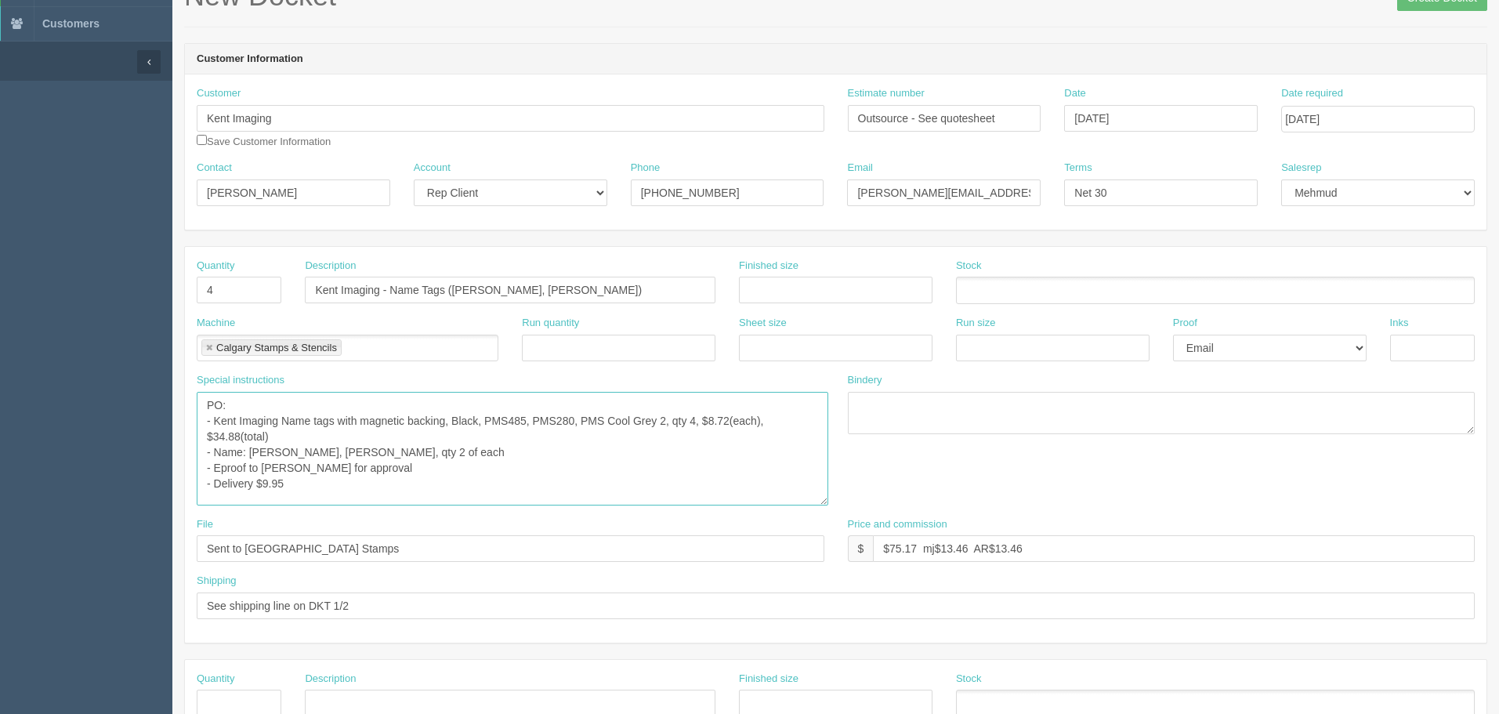
scroll to position [0, 0]
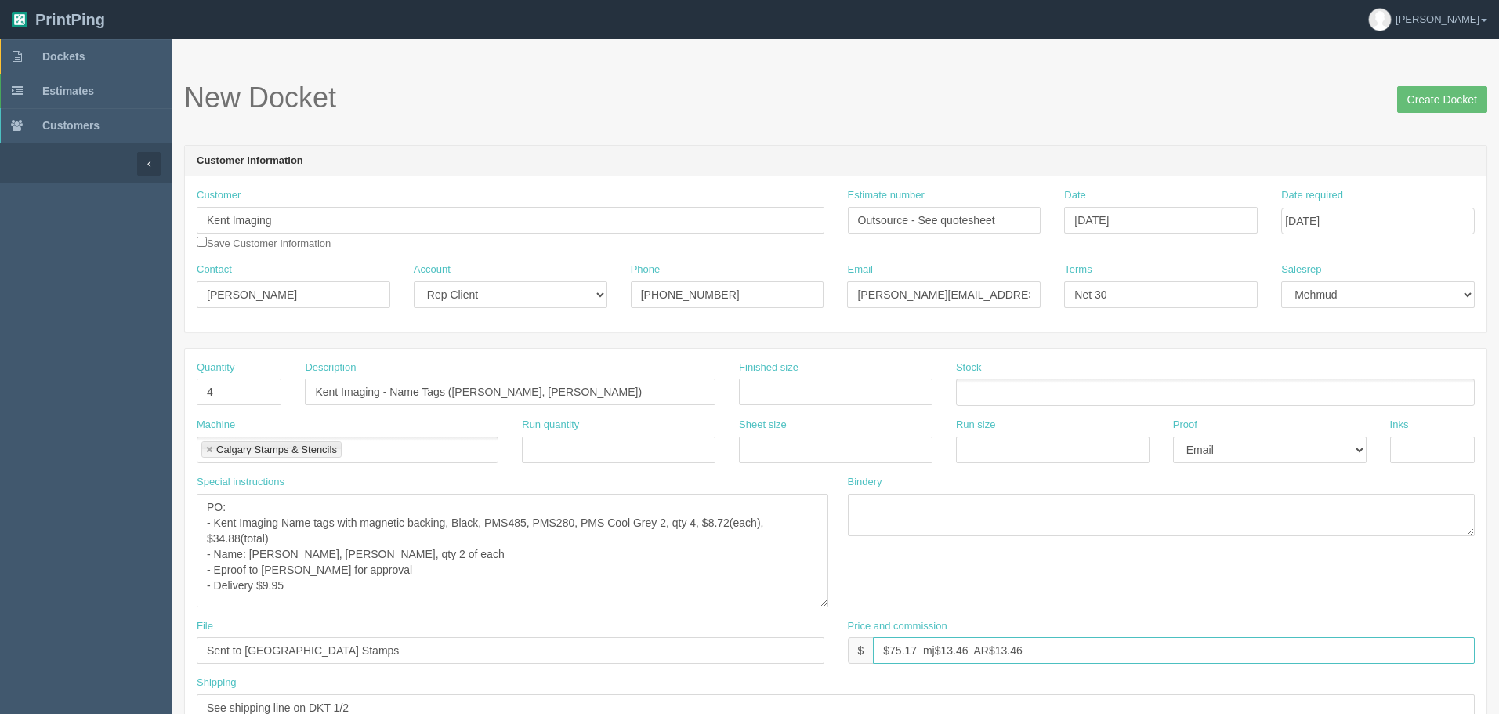
drag, startPoint x: 967, startPoint y: 650, endPoint x: 1002, endPoint y: 681, distance: 47.2
click at [967, 650] on input "$75.17 mj$13.46 AR$13.46" at bounding box center [1174, 650] width 602 height 27
type input "$75.17 mj$13.49 AR$13.49"
drag, startPoint x: 341, startPoint y: 392, endPoint x: 0, endPoint y: 395, distance: 341.0
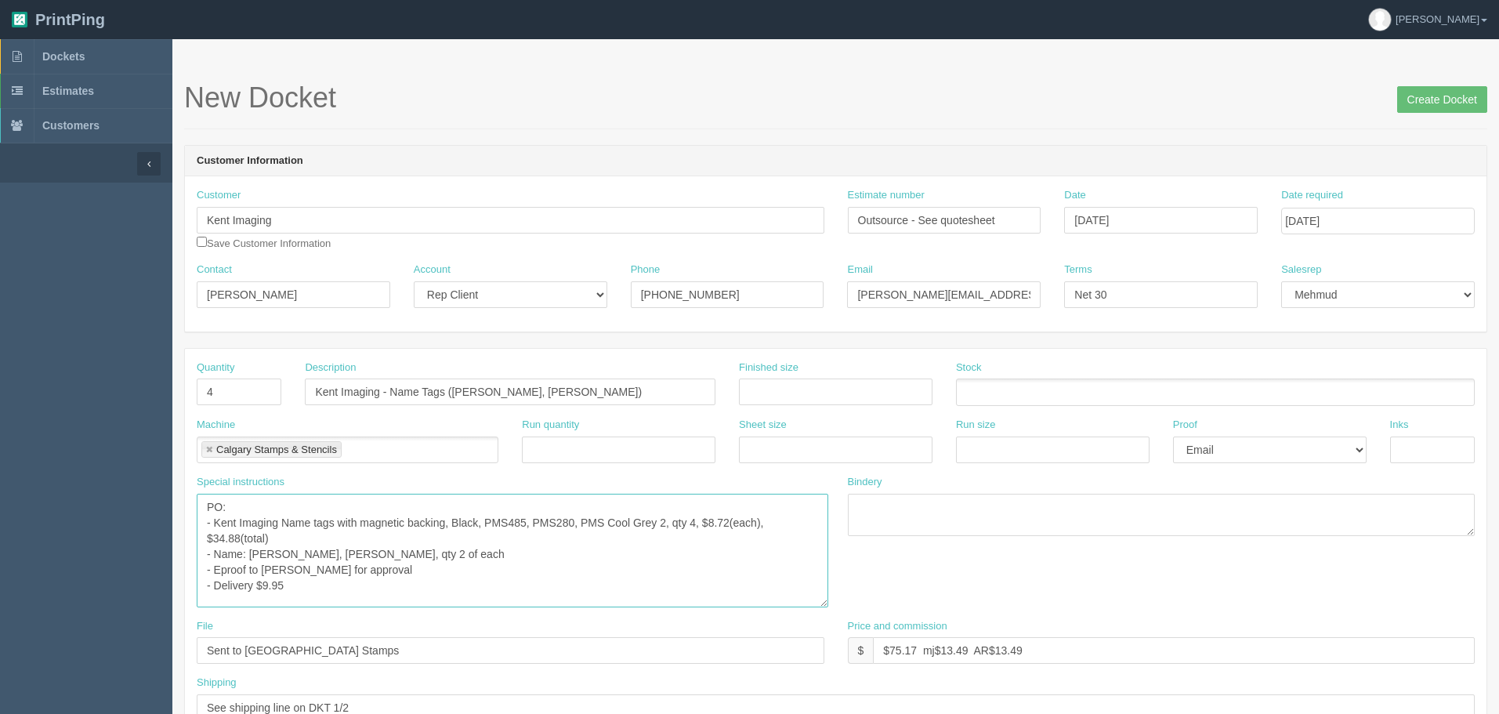
click at [504, 582] on textarea "PO: - Kent Imaging Name tags with magnetic backing, Black, PMS485, PMS280, PMS …" at bounding box center [513, 551] width 632 height 114
click at [298, 578] on textarea "PO: - Kent Imaging Name tags with magnetic backing, Black, PMS485, PMS280, PMS …" at bounding box center [513, 551] width 632 height 114
click at [1427, 100] on input "Create Docket" at bounding box center [1443, 99] width 90 height 27
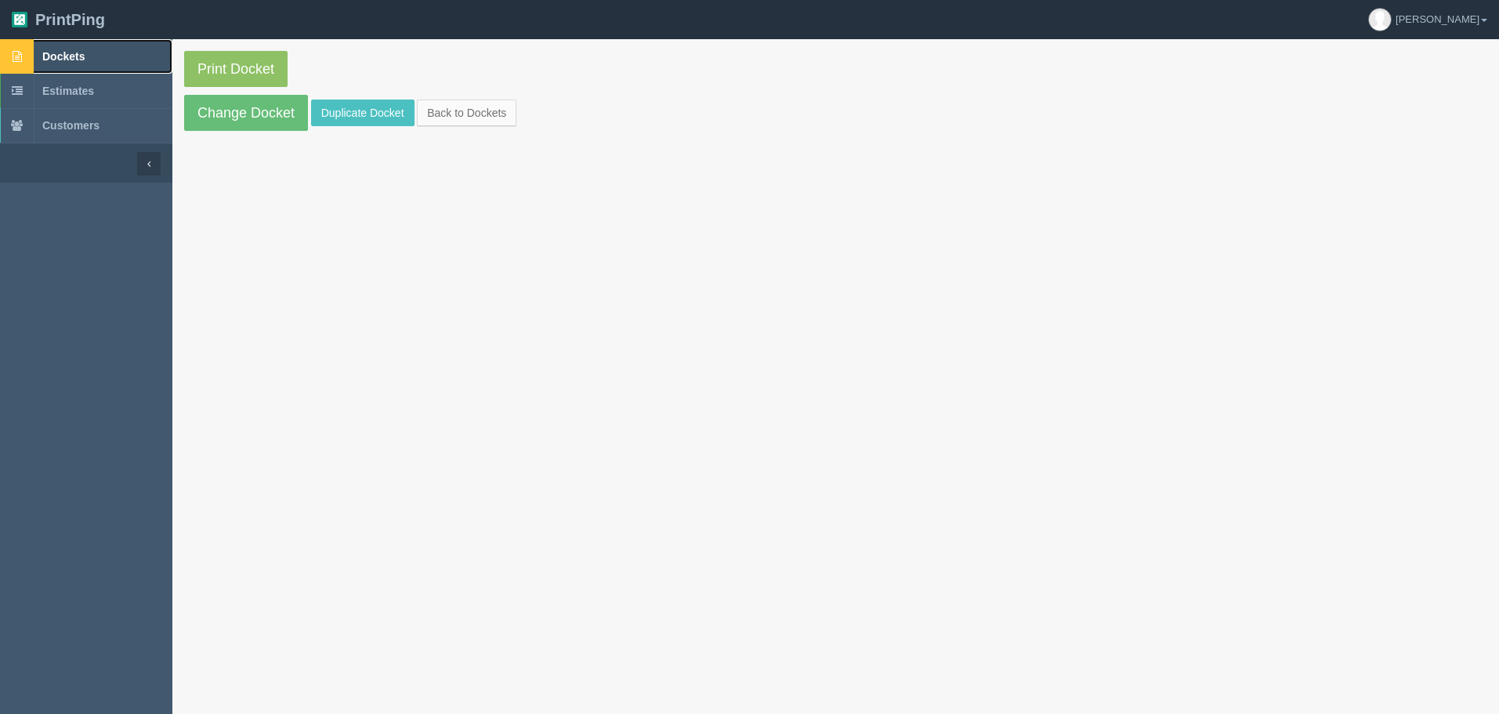
click at [118, 53] on link "Dockets" at bounding box center [86, 56] width 172 height 34
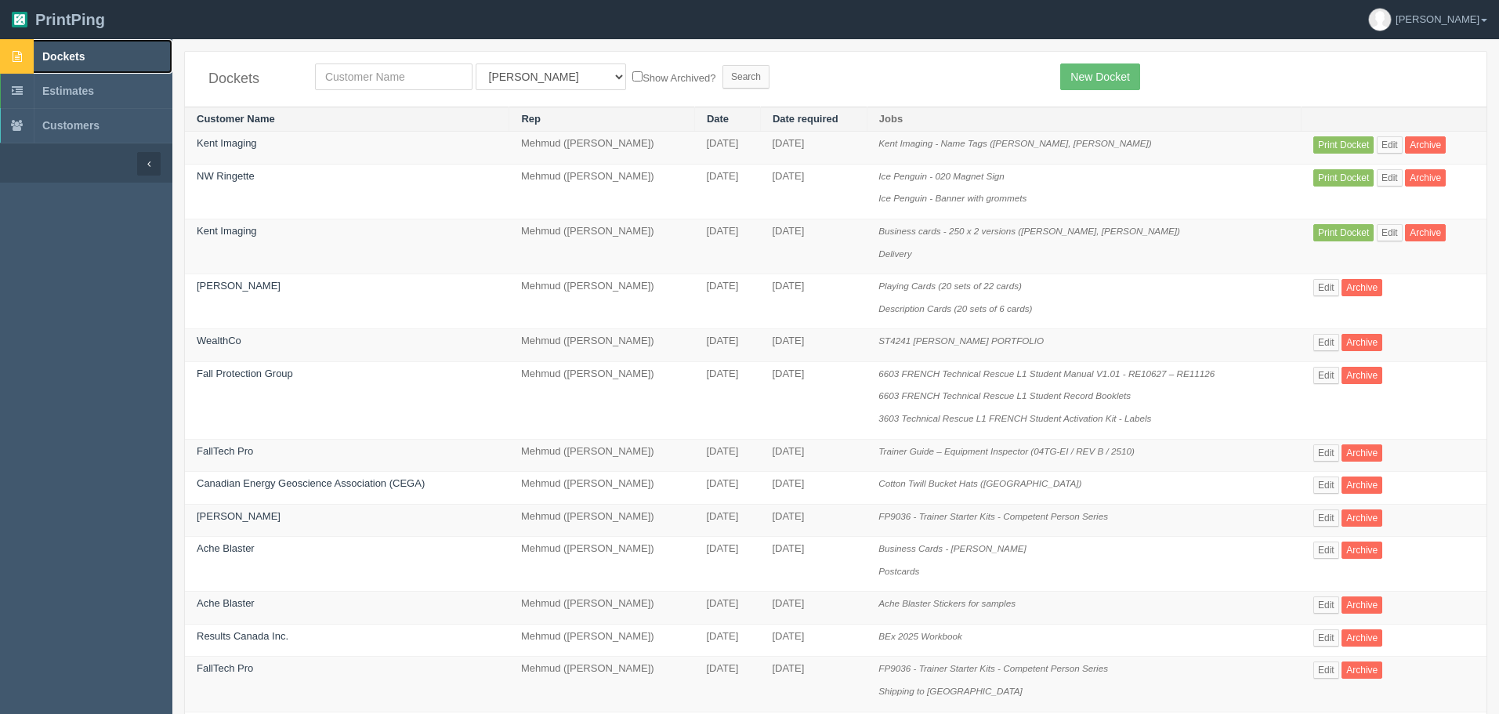
click at [75, 51] on span "Dockets" at bounding box center [63, 56] width 42 height 13
click at [63, 57] on span "Dockets" at bounding box center [63, 56] width 42 height 13
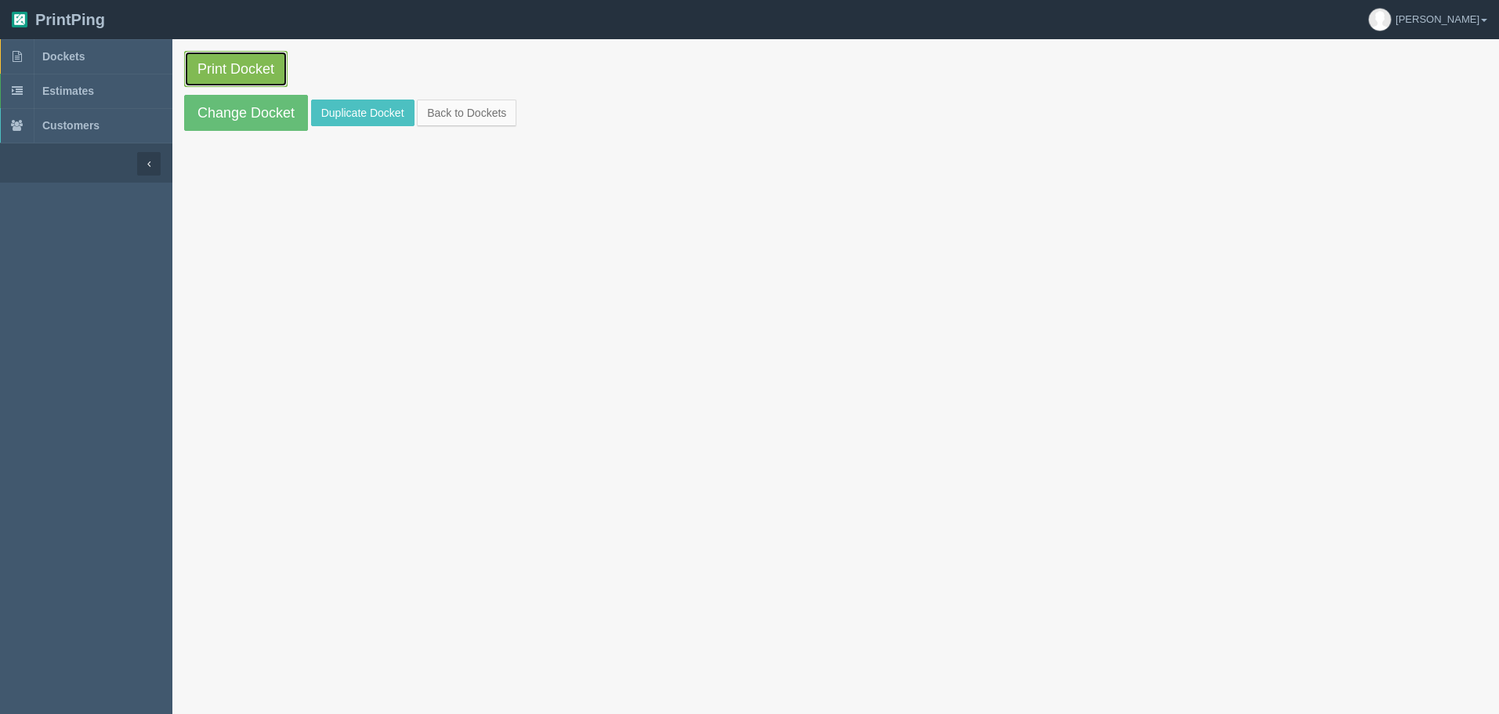
click at [231, 67] on link "Print Docket" at bounding box center [235, 69] width 103 height 36
click at [85, 67] on link "Dockets" at bounding box center [86, 56] width 172 height 34
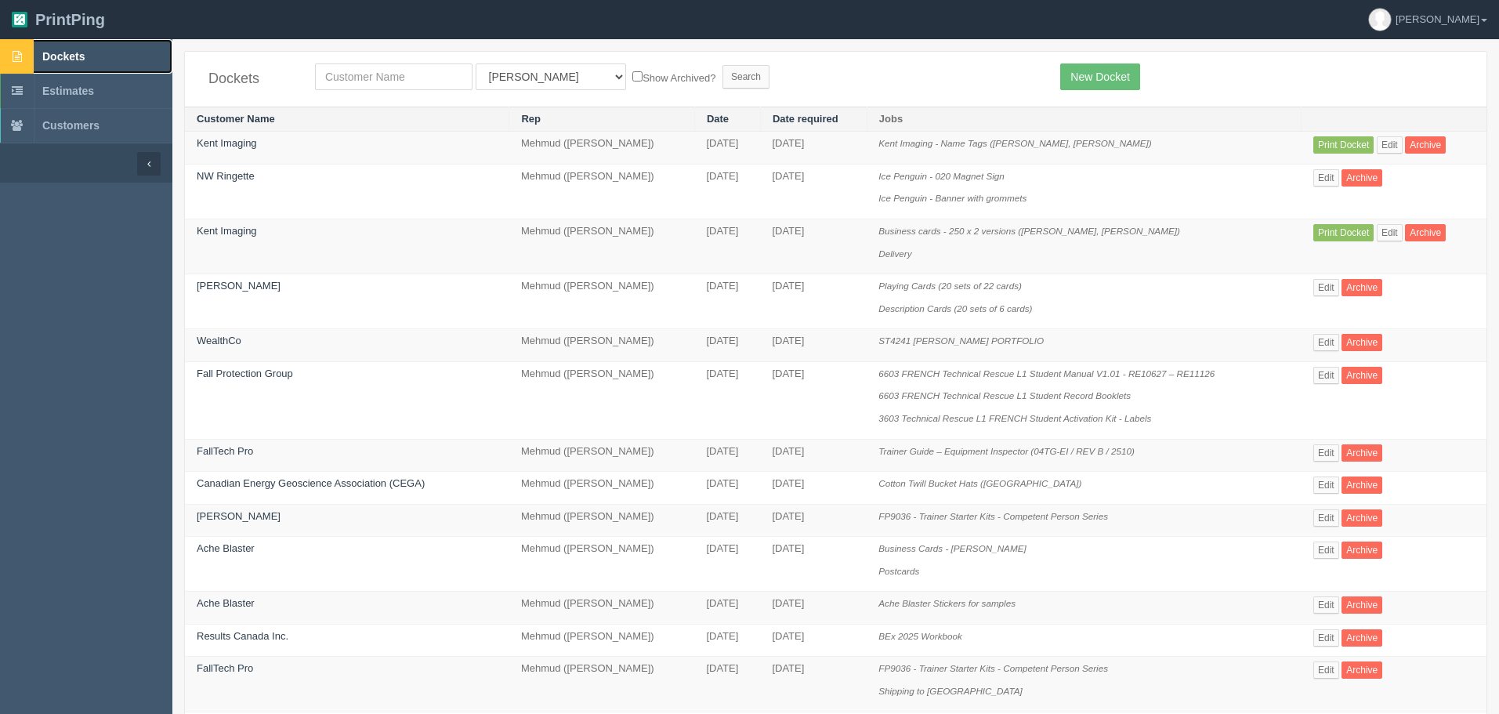
click at [97, 57] on link "Dockets" at bounding box center [86, 56] width 172 height 34
